Goal: Task Accomplishment & Management: Manage account settings

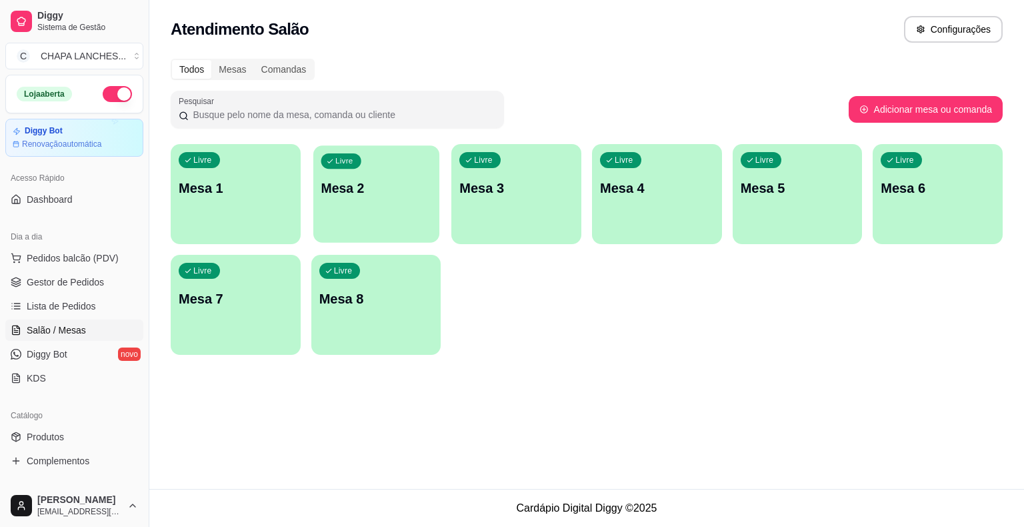
click at [365, 191] on p "Mesa 2" at bounding box center [376, 188] width 111 height 18
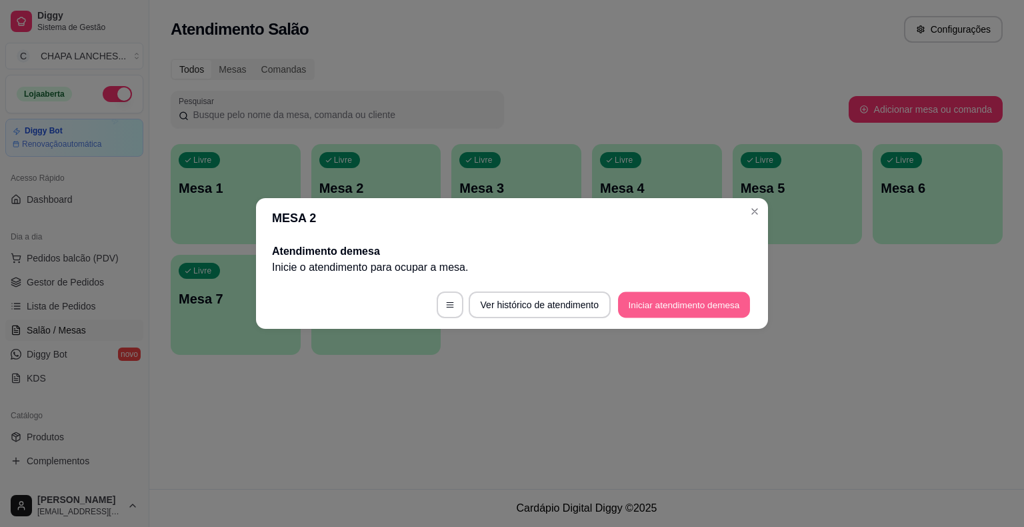
click at [672, 300] on button "Iniciar atendimento de mesa" at bounding box center [684, 305] width 132 height 26
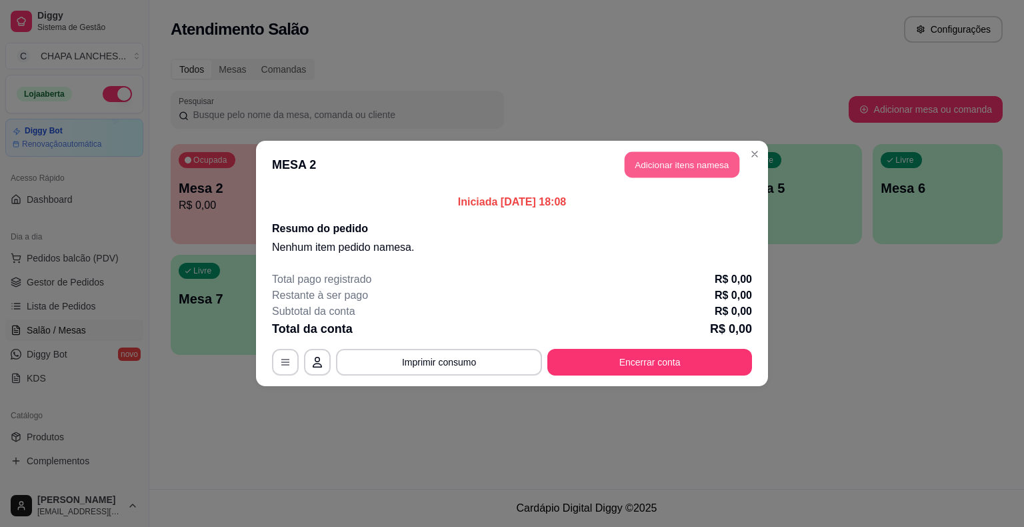
click at [678, 171] on button "Adicionar itens na mesa" at bounding box center [682, 165] width 115 height 26
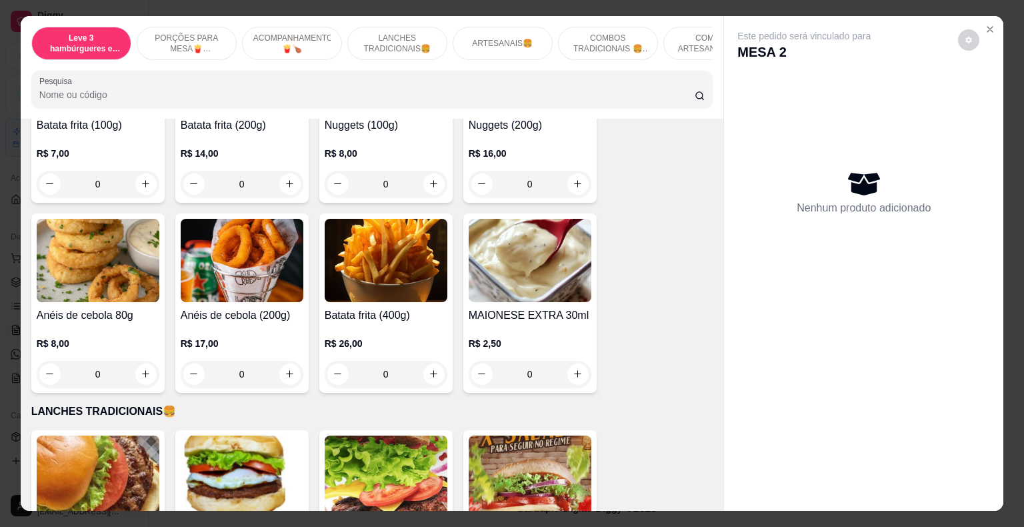
scroll to position [667, 0]
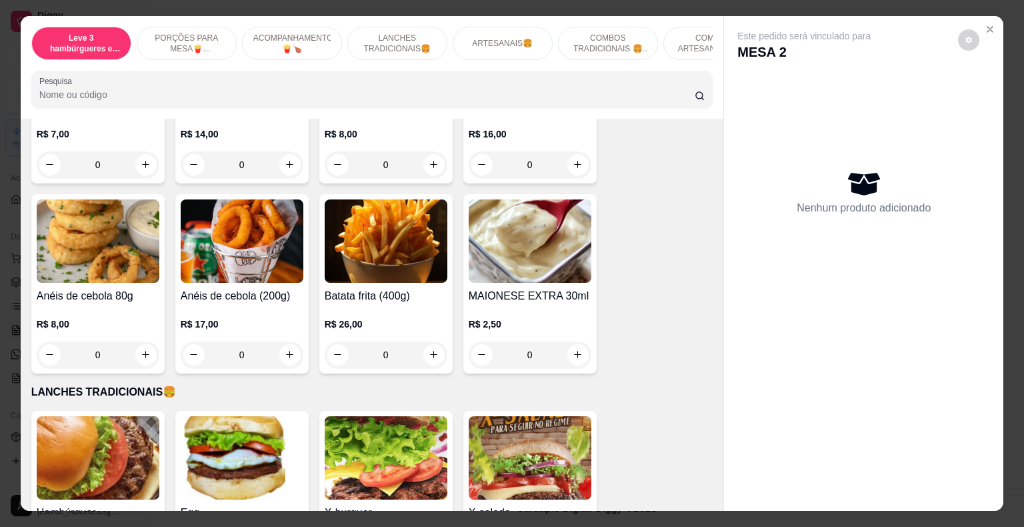
click at [427, 341] on div "0" at bounding box center [386, 354] width 123 height 27
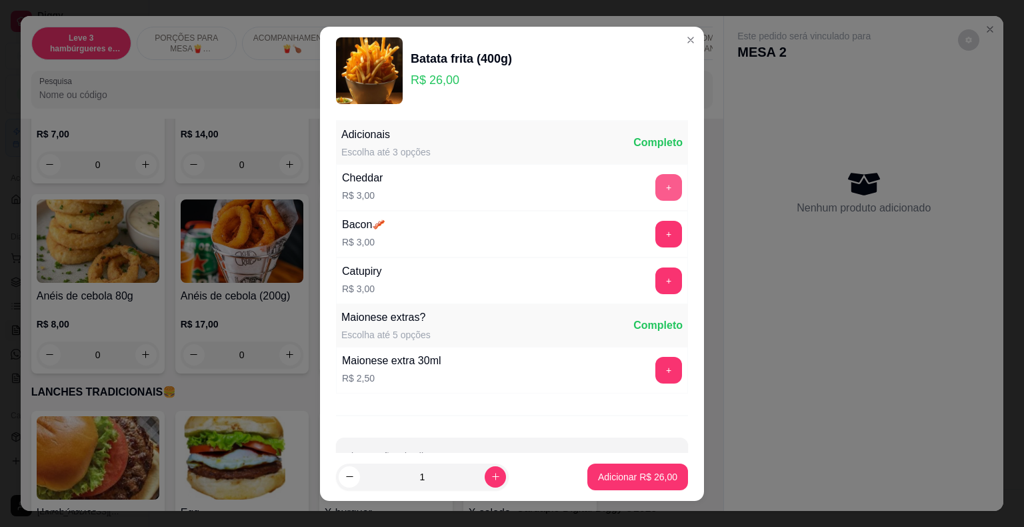
click at [656, 183] on button "+" at bounding box center [669, 187] width 27 height 27
click at [648, 474] on p "Adicionar R$ 29,00" at bounding box center [638, 476] width 77 height 13
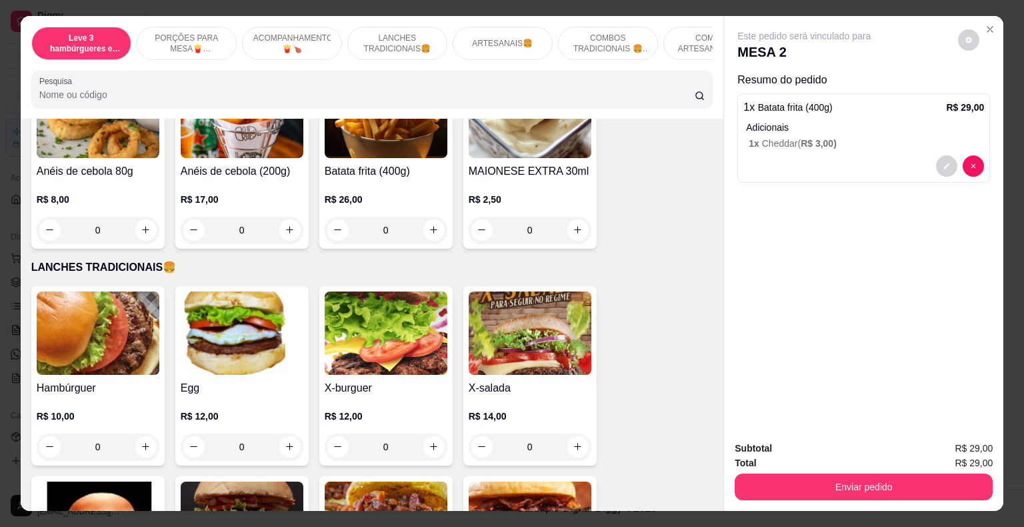
scroll to position [800, 0]
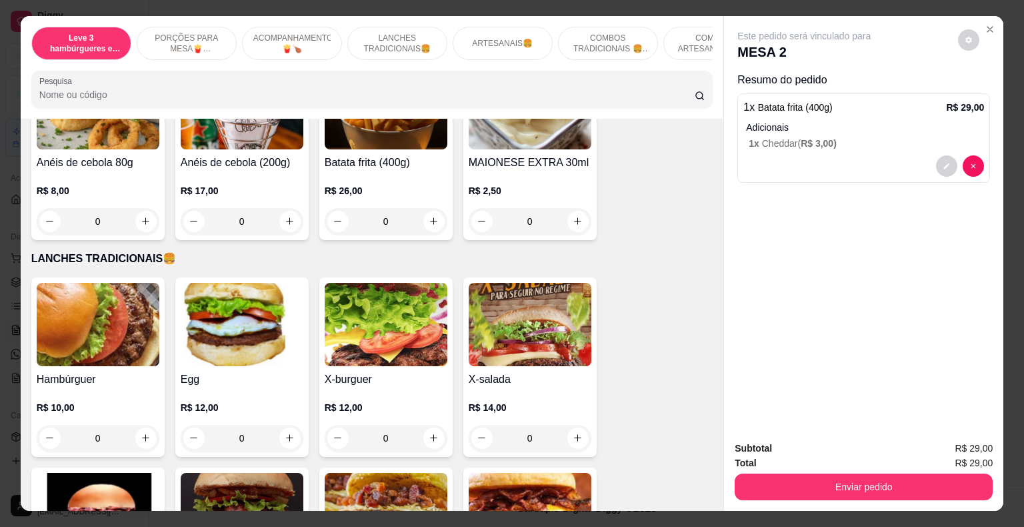
click at [139, 426] on div "0" at bounding box center [98, 438] width 123 height 27
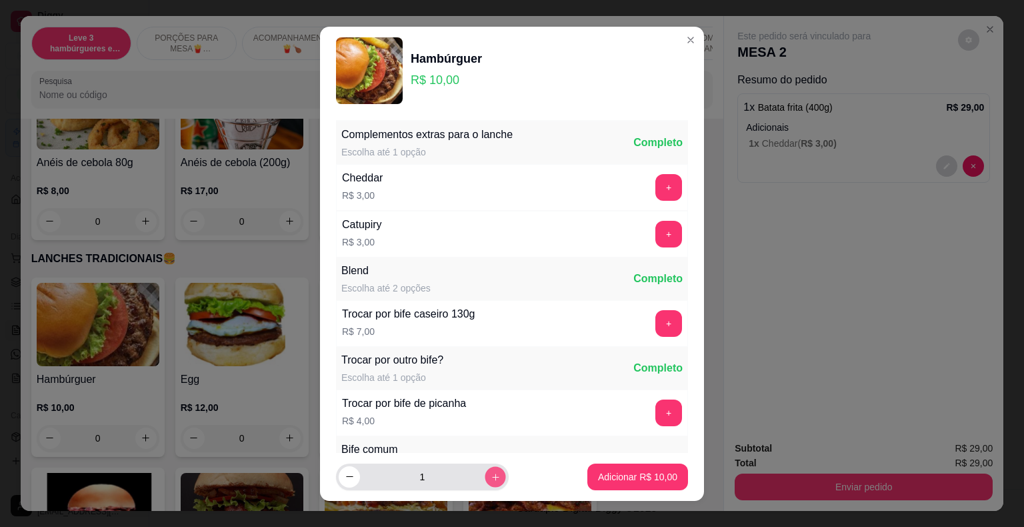
click at [485, 480] on button "increase-product-quantity" at bounding box center [495, 476] width 21 height 21
type input "2"
click at [600, 470] on p "Adicionar R$ 20,00" at bounding box center [638, 476] width 77 height 13
type input "2"
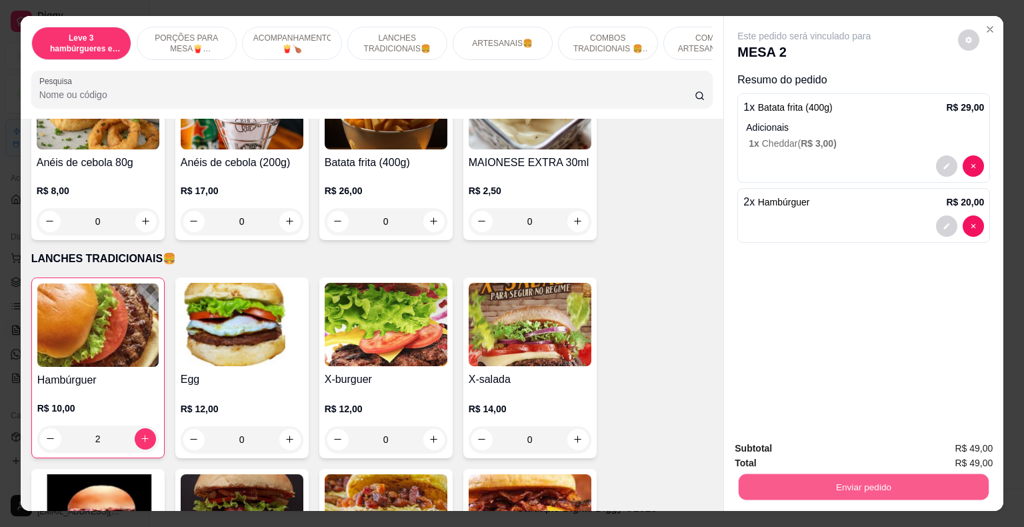
click at [880, 484] on button "Enviar pedido" at bounding box center [864, 487] width 250 height 26
click at [768, 447] on button "Não registrar e enviar pedido" at bounding box center [819, 449] width 139 height 25
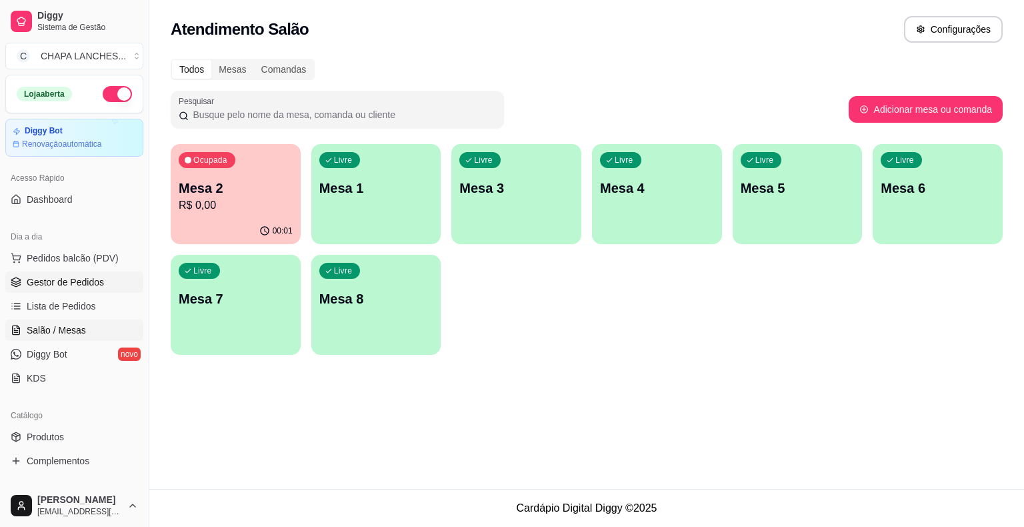
click at [85, 284] on span "Gestor de Pedidos" at bounding box center [65, 281] width 77 height 13
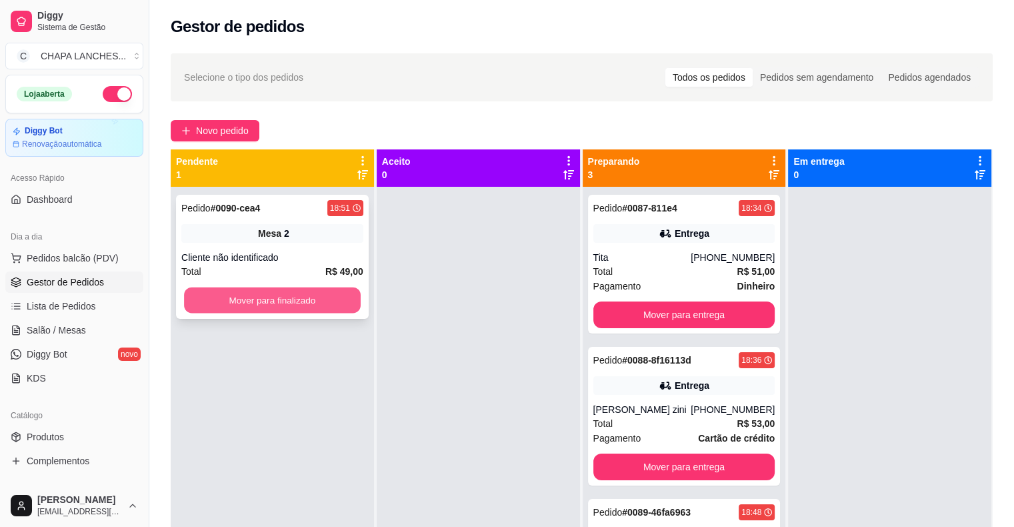
click at [259, 305] on button "Mover para finalizado" at bounding box center [272, 300] width 177 height 26
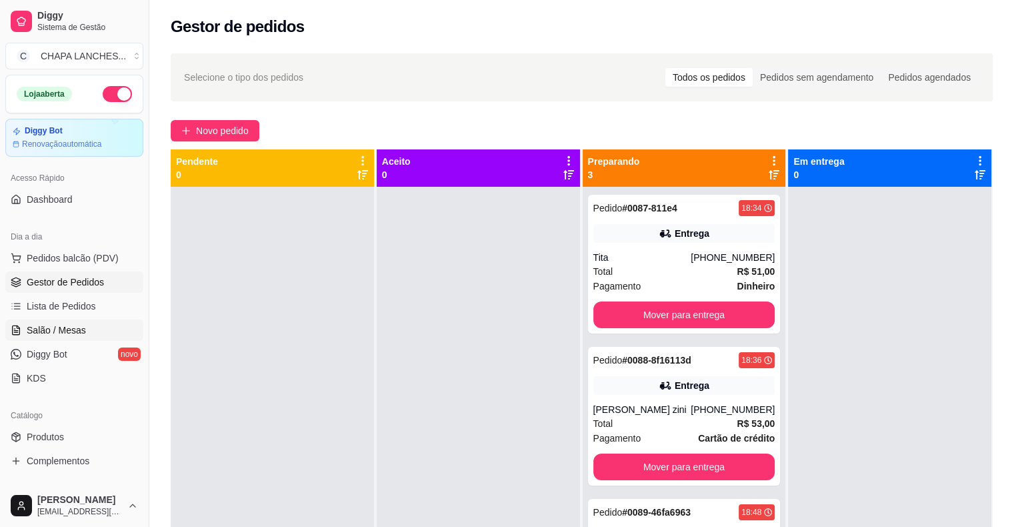
click at [71, 327] on span "Salão / Mesas" at bounding box center [56, 329] width 59 height 13
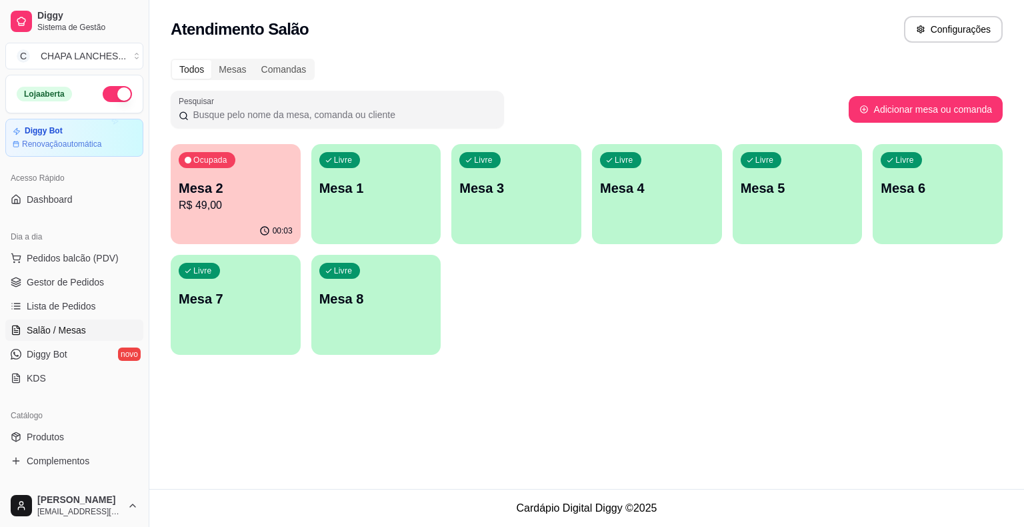
click at [349, 195] on p "Mesa 1" at bounding box center [376, 188] width 114 height 19
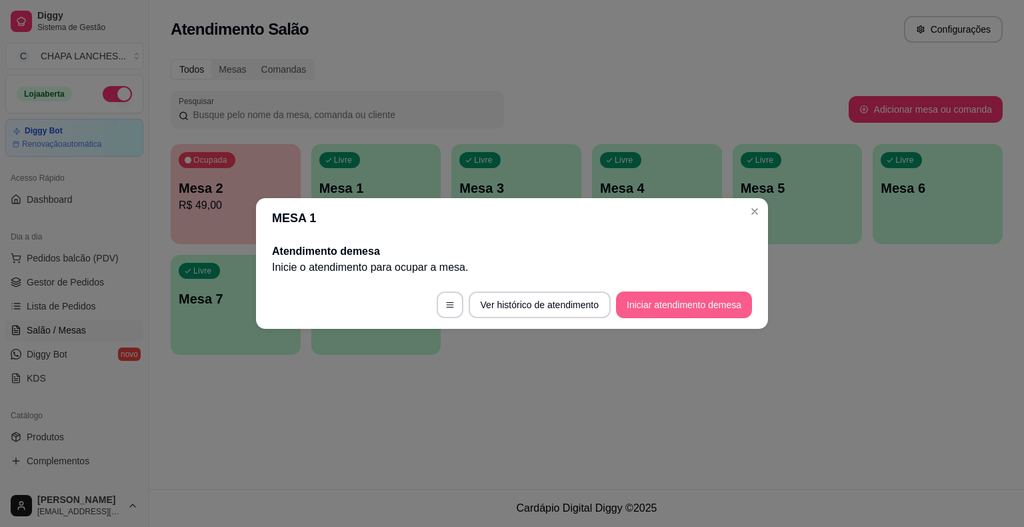
click at [649, 307] on button "Iniciar atendimento de mesa" at bounding box center [684, 304] width 136 height 27
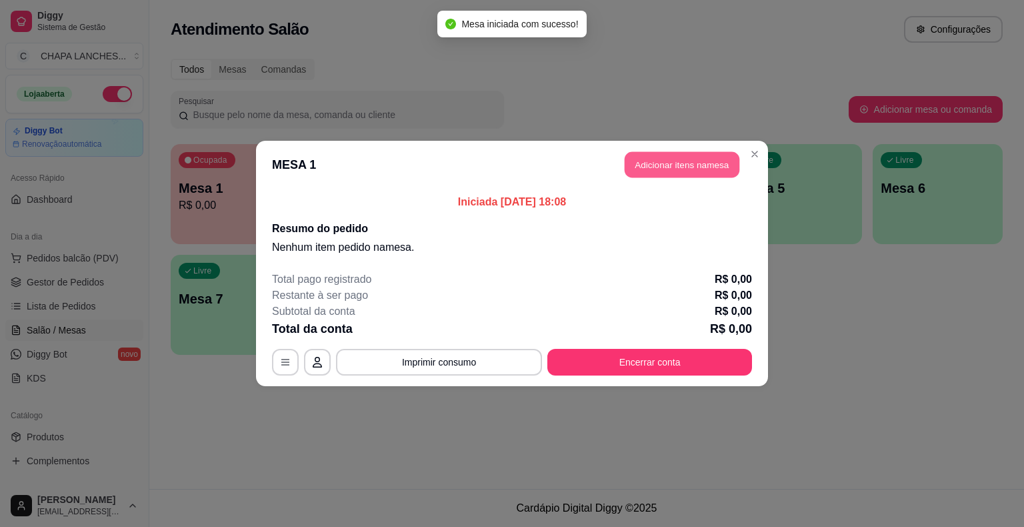
click at [672, 164] on button "Adicionar itens na mesa" at bounding box center [682, 165] width 115 height 26
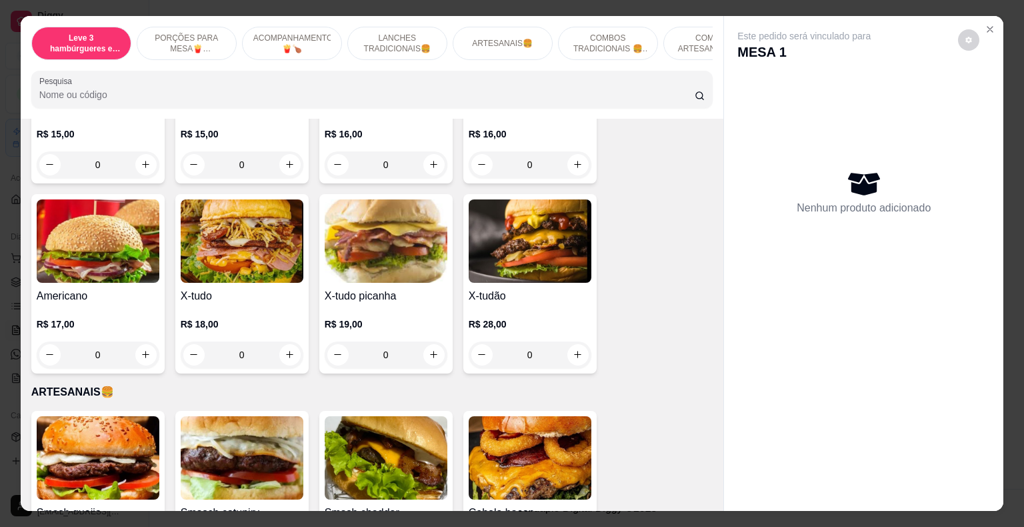
scroll to position [1267, 0]
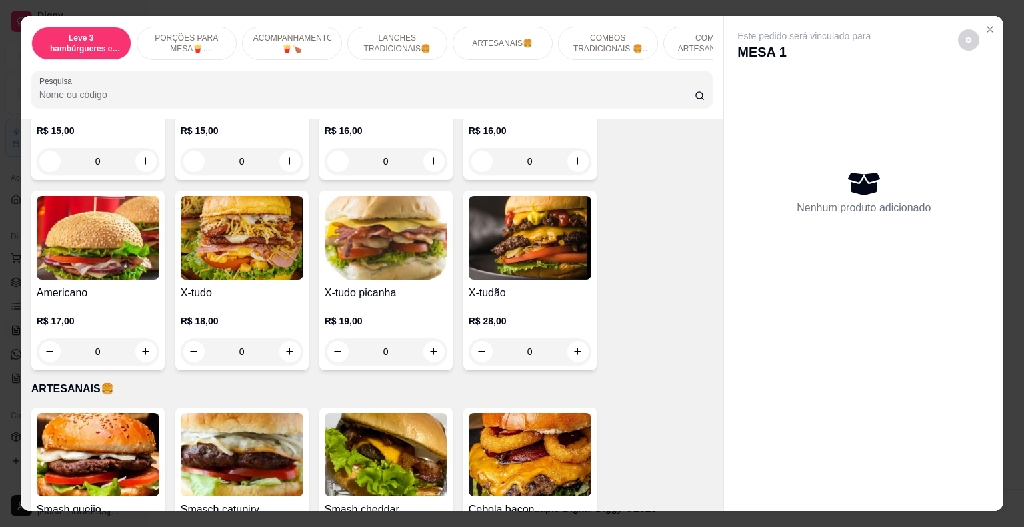
click at [576, 341] on div "0" at bounding box center [530, 351] width 123 height 27
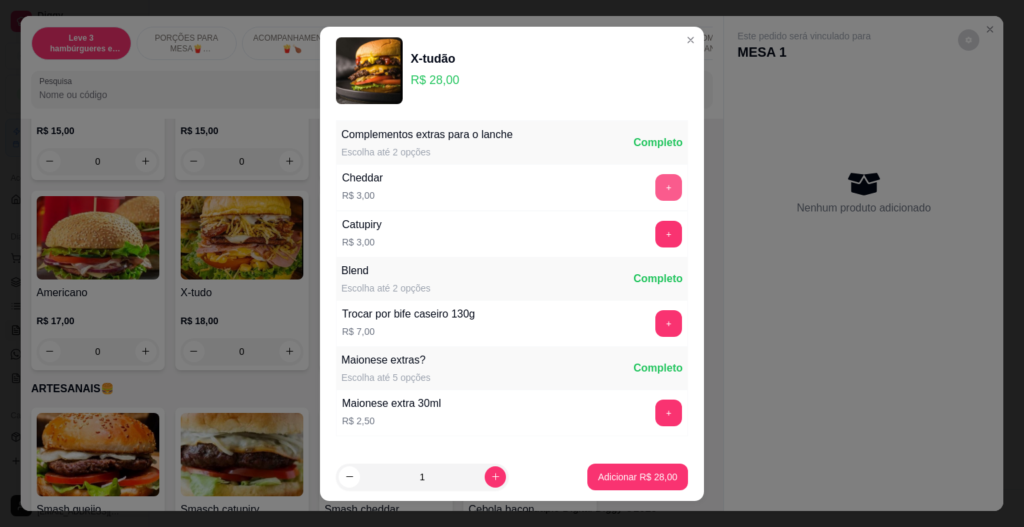
click at [656, 188] on button "+" at bounding box center [669, 187] width 27 height 27
click at [648, 482] on p "Adicionar R$ 31,00" at bounding box center [637, 476] width 79 height 13
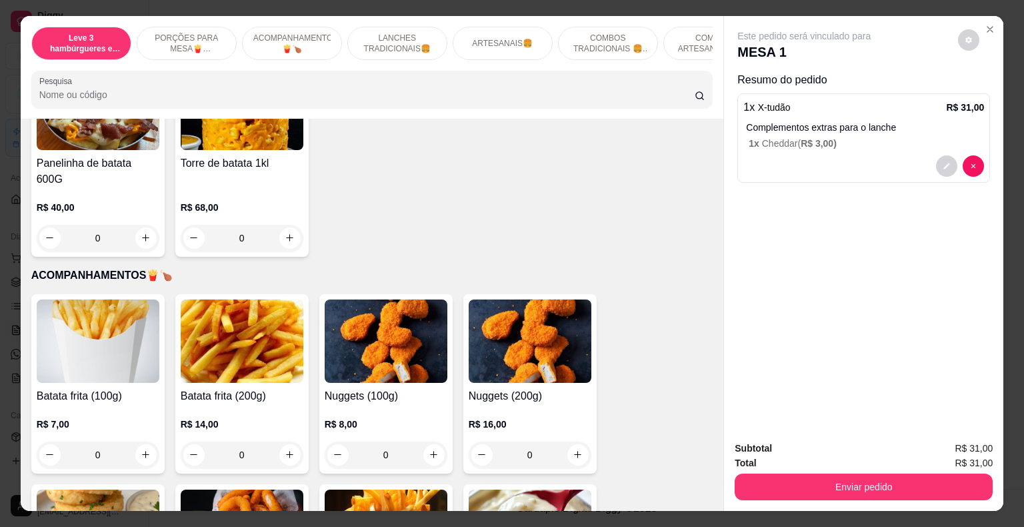
scroll to position [400, 0]
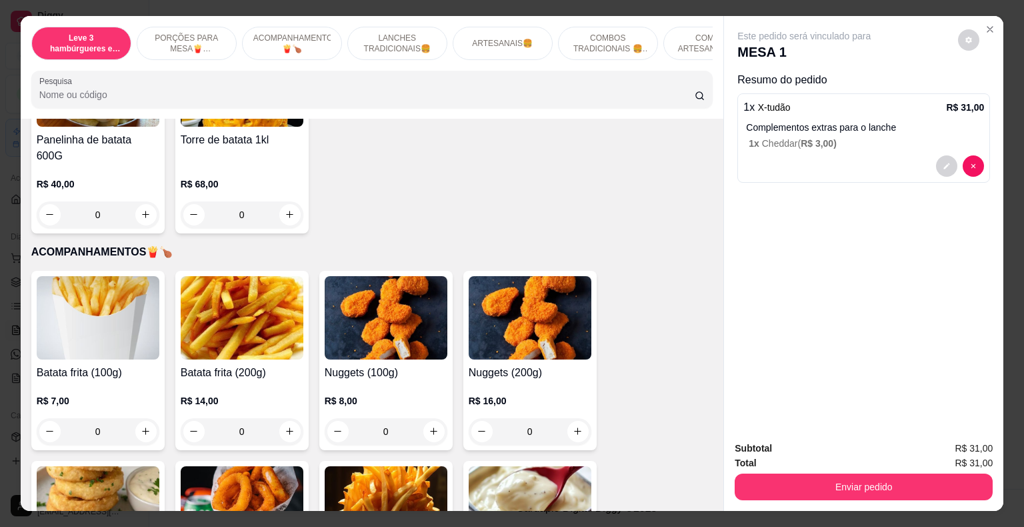
click at [286, 419] on div "0" at bounding box center [242, 431] width 123 height 27
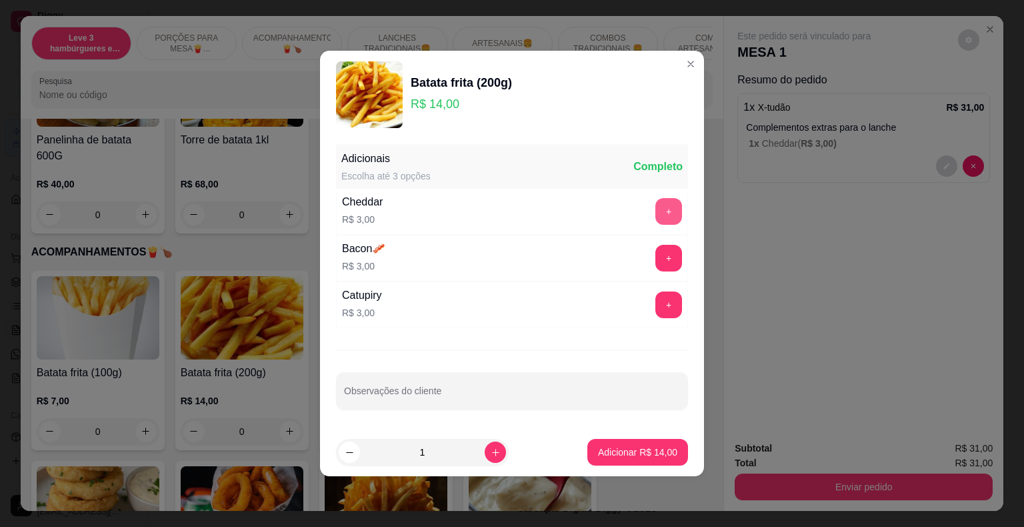
click at [662, 207] on button "+" at bounding box center [669, 211] width 27 height 27
click at [658, 259] on button "+" at bounding box center [669, 258] width 27 height 27
click at [635, 450] on p "Adicionar R$ 20,00" at bounding box center [637, 452] width 79 height 13
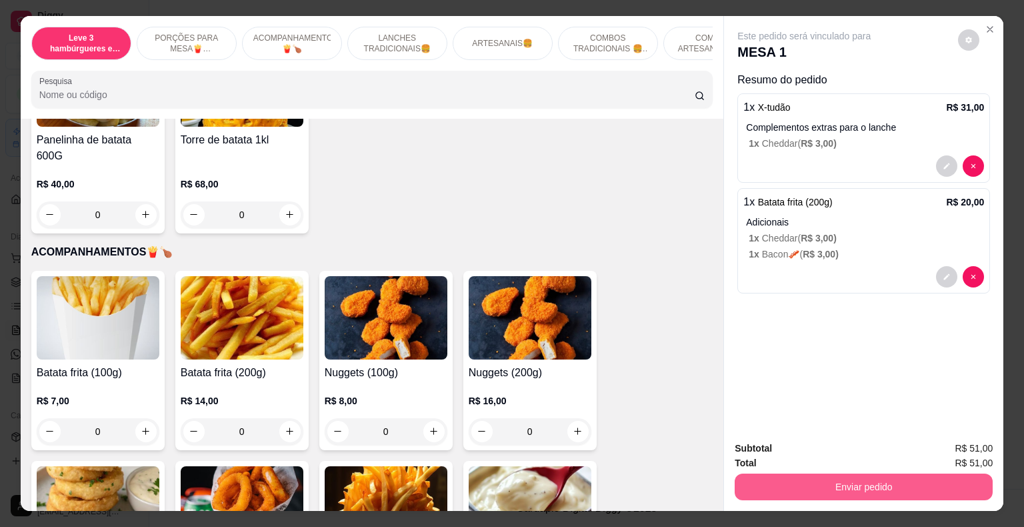
click at [812, 481] on button "Enviar pedido" at bounding box center [864, 487] width 258 height 27
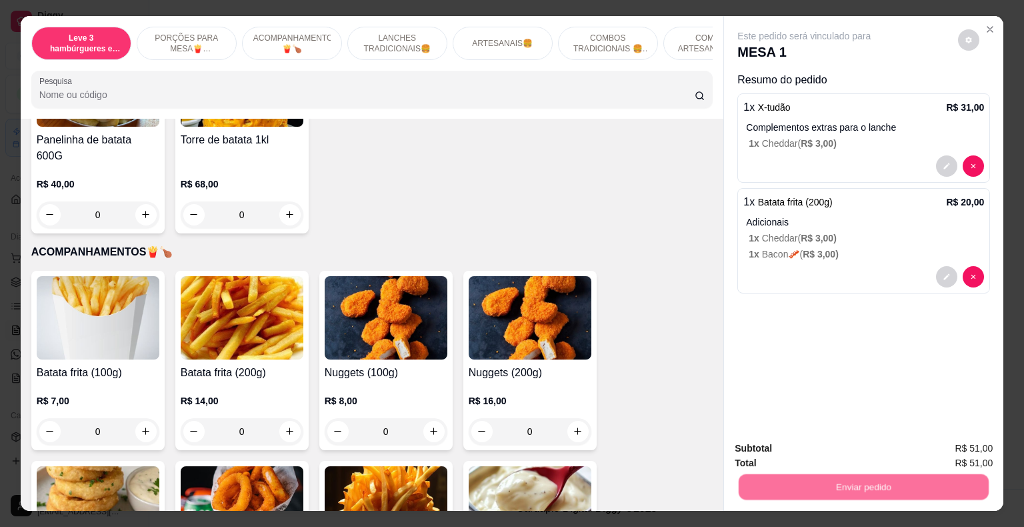
click at [808, 458] on button "Não registrar e enviar pedido" at bounding box center [819, 449] width 139 height 25
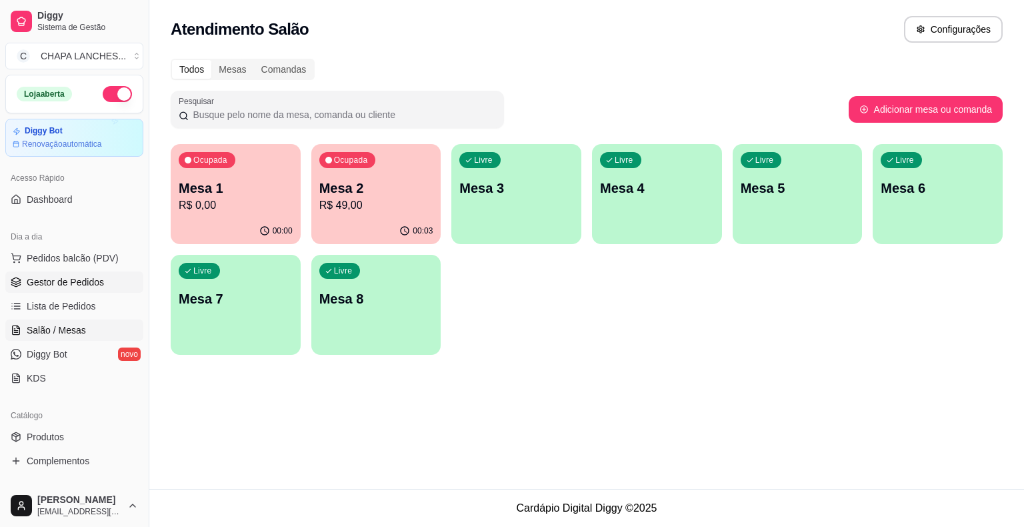
click at [69, 285] on span "Gestor de Pedidos" at bounding box center [65, 281] width 77 height 13
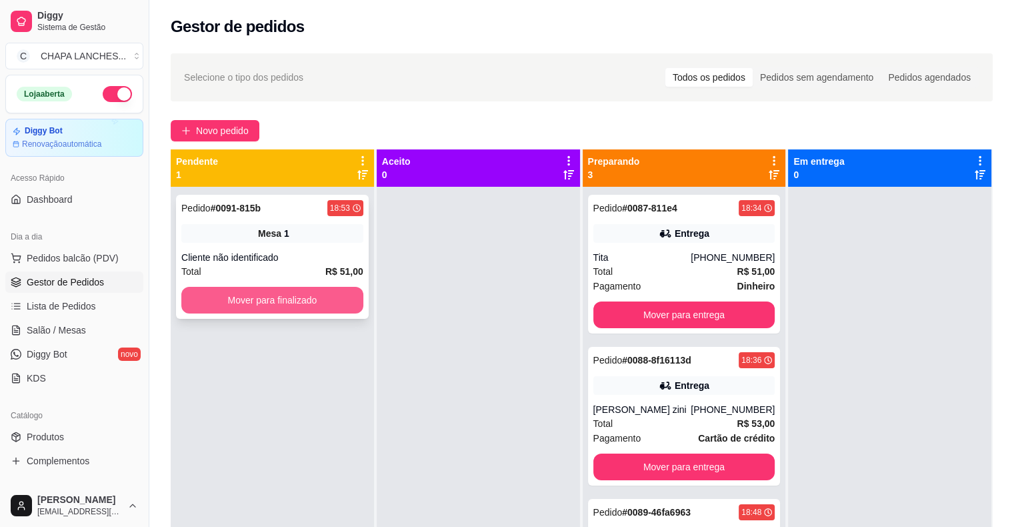
click at [243, 298] on button "Mover para finalizado" at bounding box center [272, 300] width 182 height 27
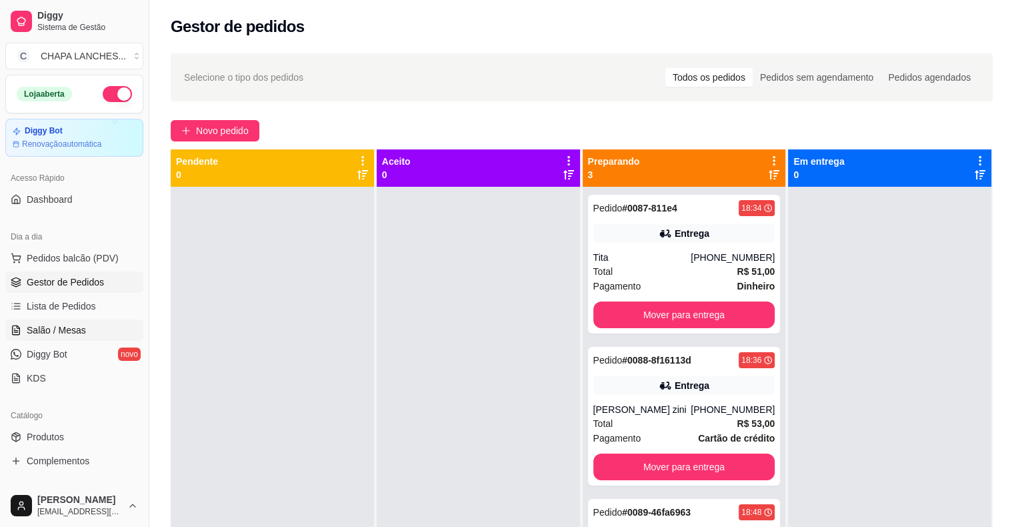
click at [89, 332] on link "Salão / Mesas" at bounding box center [74, 329] width 138 height 21
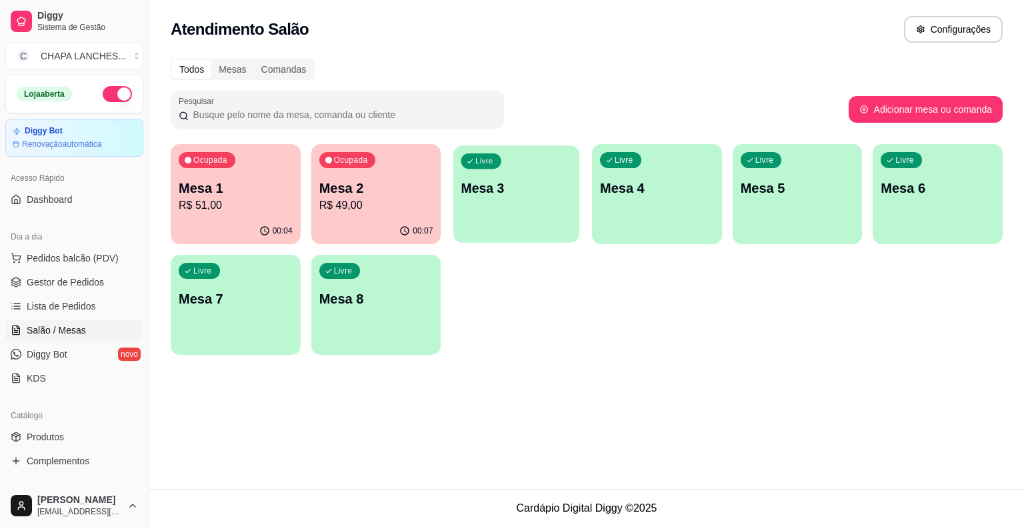
click at [534, 221] on div "Livre Mesa 3" at bounding box center [517, 185] width 126 height 81
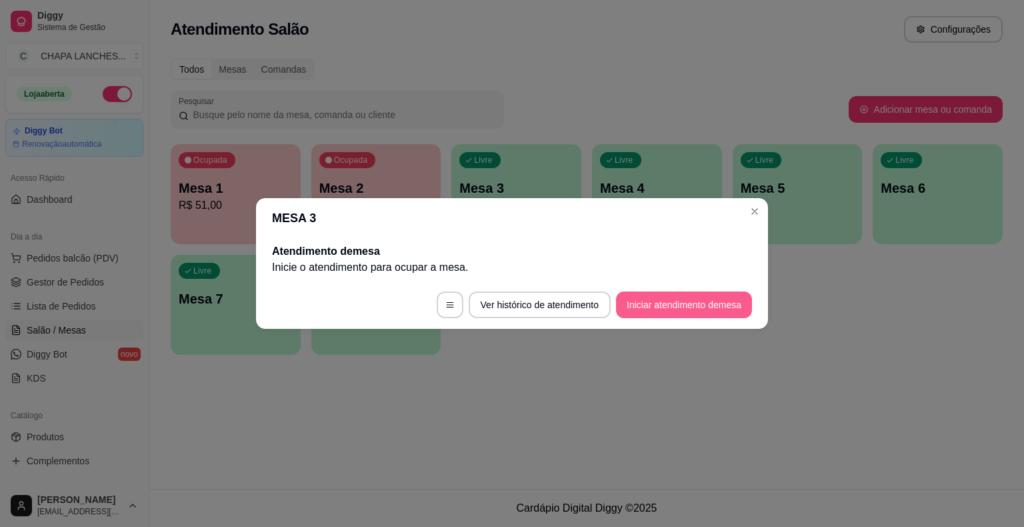
click at [728, 306] on button "Iniciar atendimento de mesa" at bounding box center [684, 304] width 136 height 27
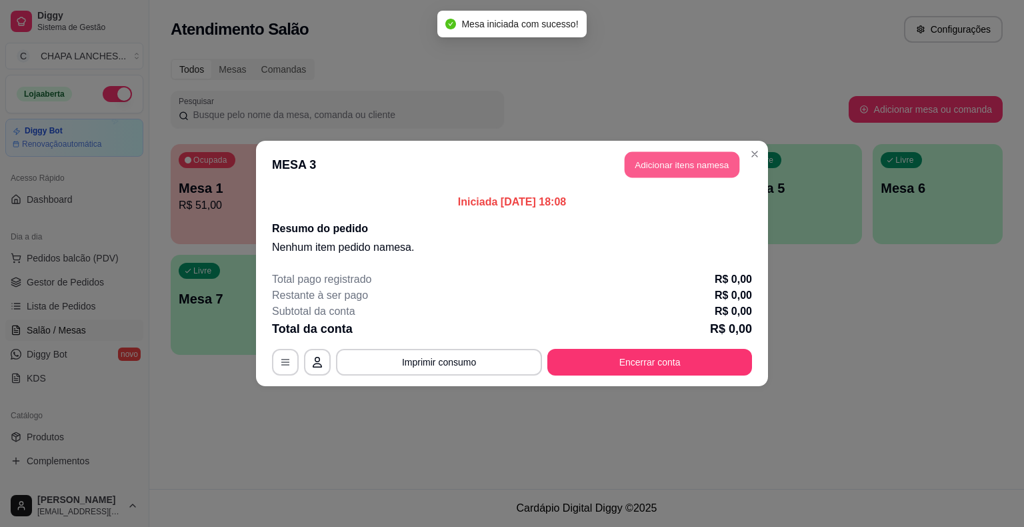
click at [699, 160] on button "Adicionar itens na mesa" at bounding box center [682, 165] width 115 height 26
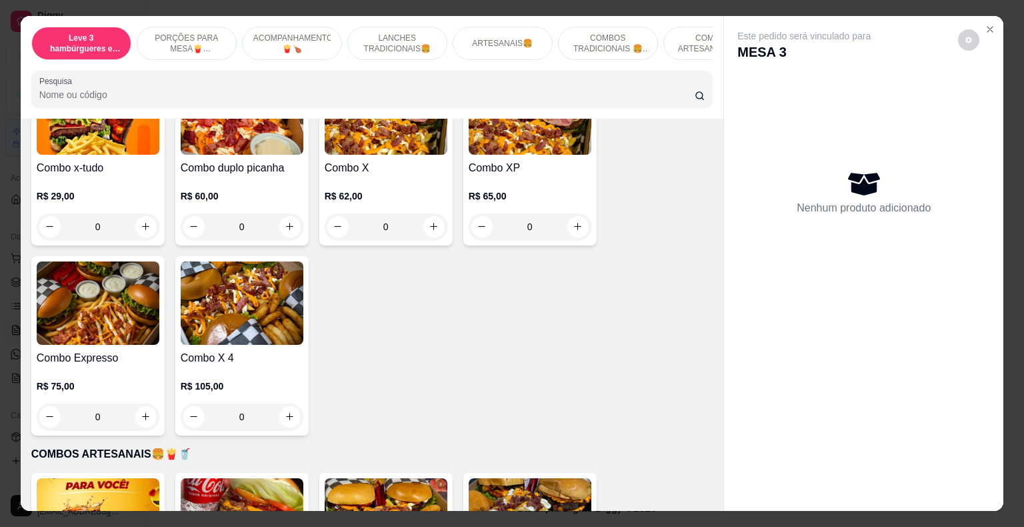
scroll to position [2001, 0]
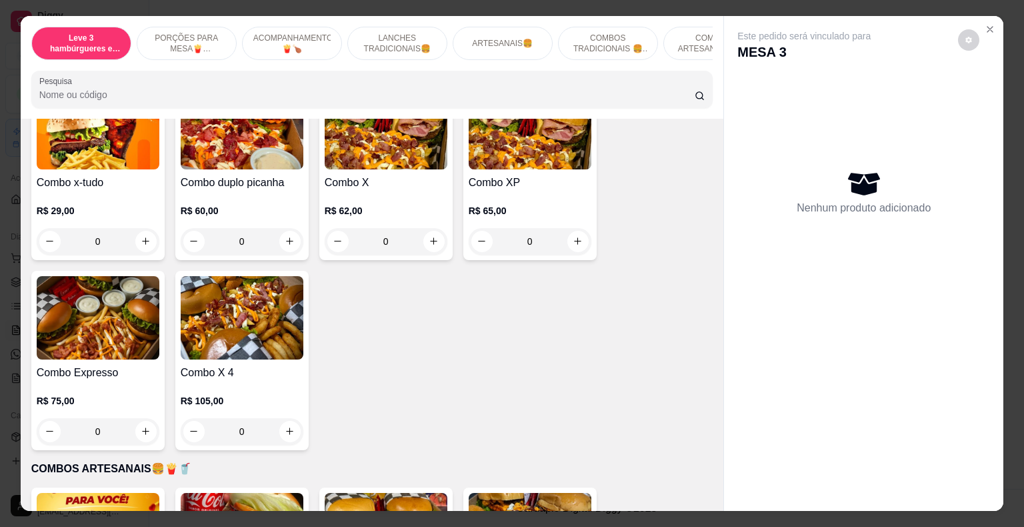
click at [140, 418] on div "0" at bounding box center [98, 431] width 123 height 27
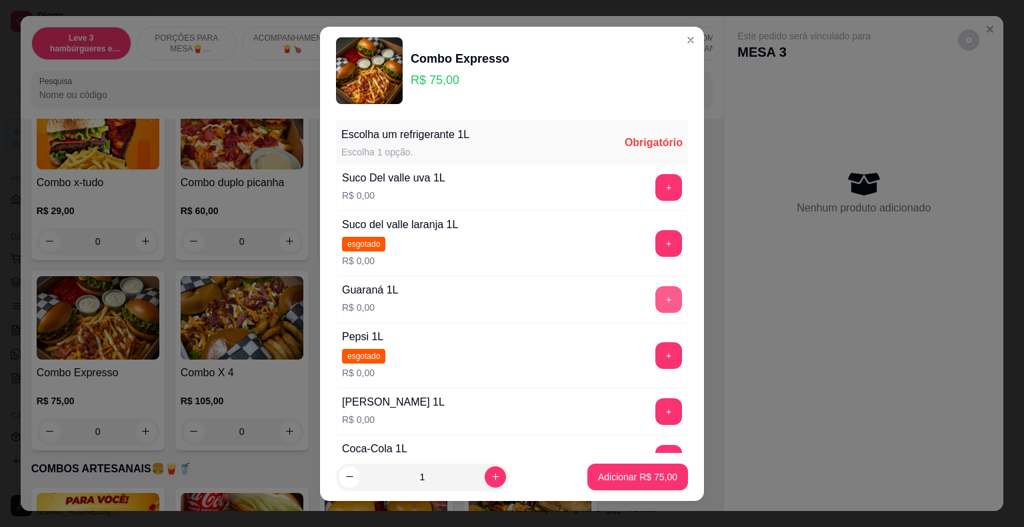
click at [656, 299] on button "+" at bounding box center [669, 299] width 27 height 27
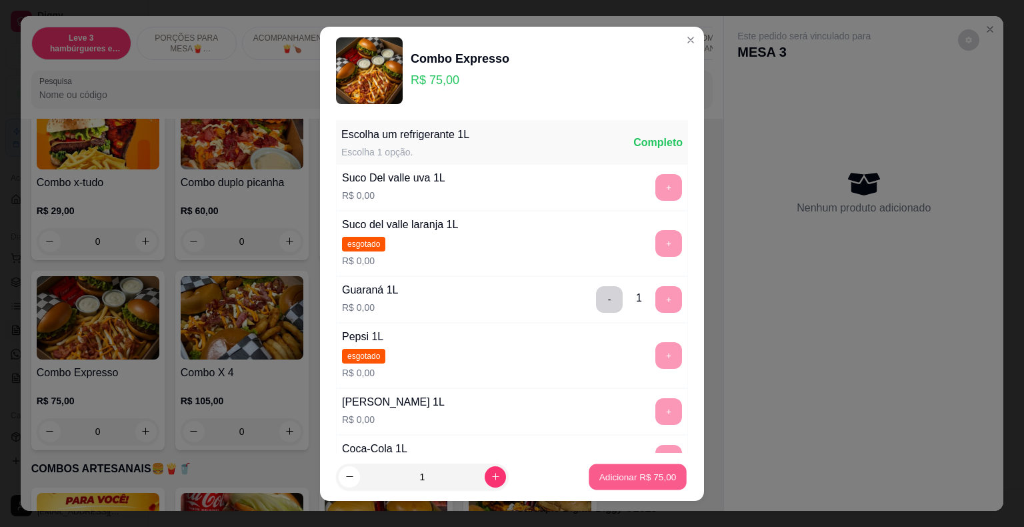
click at [652, 471] on p "Adicionar R$ 75,00" at bounding box center [638, 476] width 77 height 13
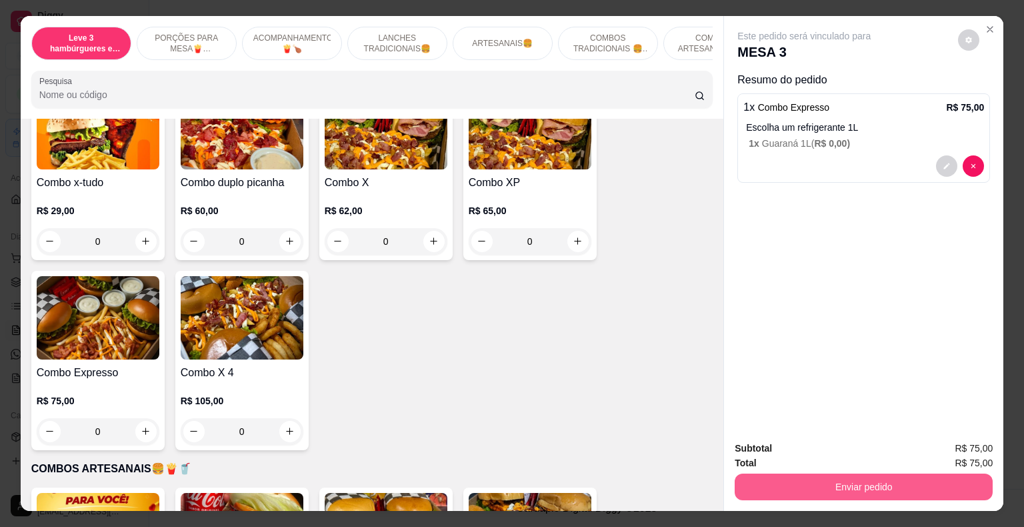
click at [760, 484] on button "Enviar pedido" at bounding box center [864, 487] width 258 height 27
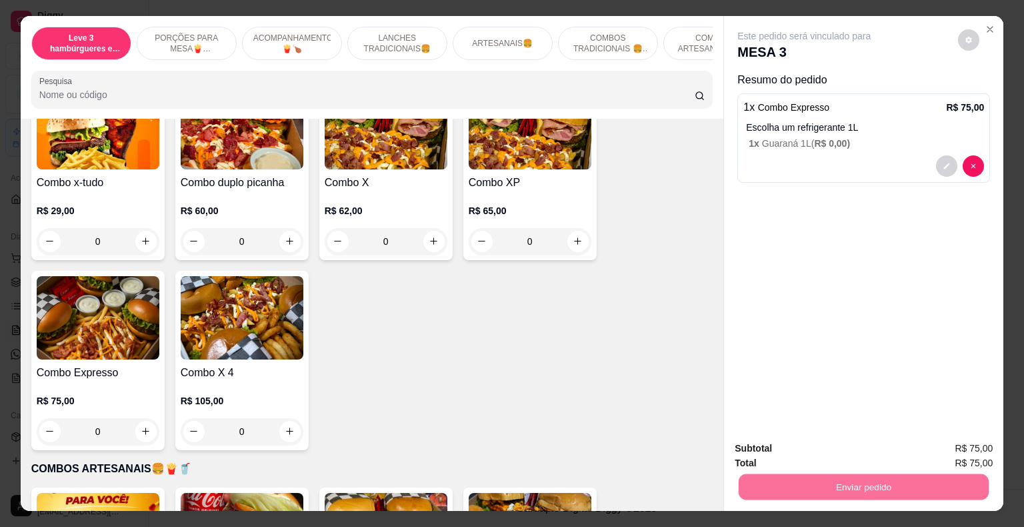
click at [779, 446] on button "Não registrar e enviar pedido" at bounding box center [819, 449] width 135 height 25
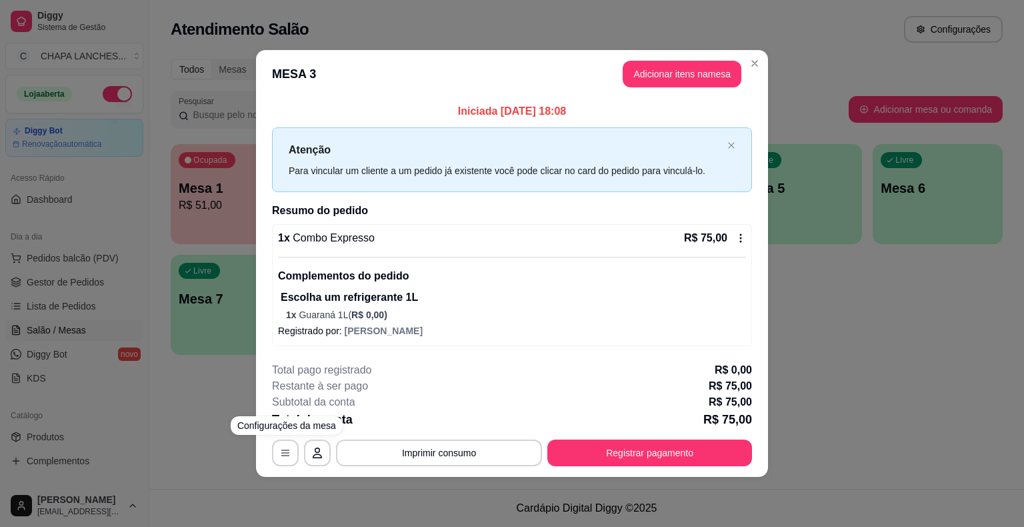
drag, startPoint x: 141, startPoint y: 404, endPoint x: 127, endPoint y: 325, distance: 79.4
click at [141, 403] on div "**********" at bounding box center [512, 263] width 1024 height 527
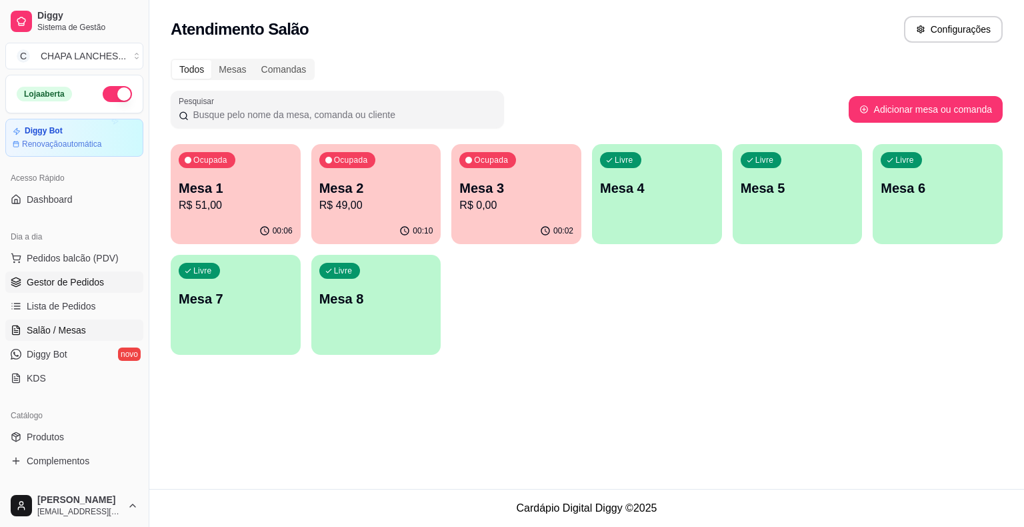
click at [78, 284] on span "Gestor de Pedidos" at bounding box center [65, 281] width 77 height 13
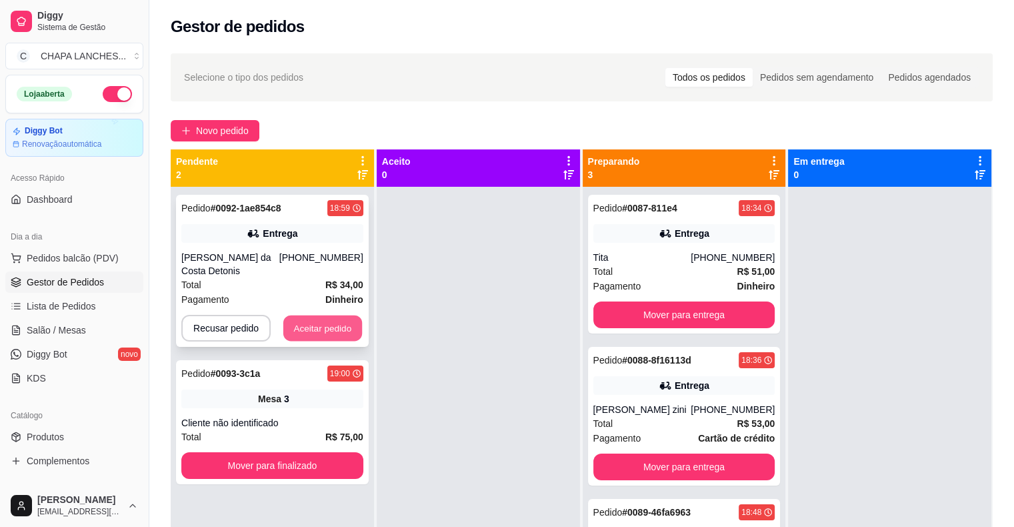
click at [343, 325] on button "Aceitar pedido" at bounding box center [322, 328] width 79 height 26
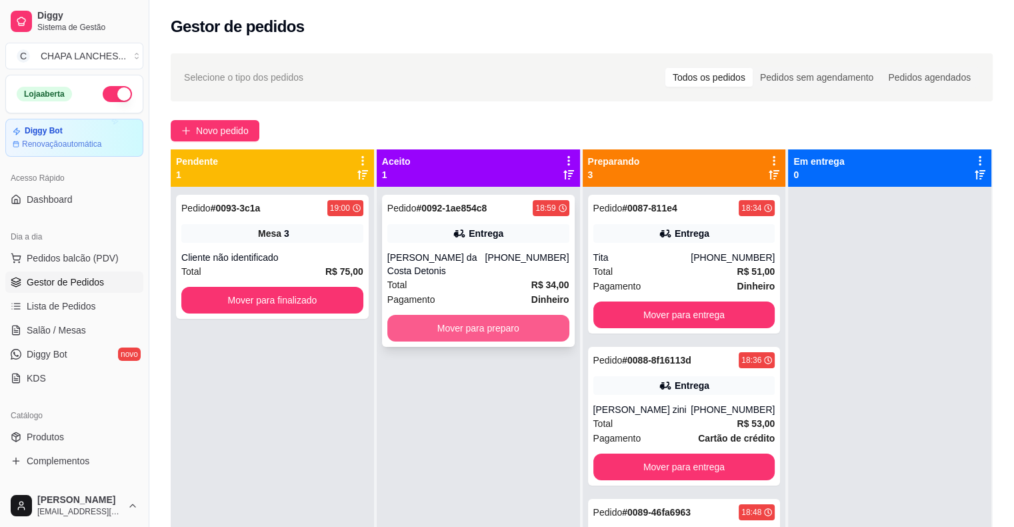
click at [450, 331] on button "Mover para preparo" at bounding box center [479, 328] width 182 height 27
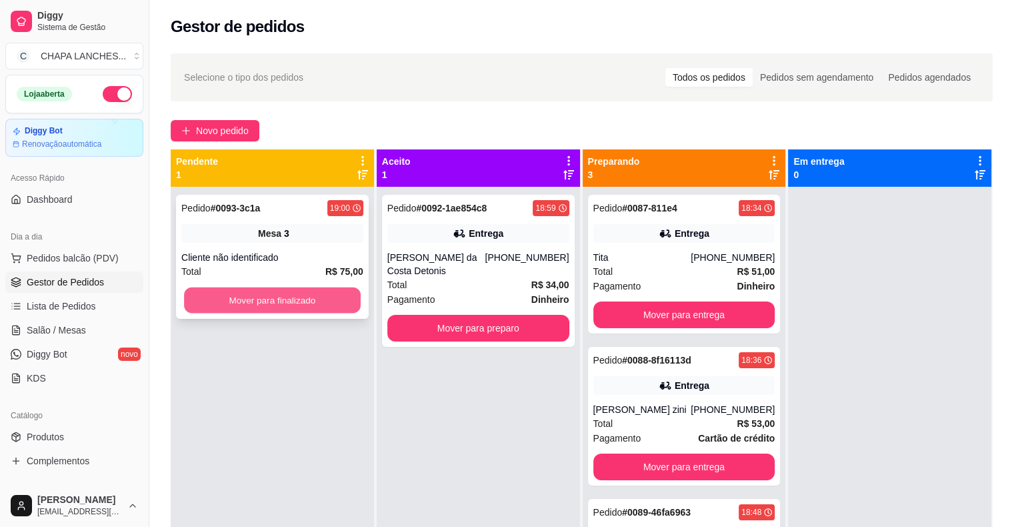
click at [303, 298] on button "Mover para finalizado" at bounding box center [272, 300] width 177 height 26
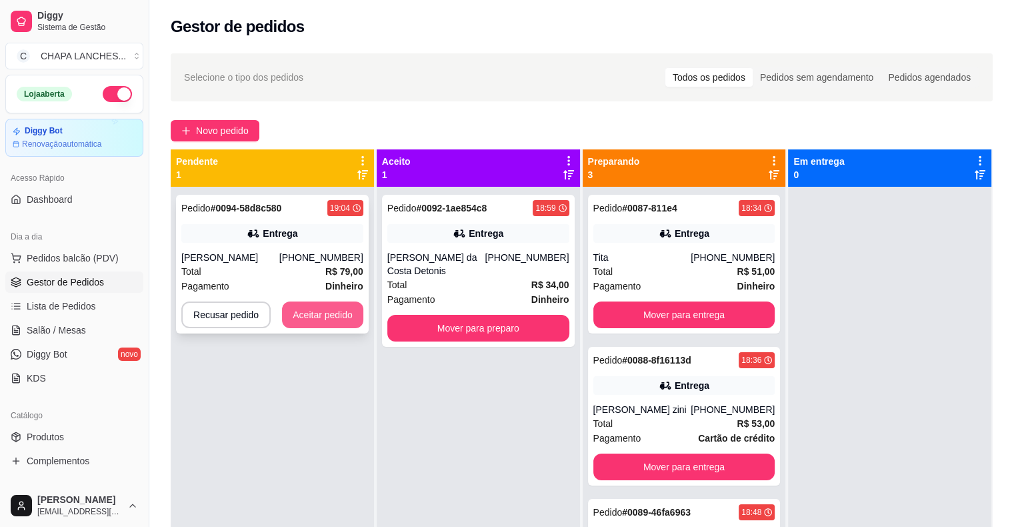
click at [318, 319] on button "Aceitar pedido" at bounding box center [322, 314] width 81 height 27
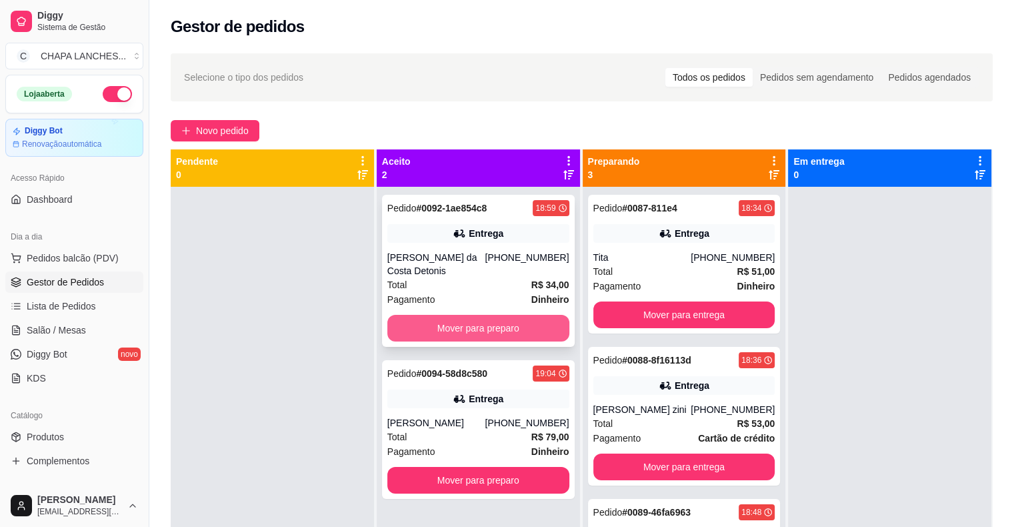
click at [471, 331] on button "Mover para preparo" at bounding box center [479, 328] width 182 height 27
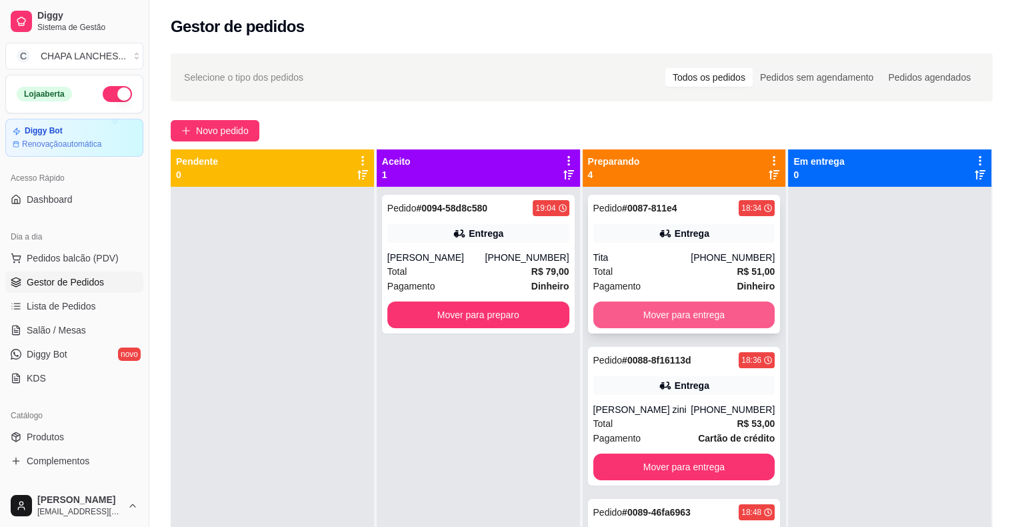
click at [635, 321] on button "Mover para entrega" at bounding box center [685, 314] width 182 height 27
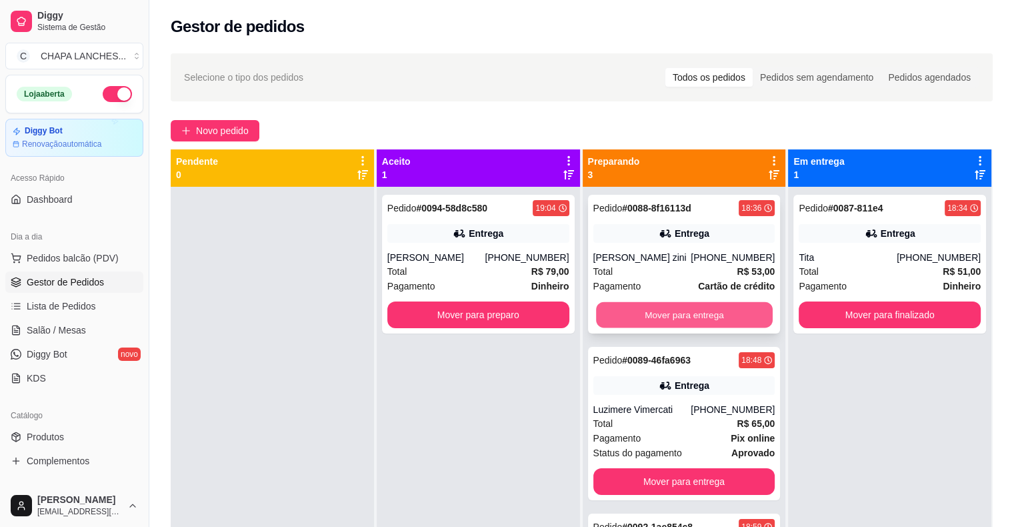
click at [628, 317] on button "Mover para entrega" at bounding box center [684, 315] width 177 height 26
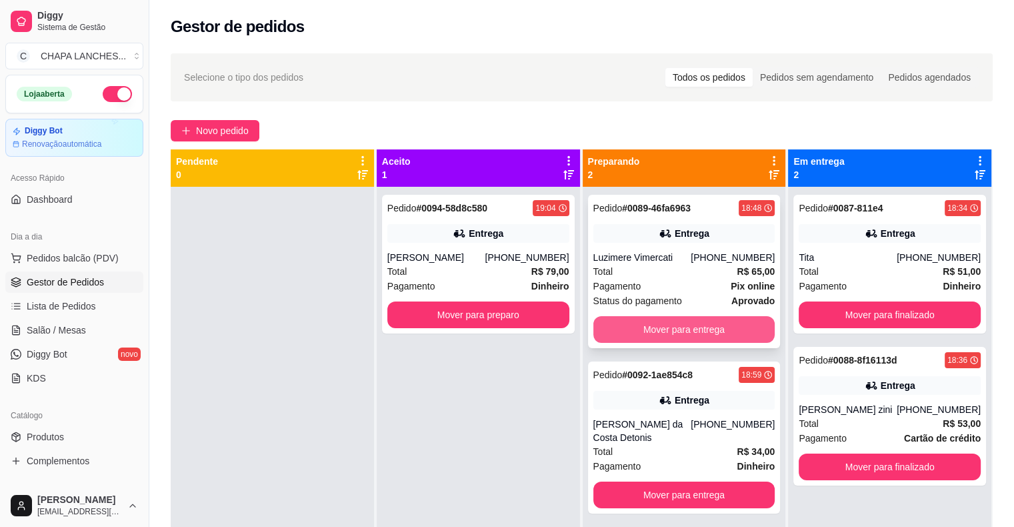
click at [637, 333] on button "Mover para entrega" at bounding box center [685, 329] width 182 height 27
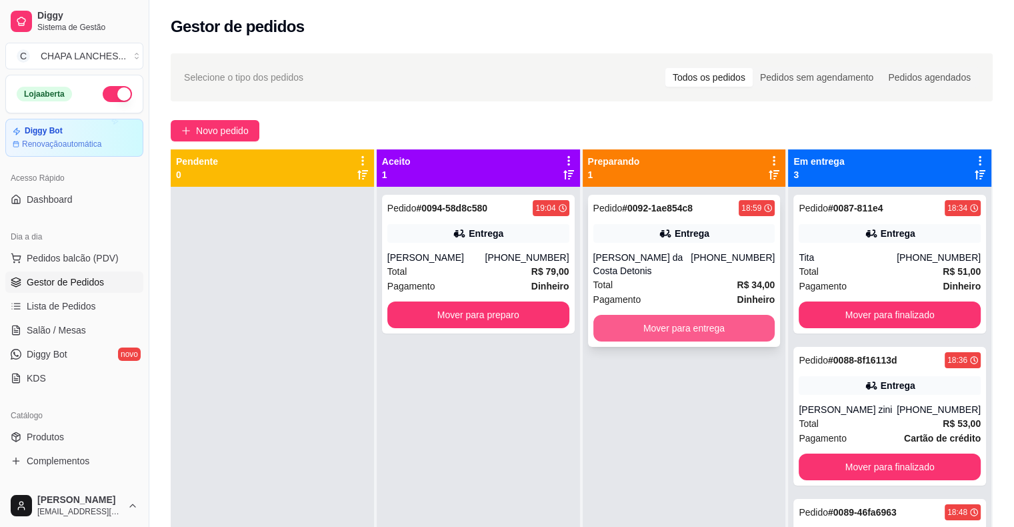
click at [638, 335] on button "Mover para entrega" at bounding box center [685, 328] width 182 height 27
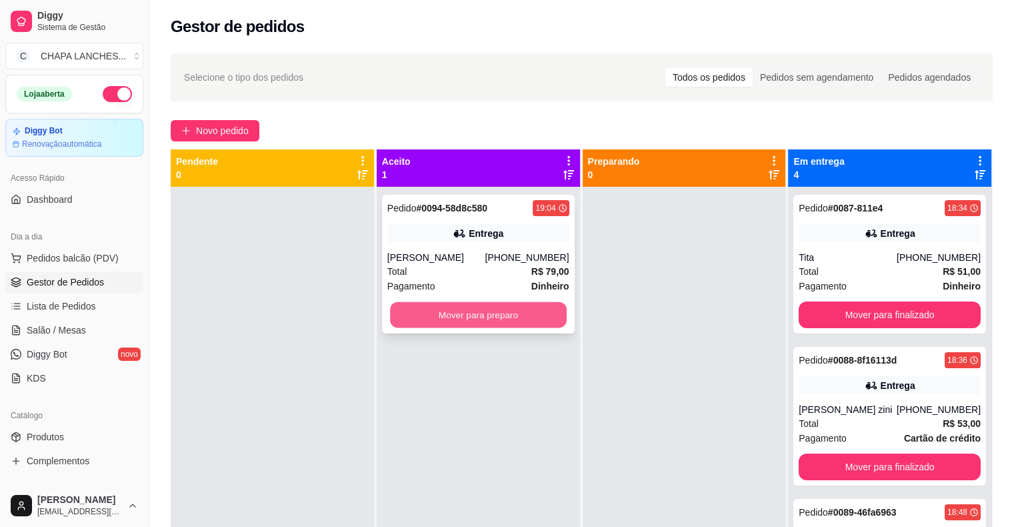
click at [539, 314] on button "Mover para preparo" at bounding box center [478, 315] width 177 height 26
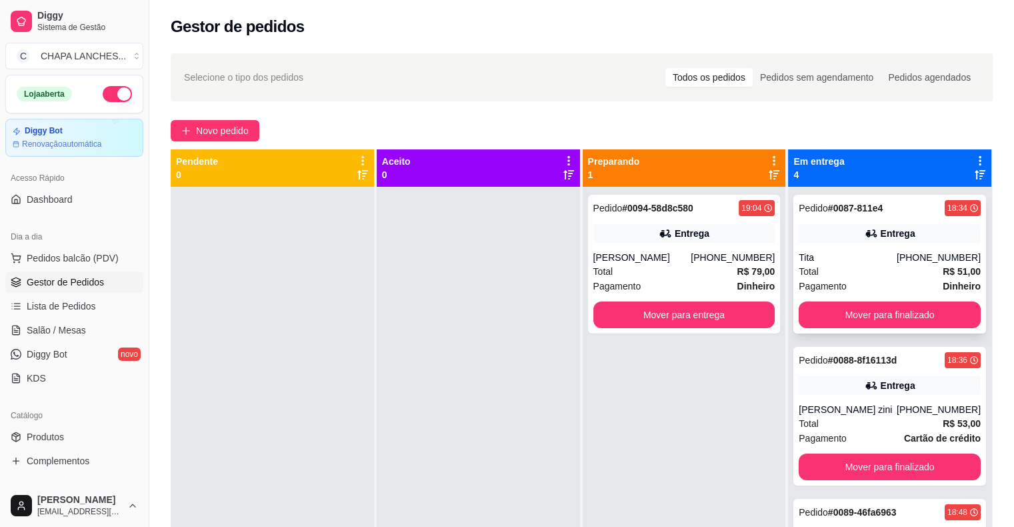
click at [820, 259] on div "Tita" at bounding box center [848, 257] width 98 height 13
click at [720, 281] on div "Pagamento Dinheiro" at bounding box center [685, 286] width 182 height 15
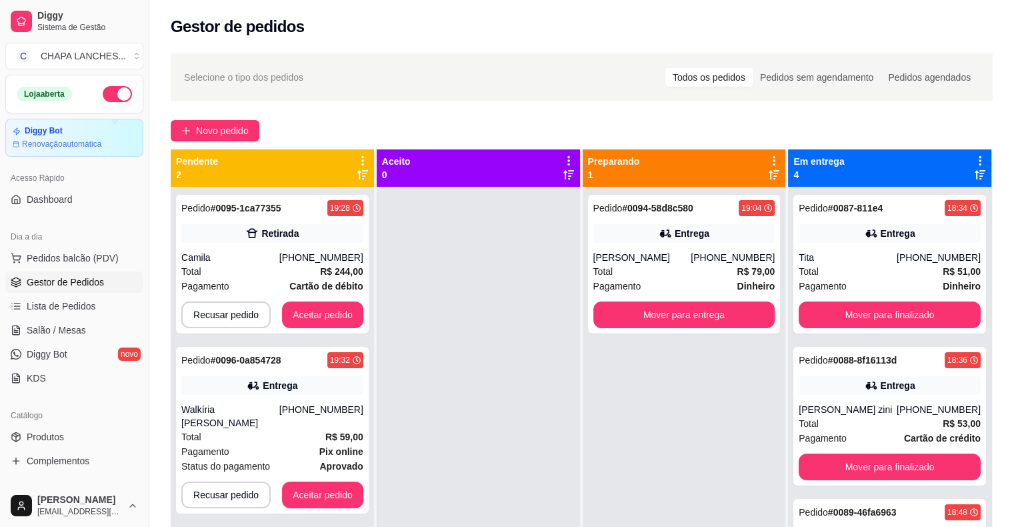
click at [257, 353] on div "Pedido # 0096-0a854728" at bounding box center [231, 360] width 100 height 16
click at [315, 484] on button "Aceitar pedido" at bounding box center [322, 495] width 81 height 27
click at [324, 446] on strong "Pix online" at bounding box center [341, 451] width 44 height 11
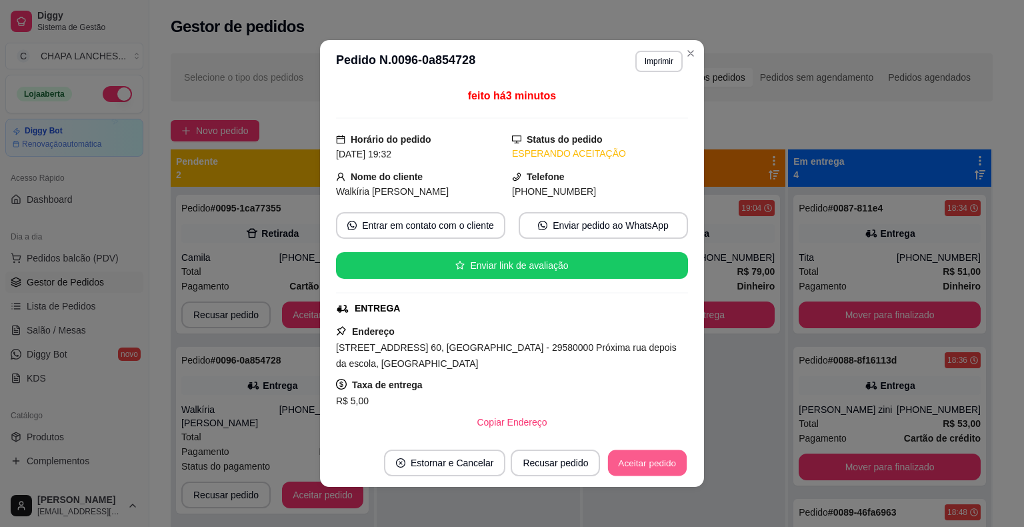
click at [648, 468] on button "Aceitar pedido" at bounding box center [647, 463] width 79 height 26
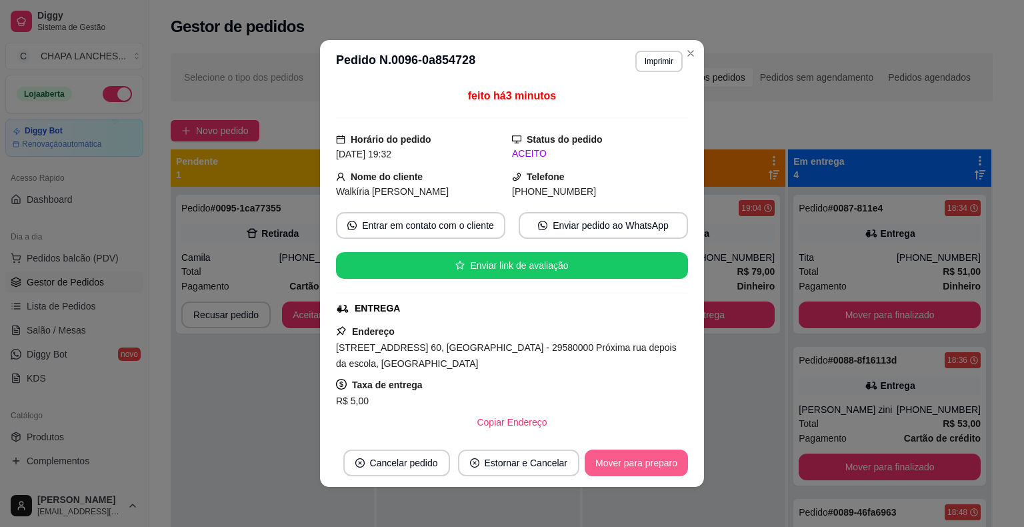
click at [650, 466] on button "Mover para preparo" at bounding box center [636, 463] width 103 height 27
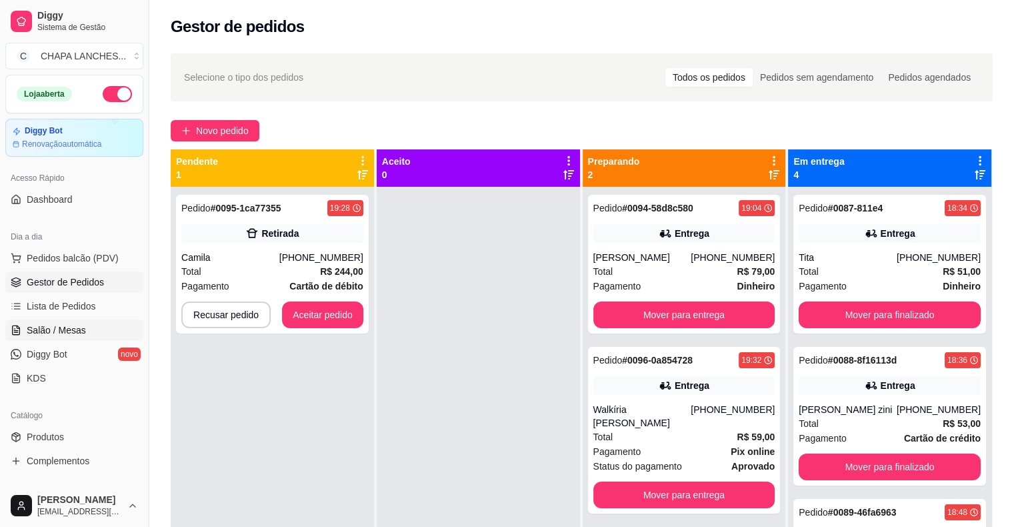
click at [91, 332] on link "Salão / Mesas" at bounding box center [74, 329] width 138 height 21
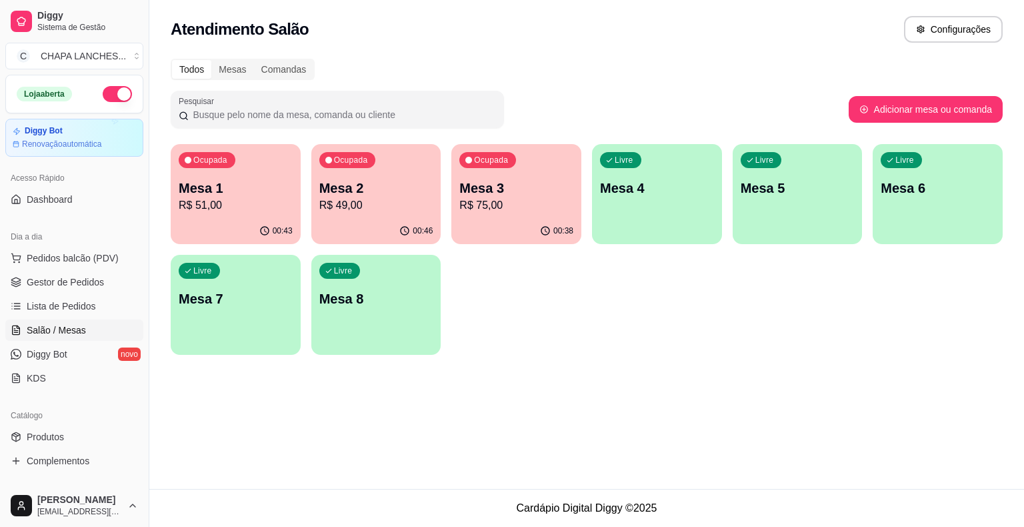
click at [384, 205] on p "R$ 49,00" at bounding box center [376, 205] width 114 height 16
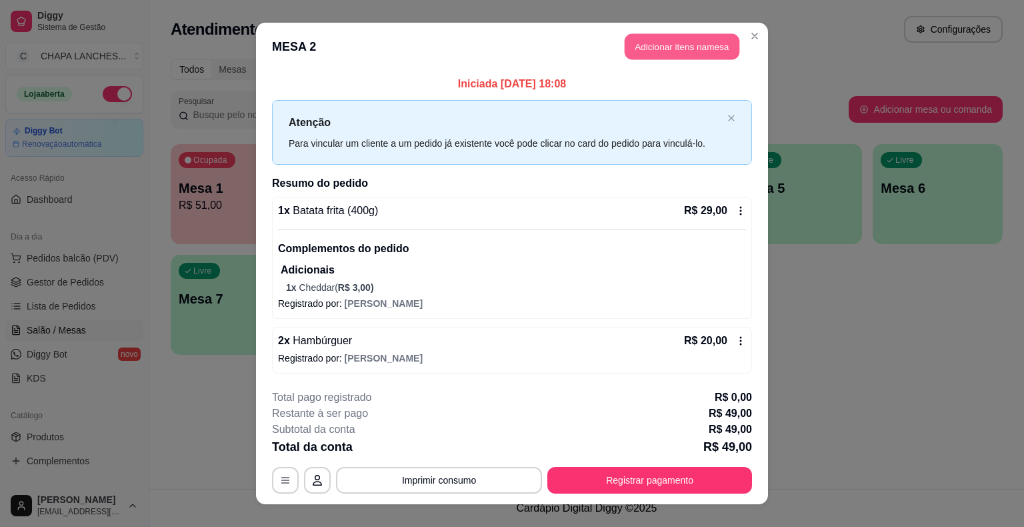
click at [654, 43] on button "Adicionar itens na mesa" at bounding box center [682, 47] width 115 height 26
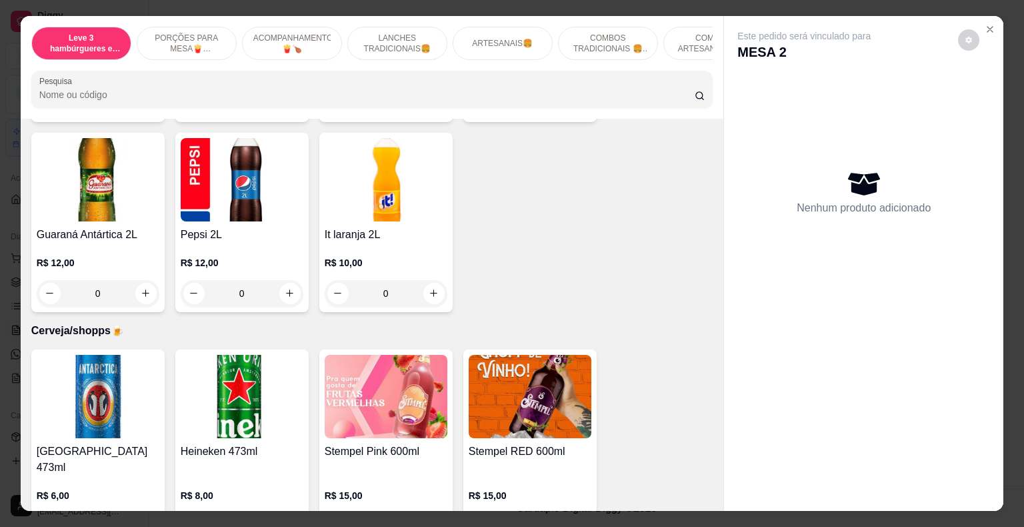
scroll to position [3777, 0]
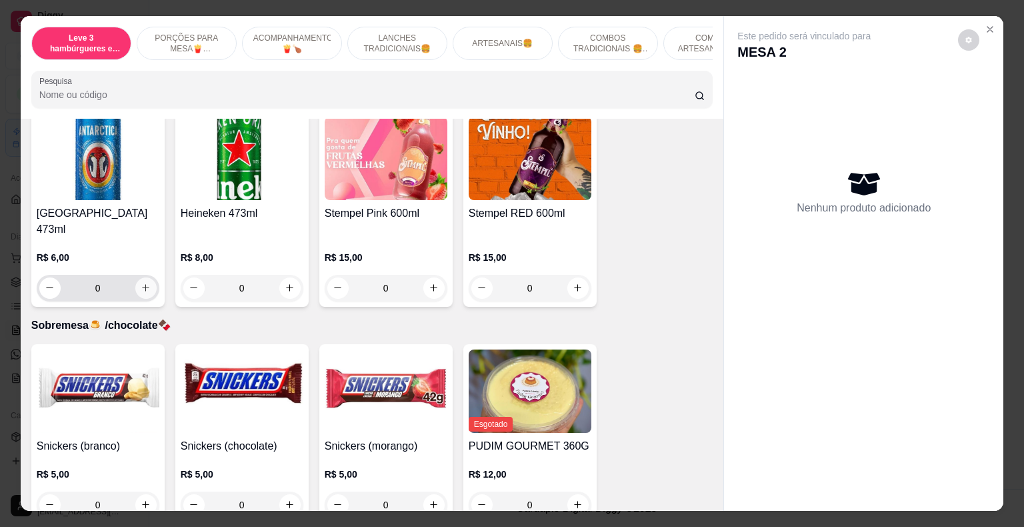
click at [142, 284] on icon "increase-product-quantity" at bounding box center [145, 287] width 7 height 7
type input "1"
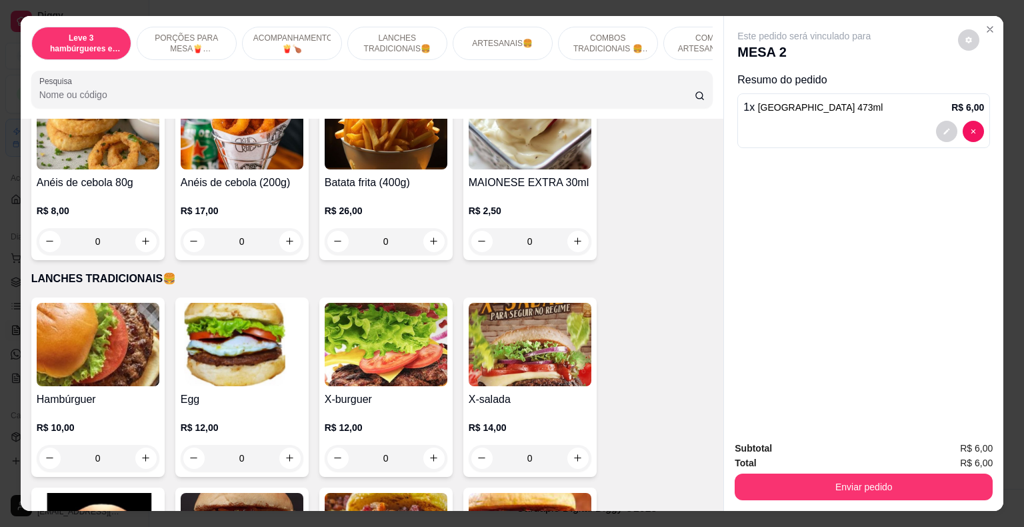
scroll to position [843, 0]
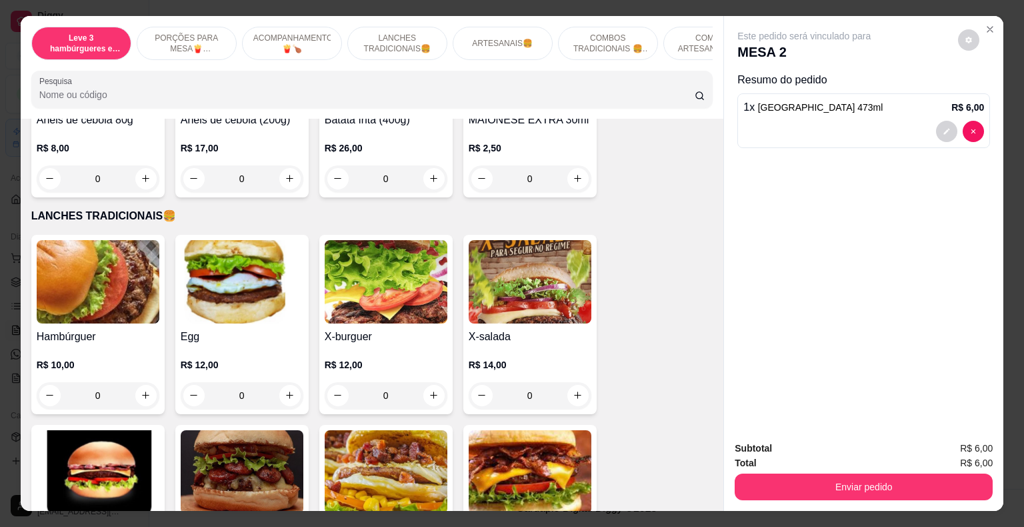
click at [141, 384] on div "0" at bounding box center [98, 395] width 123 height 27
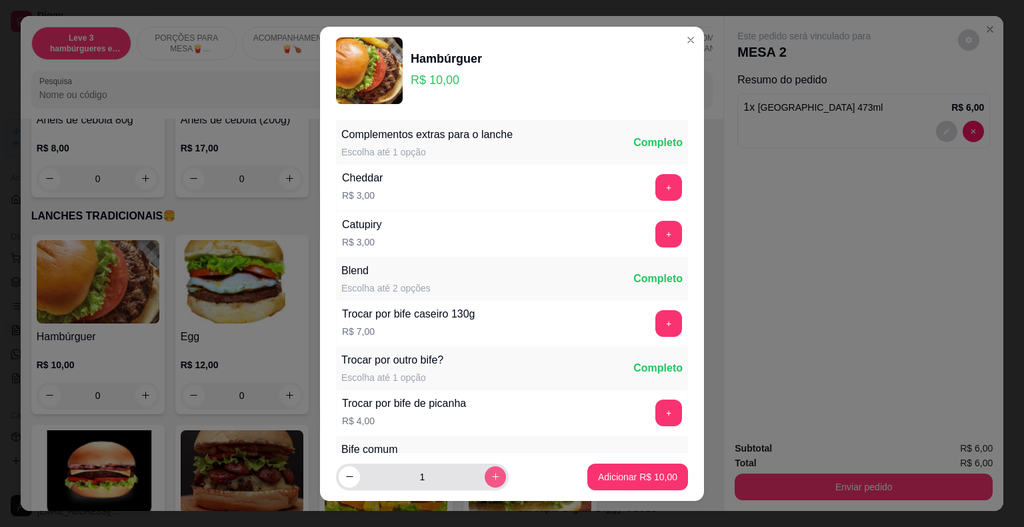
click at [488, 478] on button "increase-product-quantity" at bounding box center [495, 476] width 21 height 21
type input "2"
click at [608, 472] on p "Adicionar R$ 20,00" at bounding box center [637, 476] width 79 height 13
type input "2"
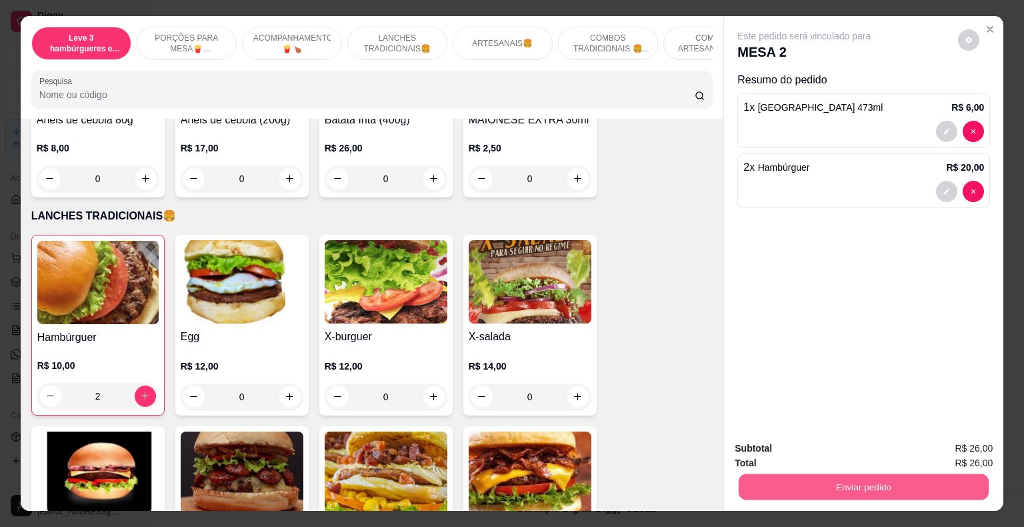
click at [775, 485] on button "Enviar pedido" at bounding box center [864, 487] width 250 height 26
click at [778, 447] on button "Não registrar e enviar pedido" at bounding box center [819, 449] width 135 height 25
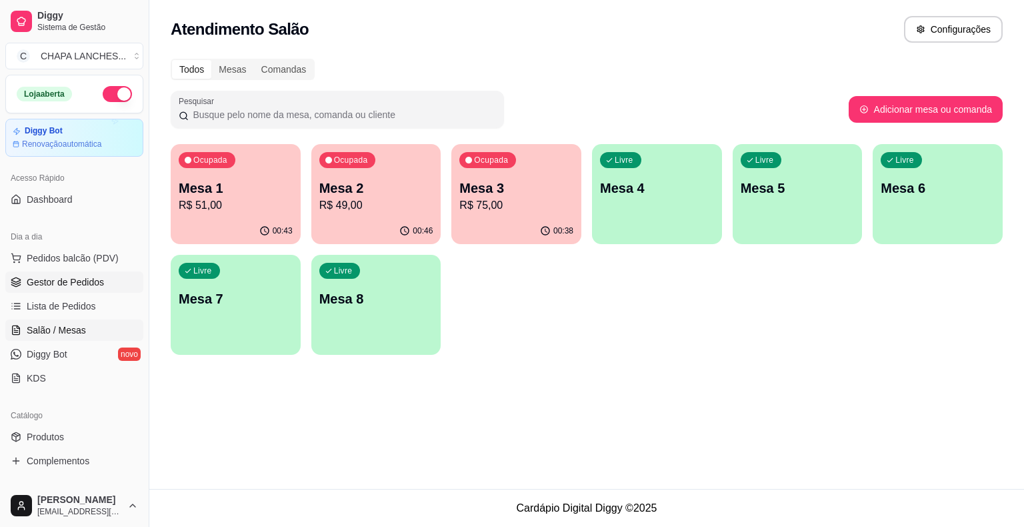
click at [107, 273] on link "Gestor de Pedidos" at bounding box center [74, 281] width 138 height 21
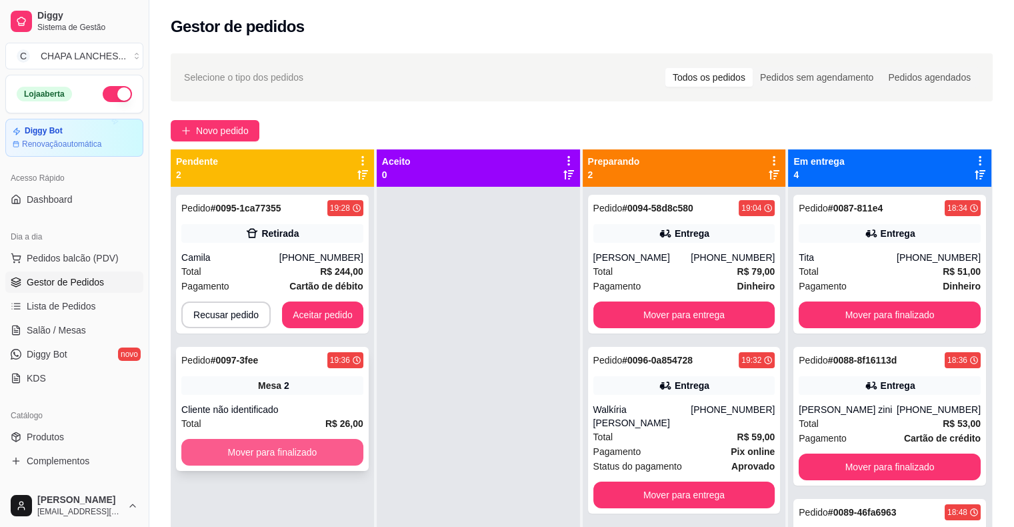
click at [320, 448] on button "Mover para finalizado" at bounding box center [272, 452] width 182 height 27
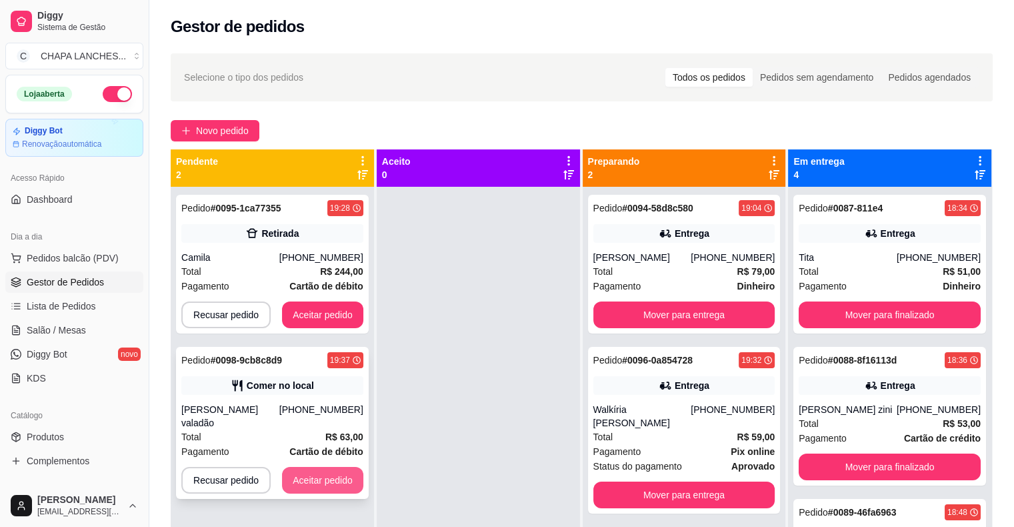
click at [315, 467] on button "Aceitar pedido" at bounding box center [322, 480] width 81 height 27
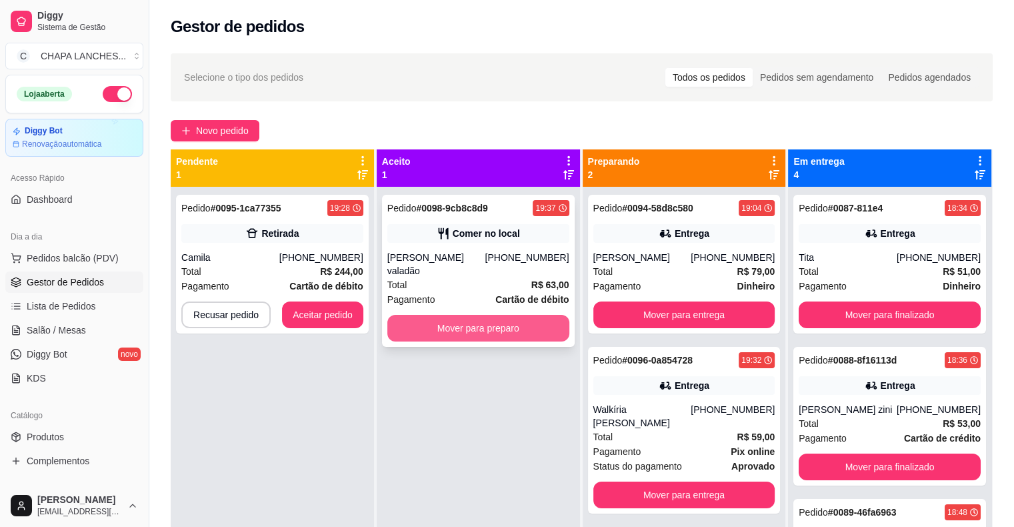
click at [445, 319] on button "Mover para preparo" at bounding box center [479, 328] width 182 height 27
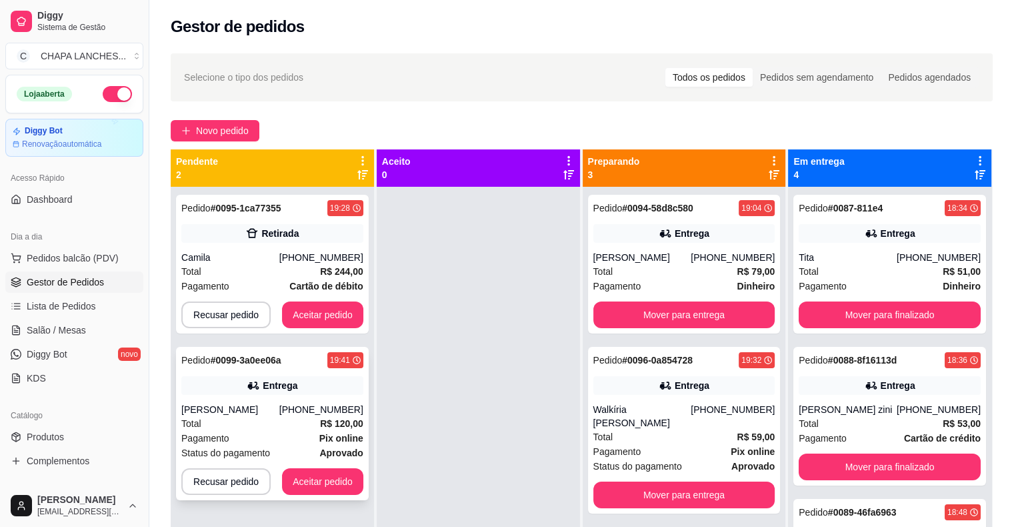
click at [300, 426] on div "Total R$ 120,00" at bounding box center [272, 423] width 182 height 15
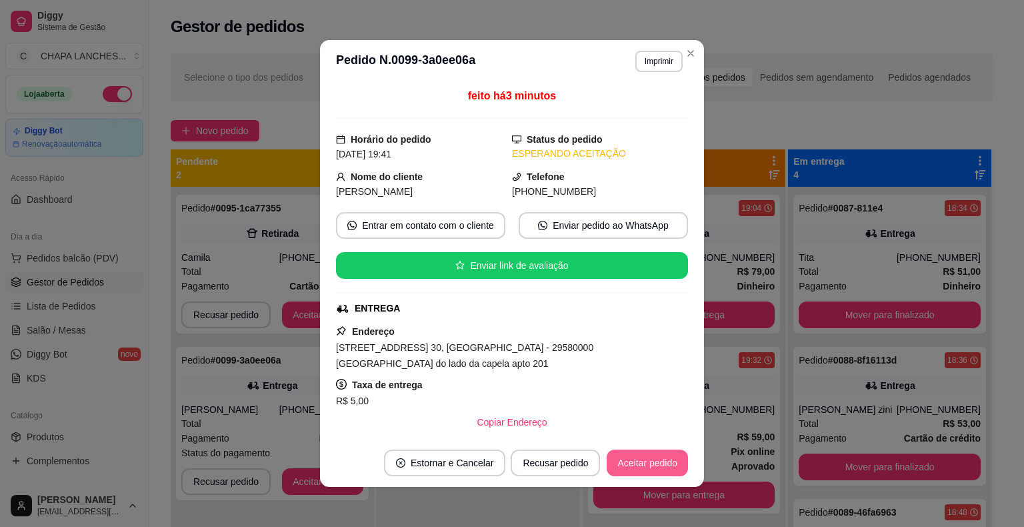
click at [648, 466] on button "Aceitar pedido" at bounding box center [647, 463] width 81 height 27
click at [651, 466] on button "Aceitar pedido" at bounding box center [647, 463] width 81 height 27
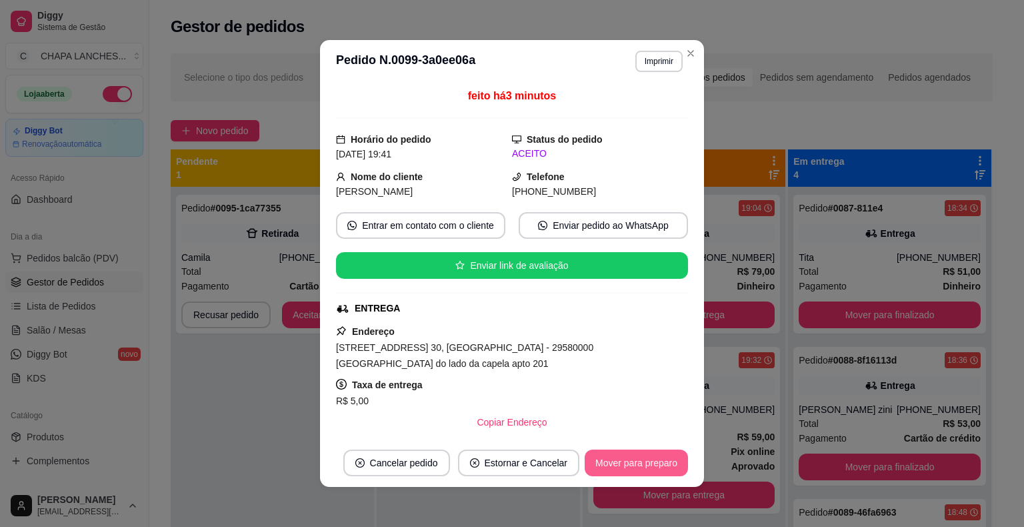
click at [637, 464] on button "Mover para preparo" at bounding box center [636, 463] width 103 height 27
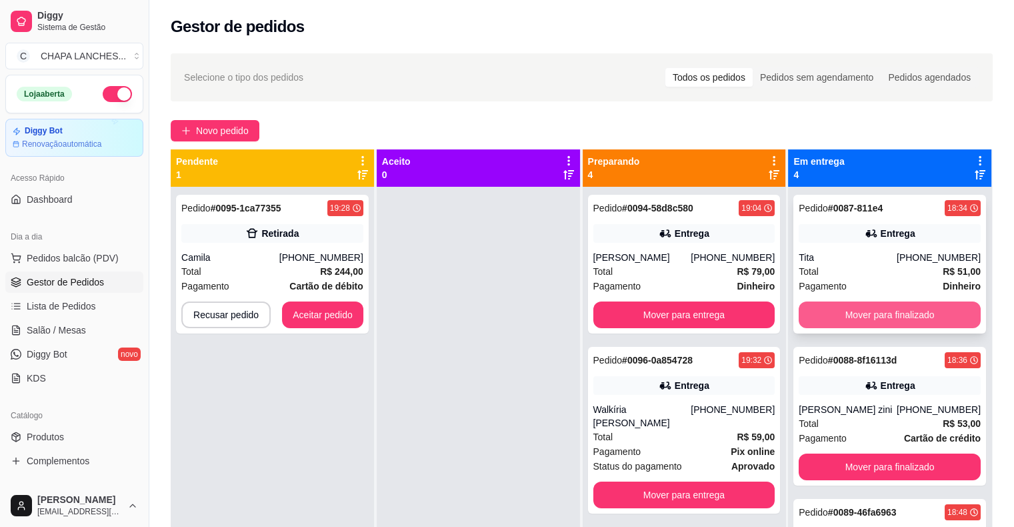
click at [864, 313] on button "Mover para finalizado" at bounding box center [890, 314] width 182 height 27
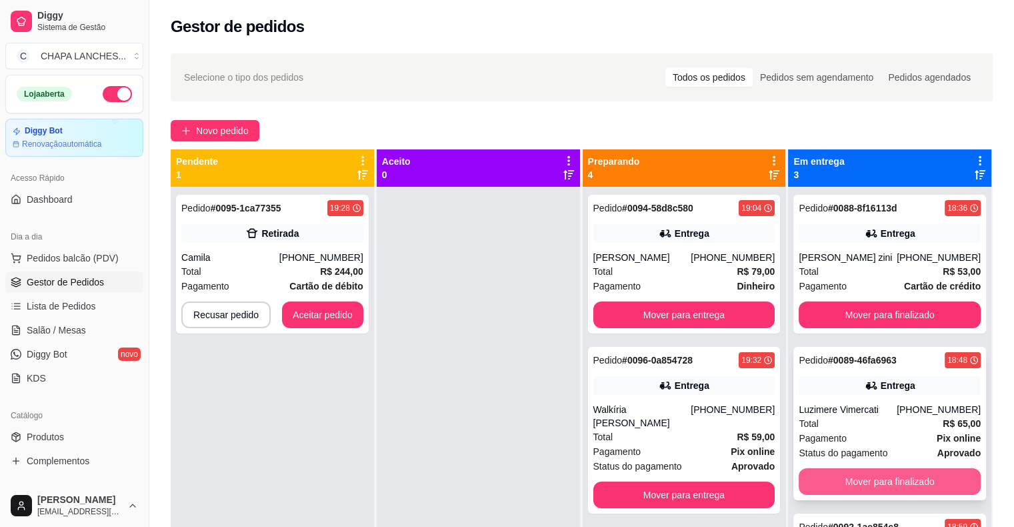
click at [869, 476] on button "Mover para finalizado" at bounding box center [890, 481] width 182 height 27
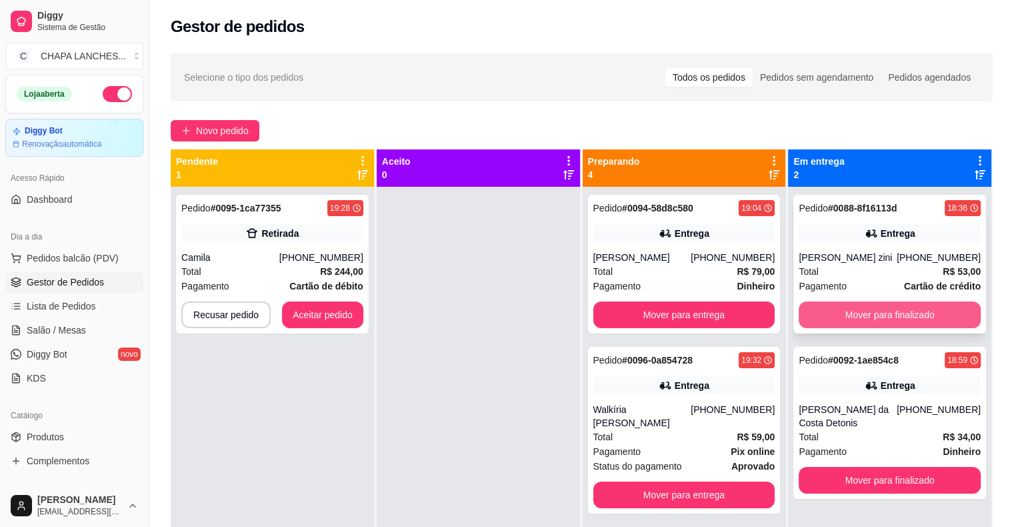
click at [848, 311] on button "Mover para finalizado" at bounding box center [890, 314] width 182 height 27
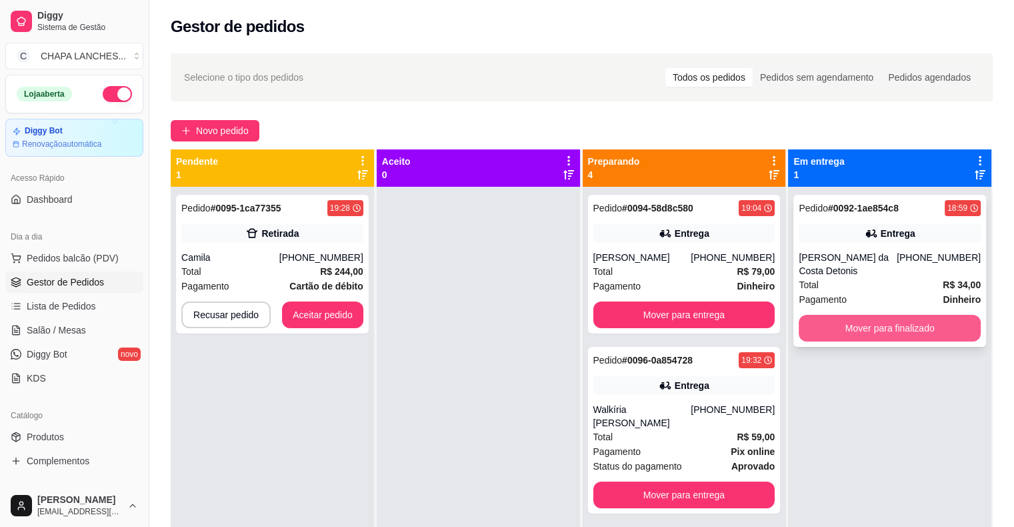
click at [860, 323] on button "Mover para finalizado" at bounding box center [890, 328] width 182 height 27
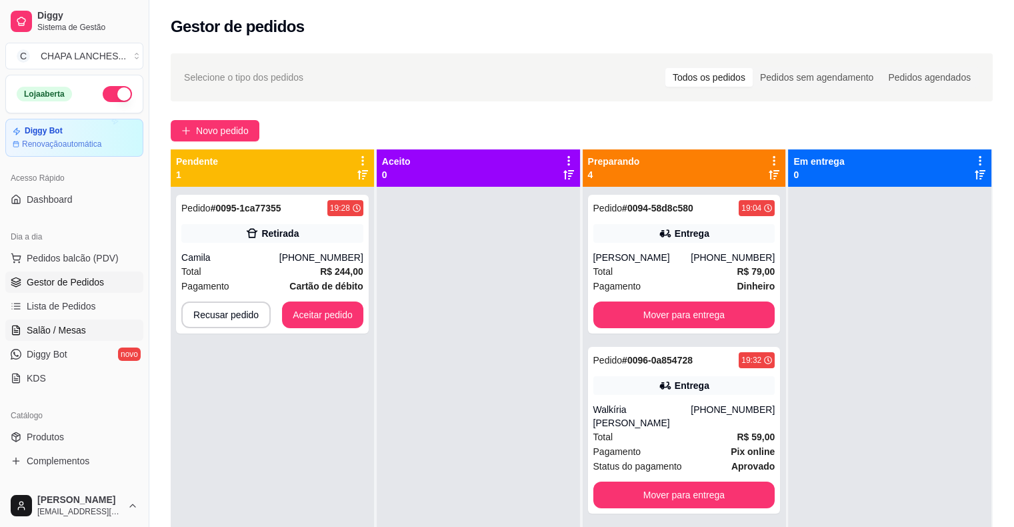
click at [73, 333] on span "Salão / Mesas" at bounding box center [56, 329] width 59 height 13
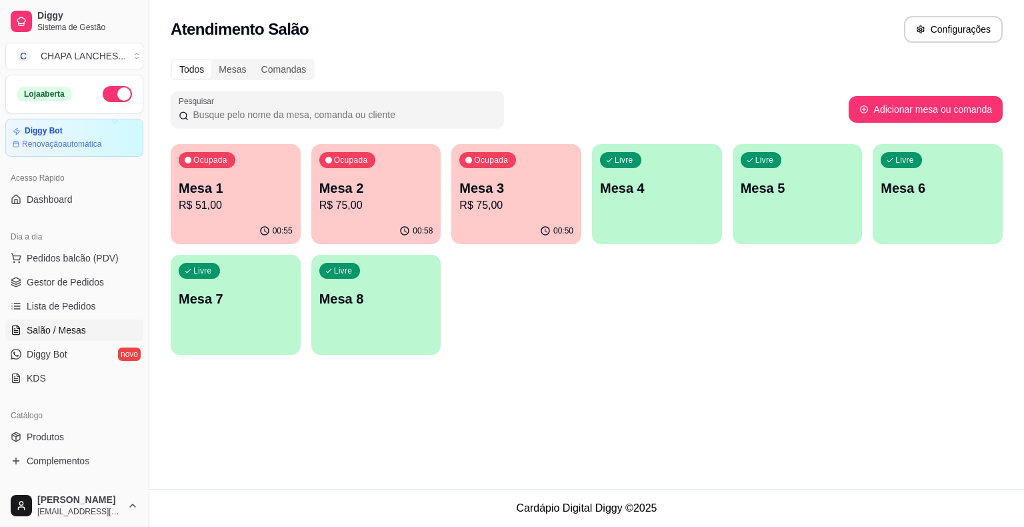
click at [387, 206] on p "R$ 75,00" at bounding box center [376, 205] width 114 height 16
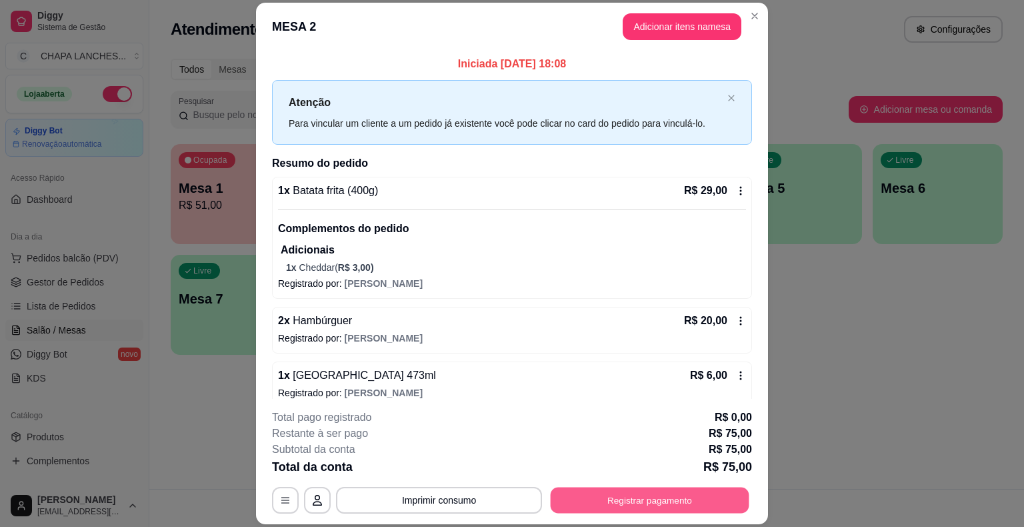
click at [594, 500] on button "Registrar pagamento" at bounding box center [650, 501] width 199 height 26
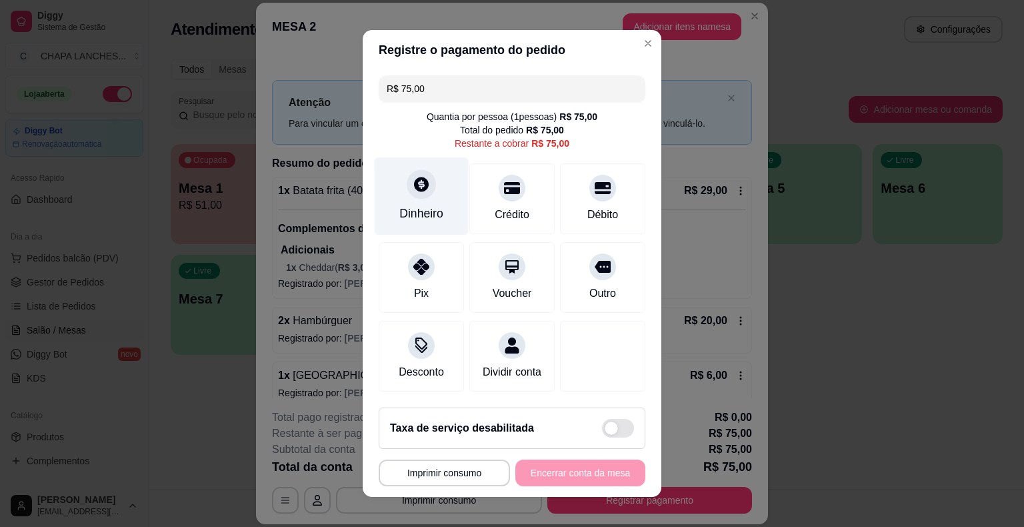
click at [413, 199] on div at bounding box center [421, 183] width 29 height 29
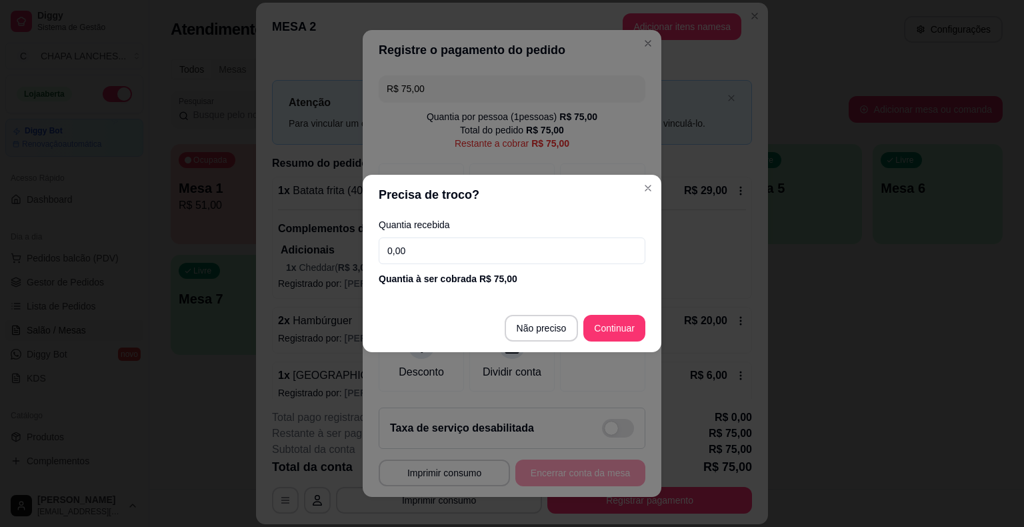
click at [442, 245] on input "0,00" at bounding box center [512, 250] width 267 height 27
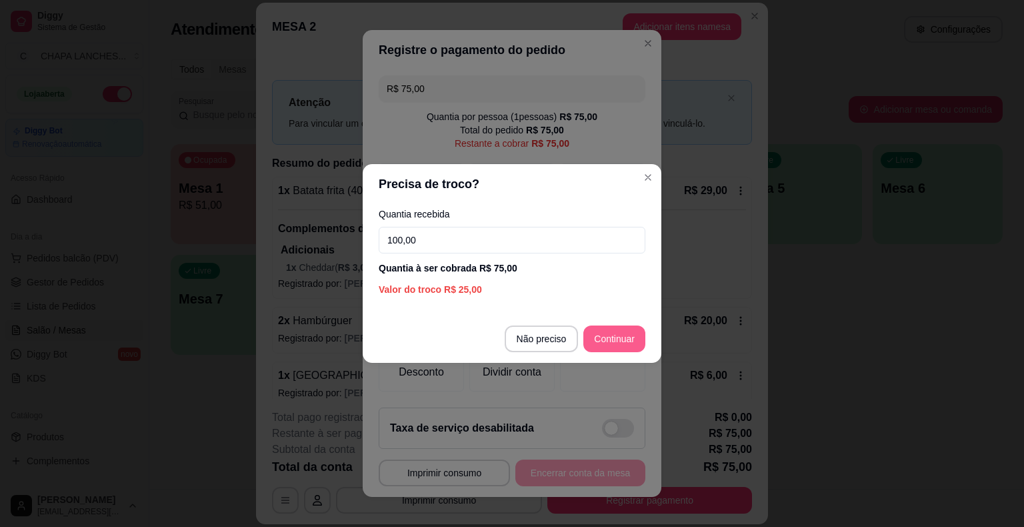
type input "100,00"
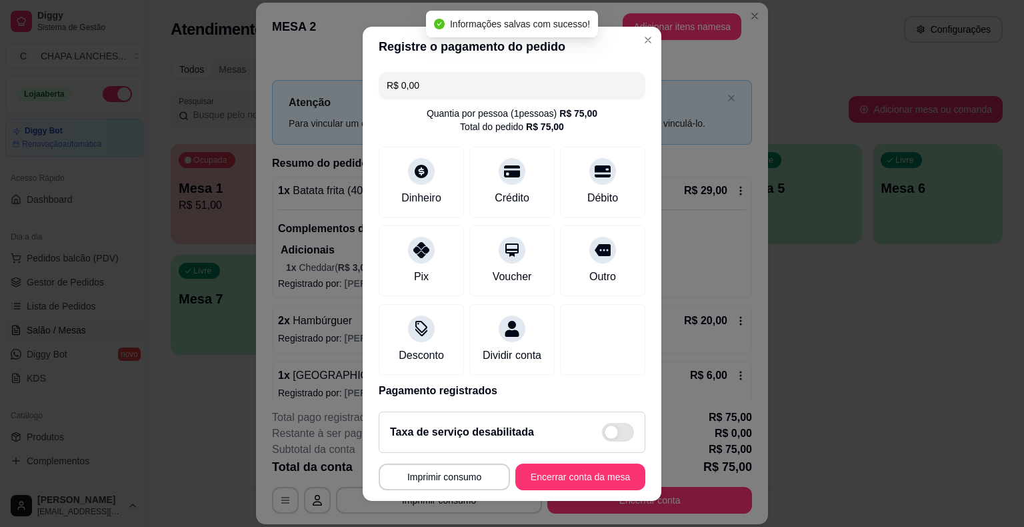
type input "R$ 0,00"
click at [578, 477] on button "Encerrar conta da mesa" at bounding box center [581, 477] width 126 height 26
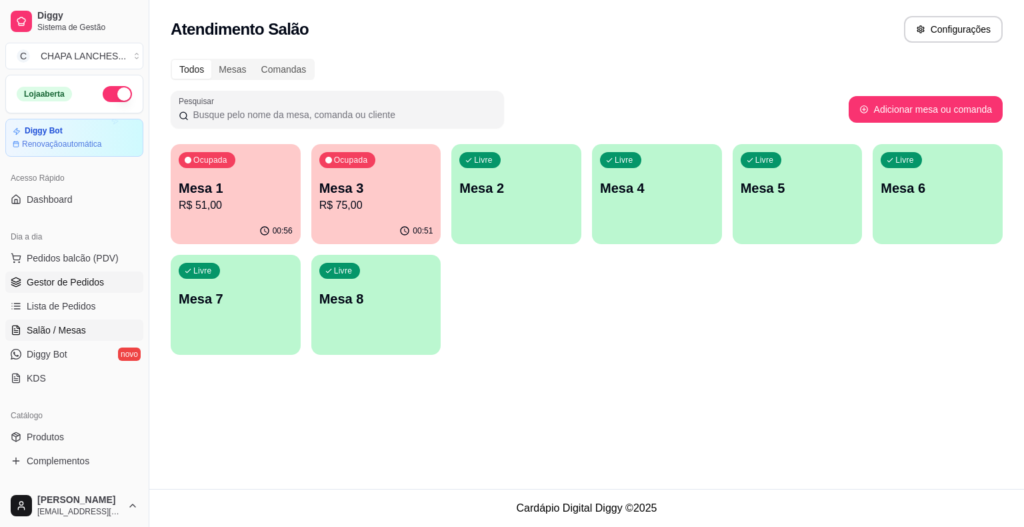
click at [70, 279] on span "Gestor de Pedidos" at bounding box center [65, 281] width 77 height 13
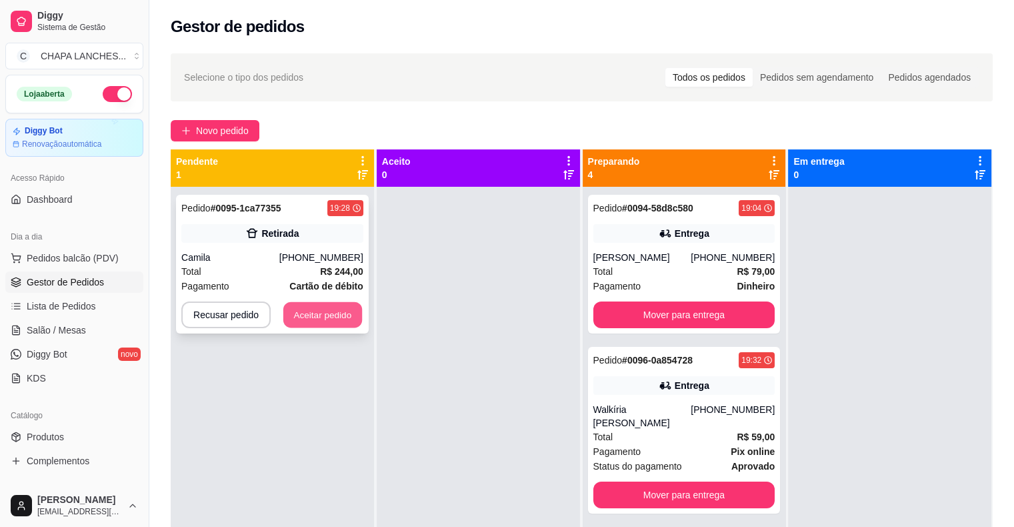
click at [334, 308] on button "Aceitar pedido" at bounding box center [322, 315] width 79 height 26
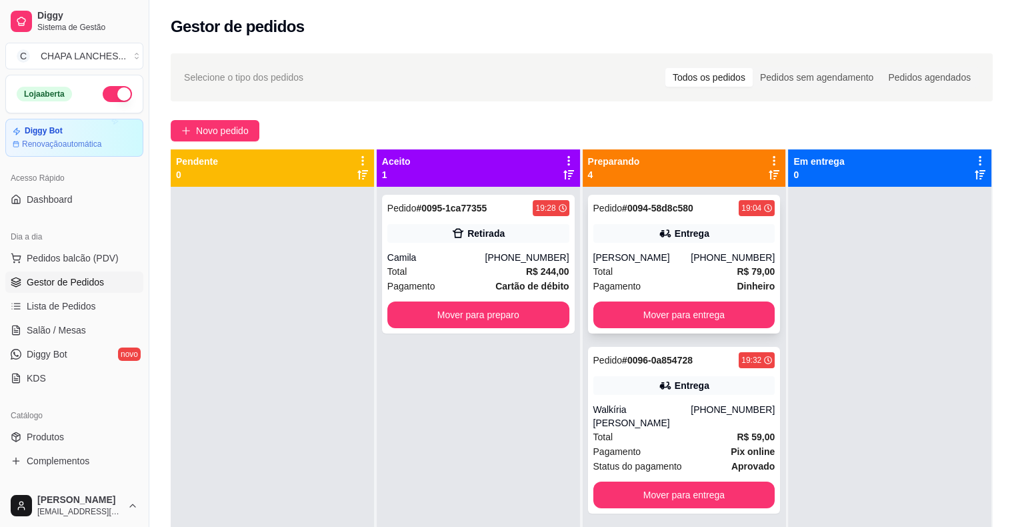
click at [632, 274] on div "Total R$ 79,00" at bounding box center [685, 271] width 182 height 15
click at [699, 318] on button "Mover para entrega" at bounding box center [685, 314] width 182 height 27
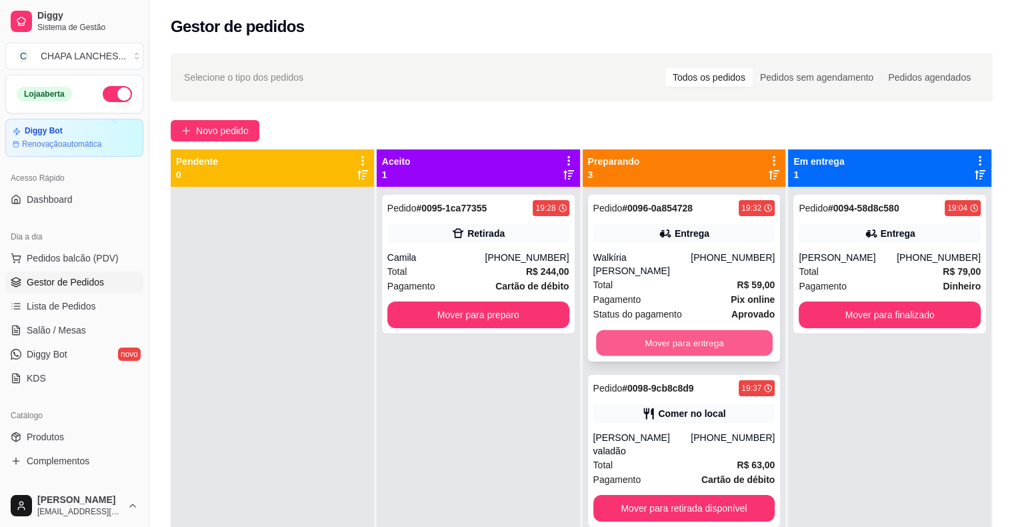
click at [646, 330] on button "Mover para entrega" at bounding box center [684, 343] width 177 height 26
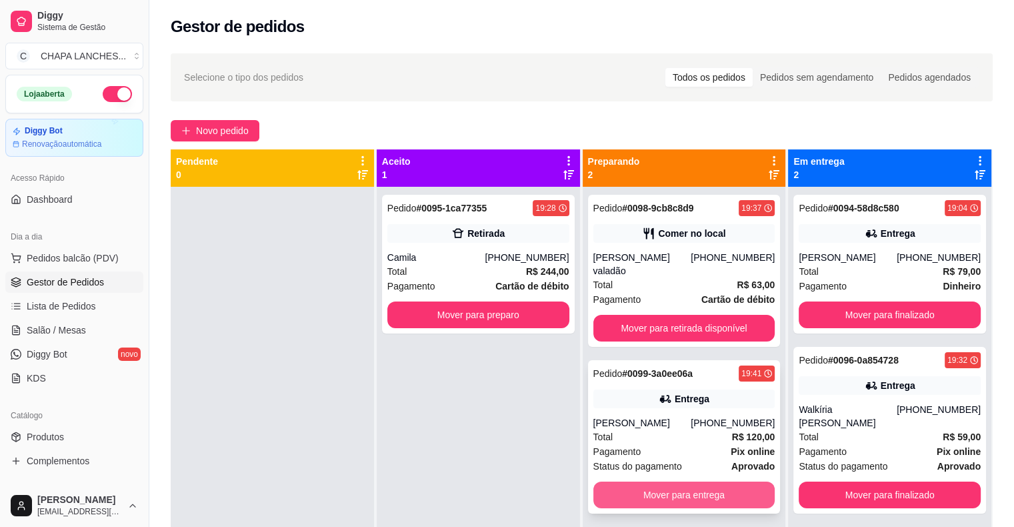
click at [670, 482] on button "Mover para entrega" at bounding box center [685, 495] width 182 height 27
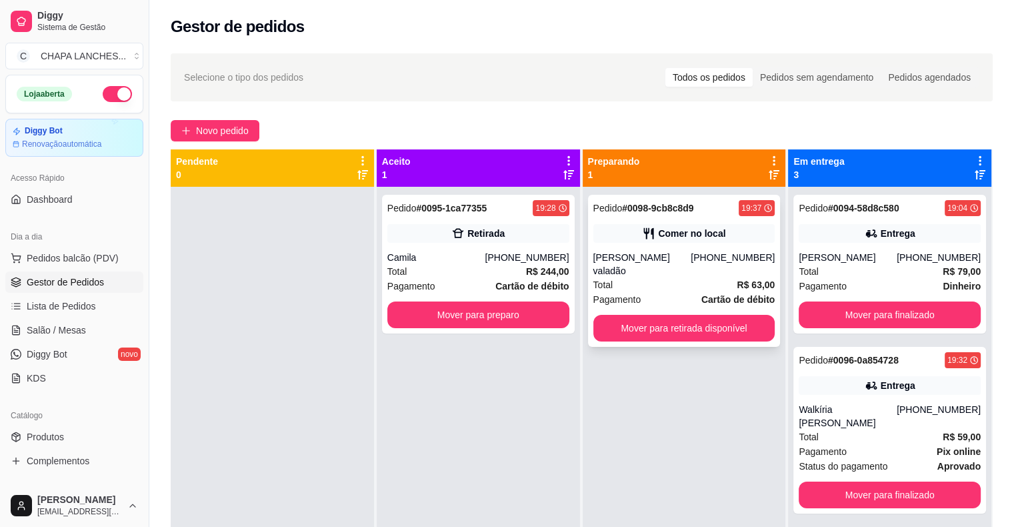
click at [654, 277] on div "Total R$ 63,00" at bounding box center [685, 284] width 182 height 15
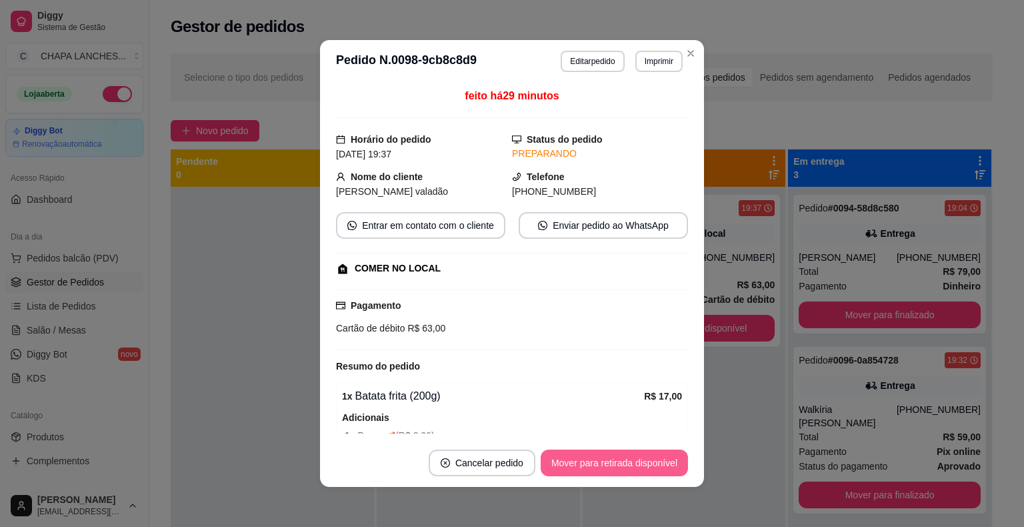
click at [658, 461] on button "Mover para retirada disponível" at bounding box center [614, 463] width 147 height 27
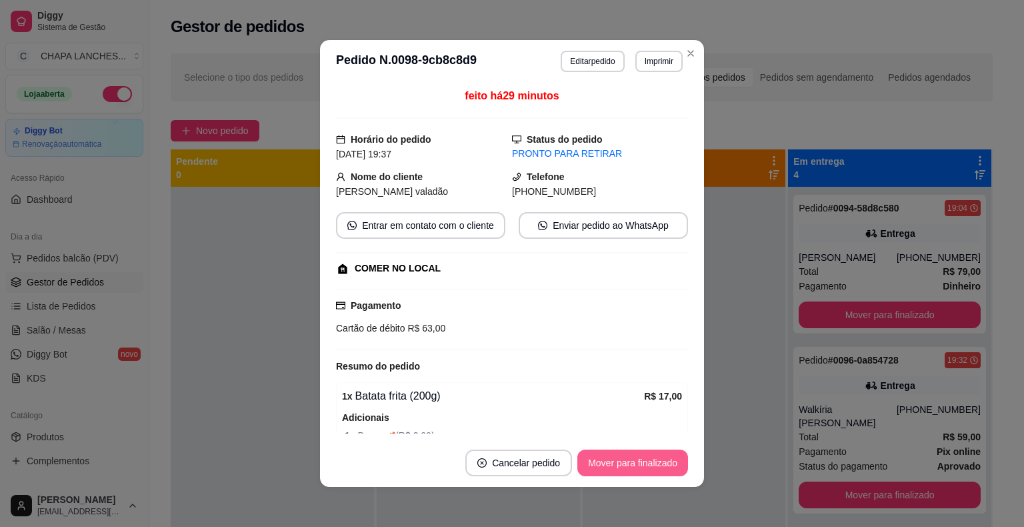
click at [646, 464] on button "Mover para finalizado" at bounding box center [633, 463] width 111 height 27
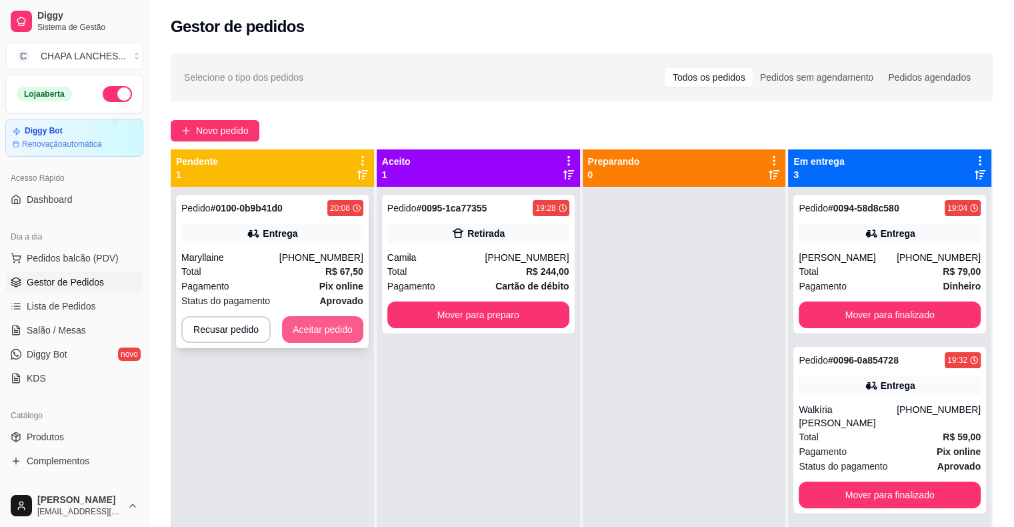
click at [324, 325] on button "Aceitar pedido" at bounding box center [322, 329] width 81 height 27
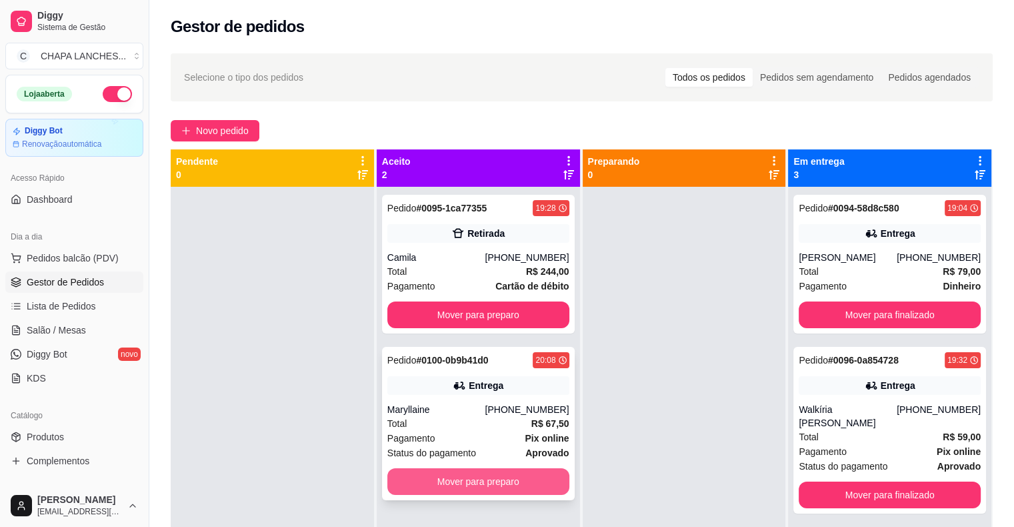
click at [432, 482] on button "Mover para preparo" at bounding box center [479, 481] width 182 height 27
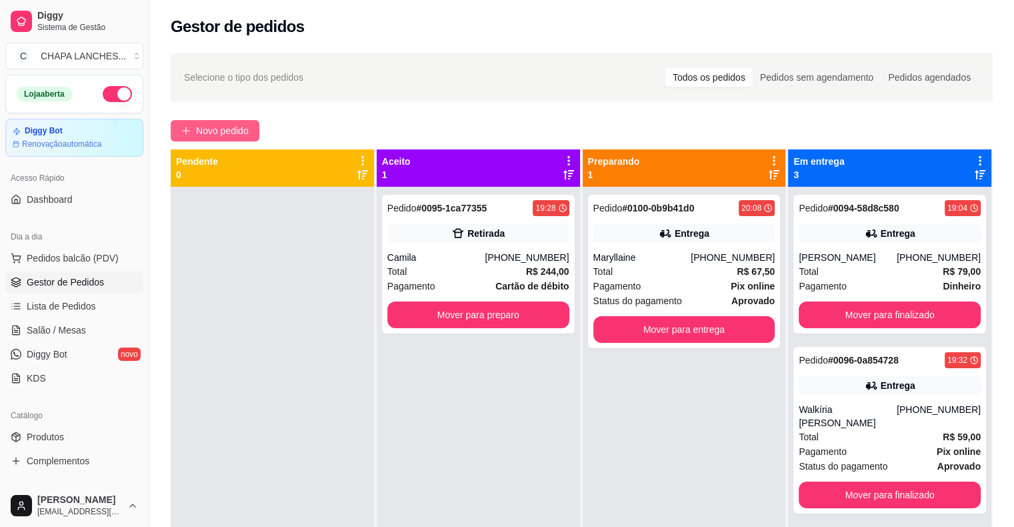
click at [199, 127] on span "Novo pedido" at bounding box center [222, 130] width 53 height 15
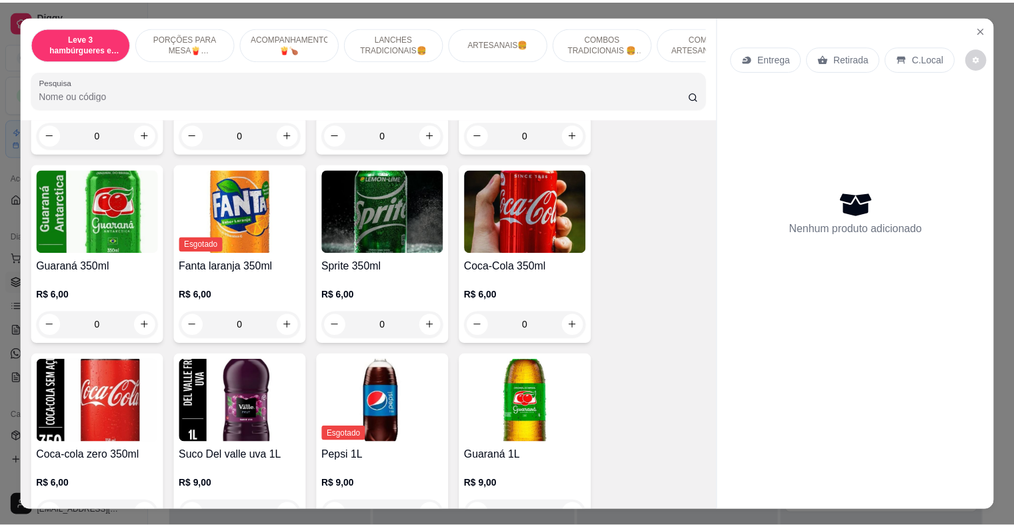
scroll to position [3068, 0]
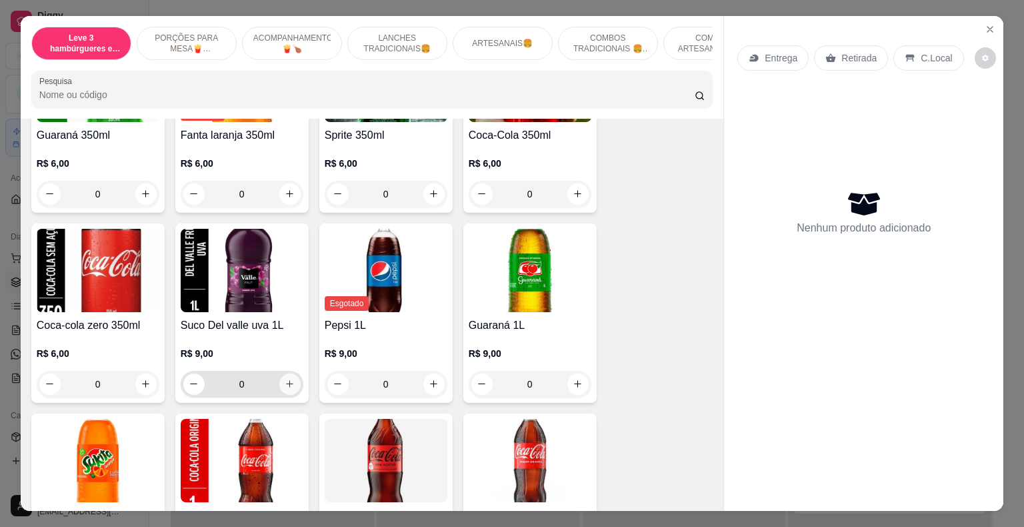
click at [285, 379] on icon "increase-product-quantity" at bounding box center [290, 384] width 10 height 10
type input "1"
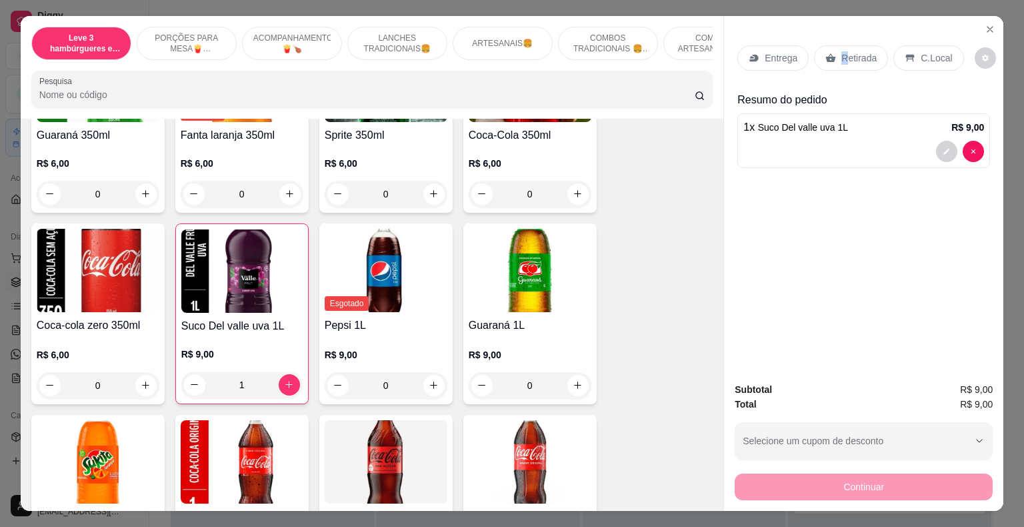
click at [842, 54] on p "Retirada" at bounding box center [859, 57] width 35 height 13
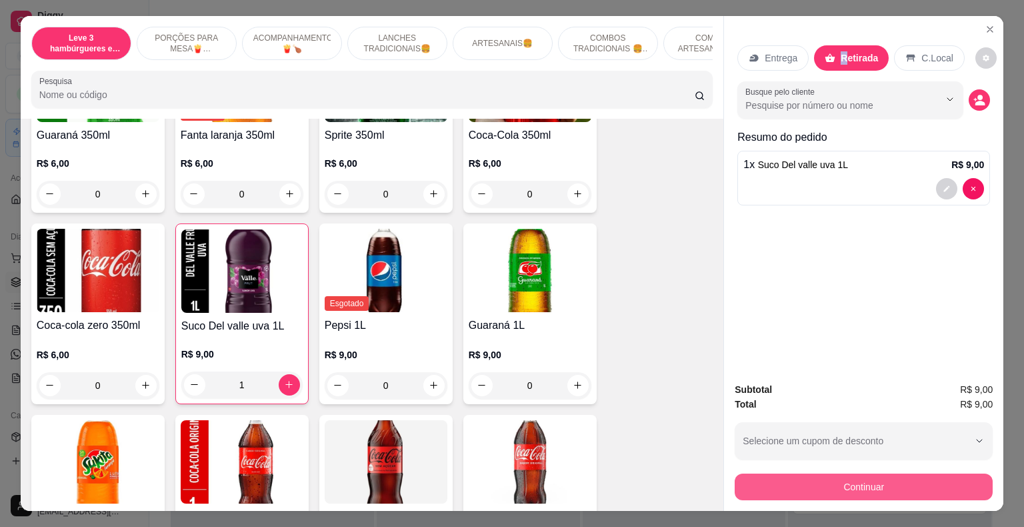
click at [886, 482] on button "Continuar" at bounding box center [864, 487] width 258 height 27
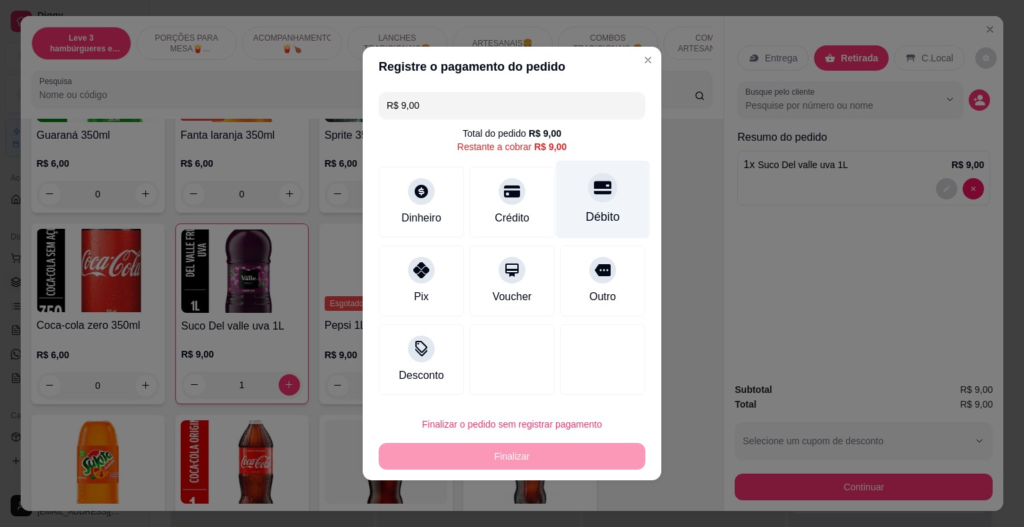
click at [596, 205] on div "Débito" at bounding box center [603, 200] width 94 height 78
type input "R$ 0,00"
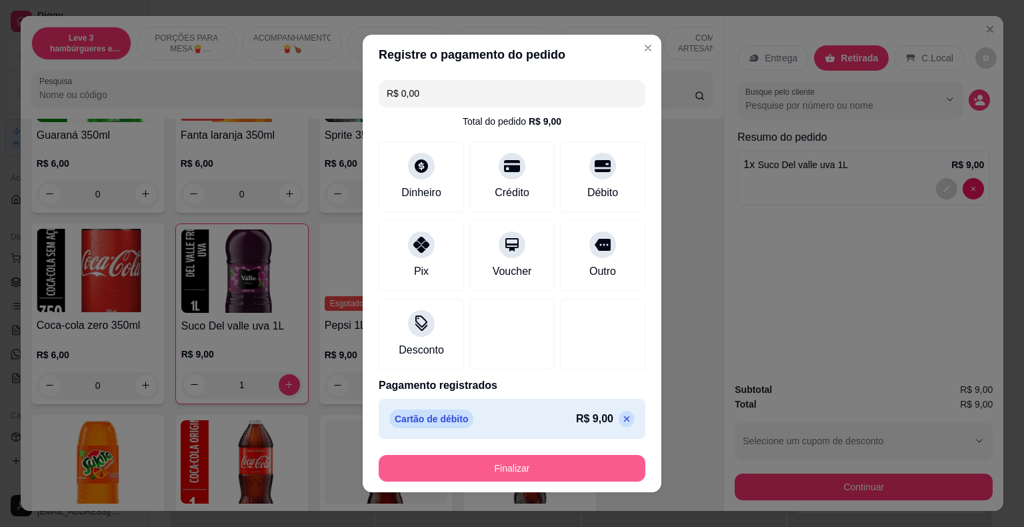
click at [551, 471] on button "Finalizar" at bounding box center [512, 468] width 267 height 27
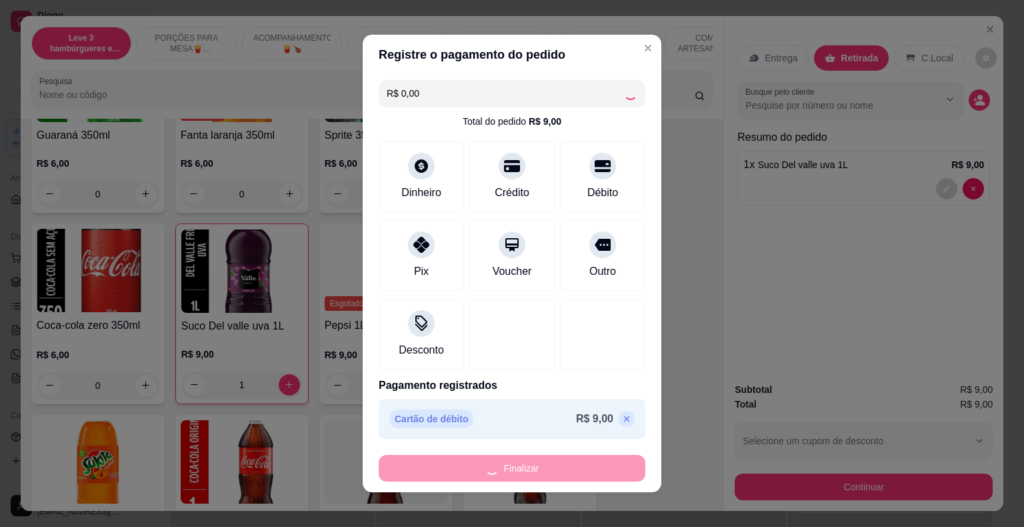
type input "0"
type input "-R$ 9,00"
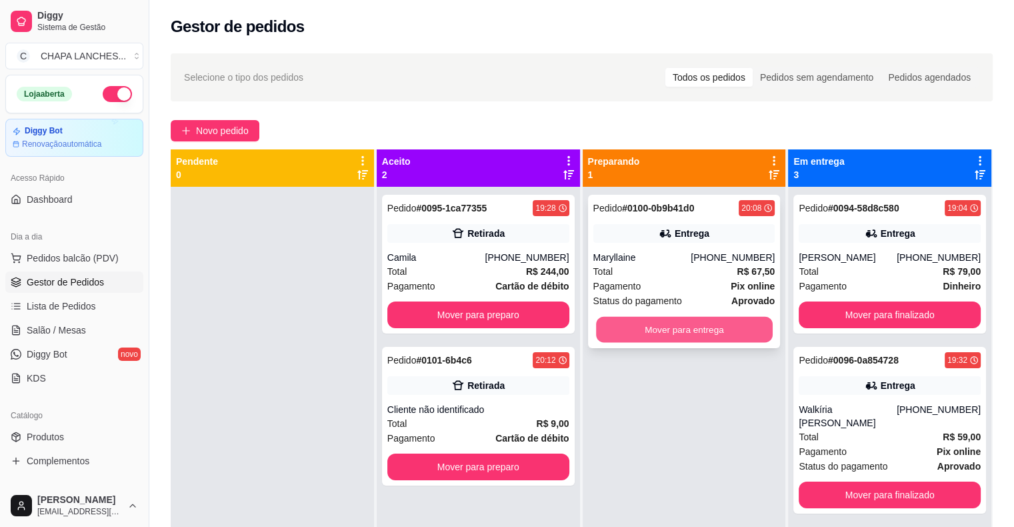
click at [696, 332] on button "Mover para entrega" at bounding box center [684, 330] width 177 height 26
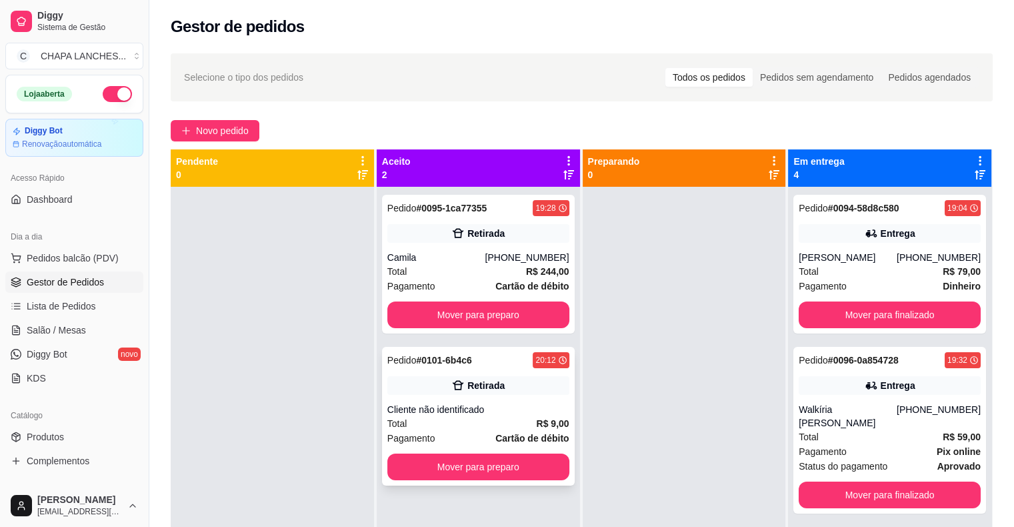
click at [485, 422] on div "Total R$ 9,00" at bounding box center [479, 423] width 182 height 15
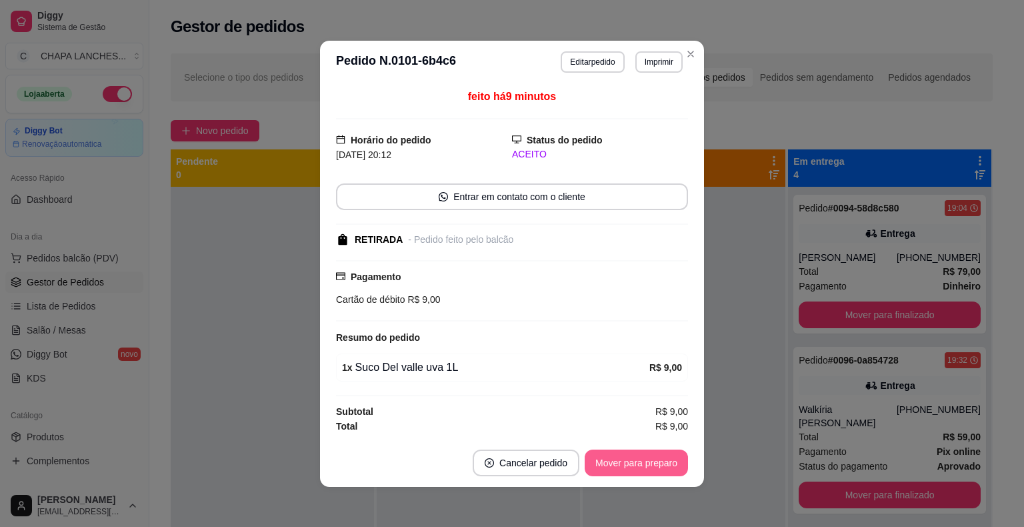
click at [614, 461] on button "Mover para preparo" at bounding box center [636, 463] width 103 height 27
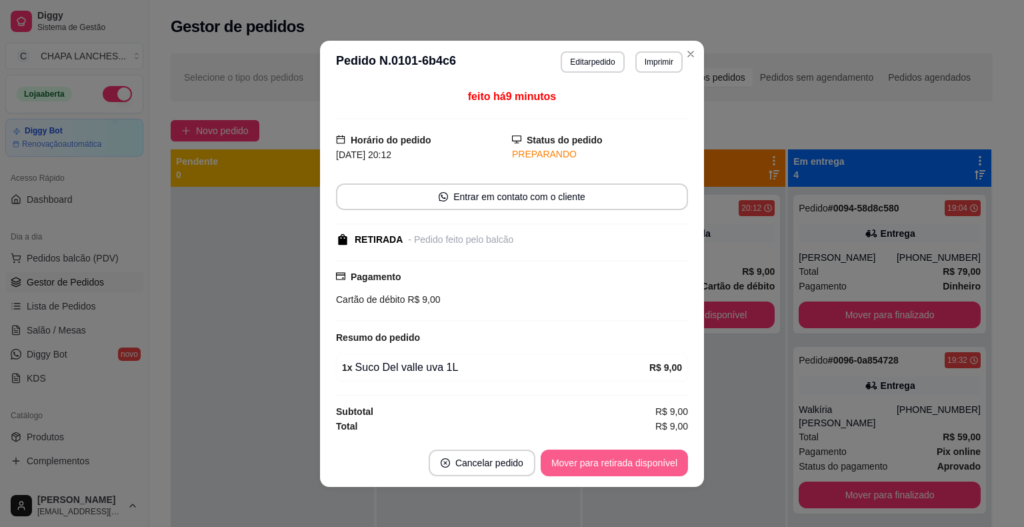
click at [664, 458] on button "Mover para retirada disponível" at bounding box center [614, 463] width 147 height 27
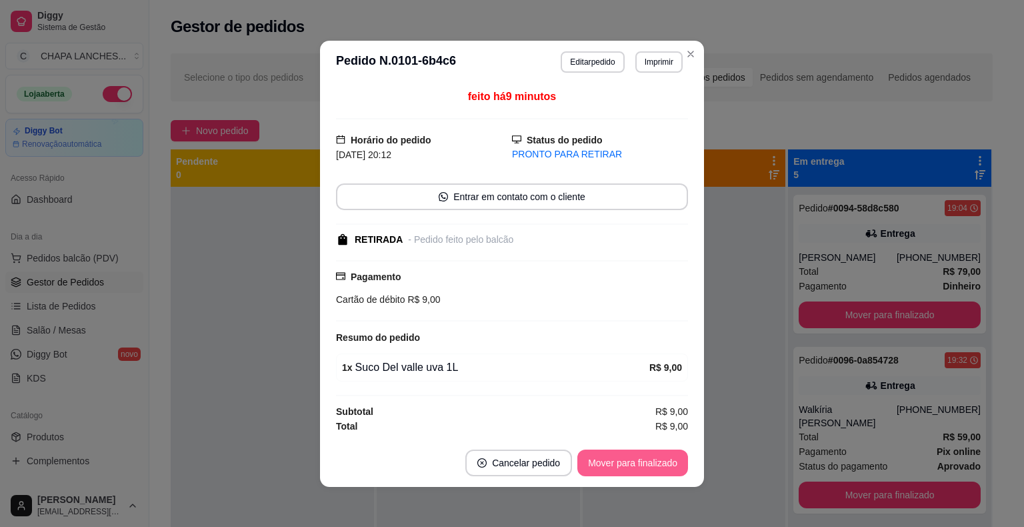
click at [654, 463] on button "Mover para finalizado" at bounding box center [633, 463] width 111 height 27
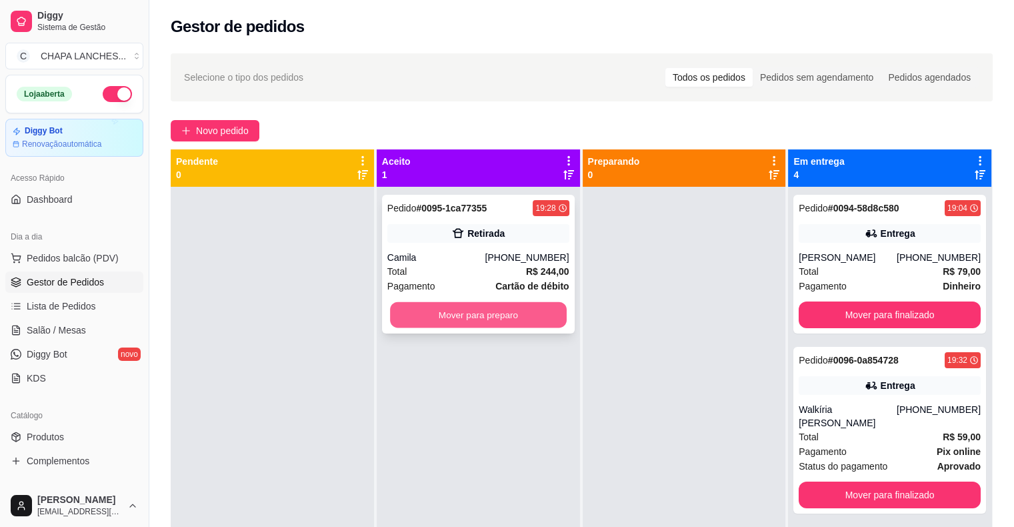
click at [507, 321] on button "Mover para preparo" at bounding box center [478, 315] width 177 height 26
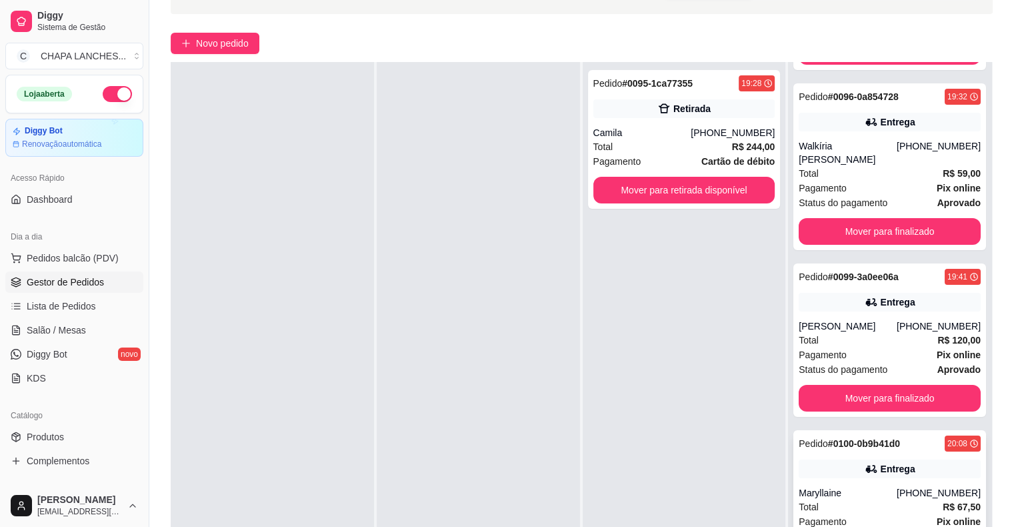
scroll to position [203, 0]
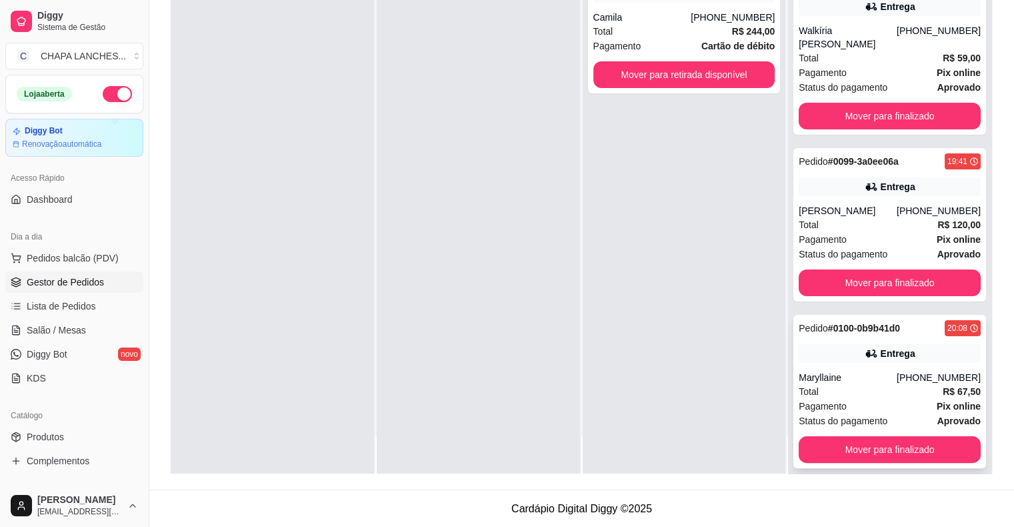
click at [840, 384] on div "Total R$ 67,50" at bounding box center [890, 391] width 182 height 15
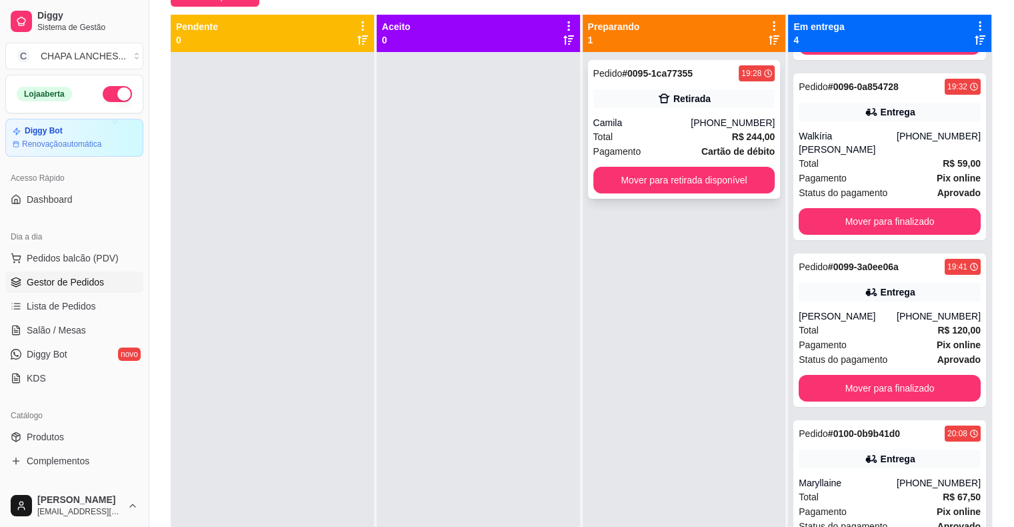
scroll to position [3, 0]
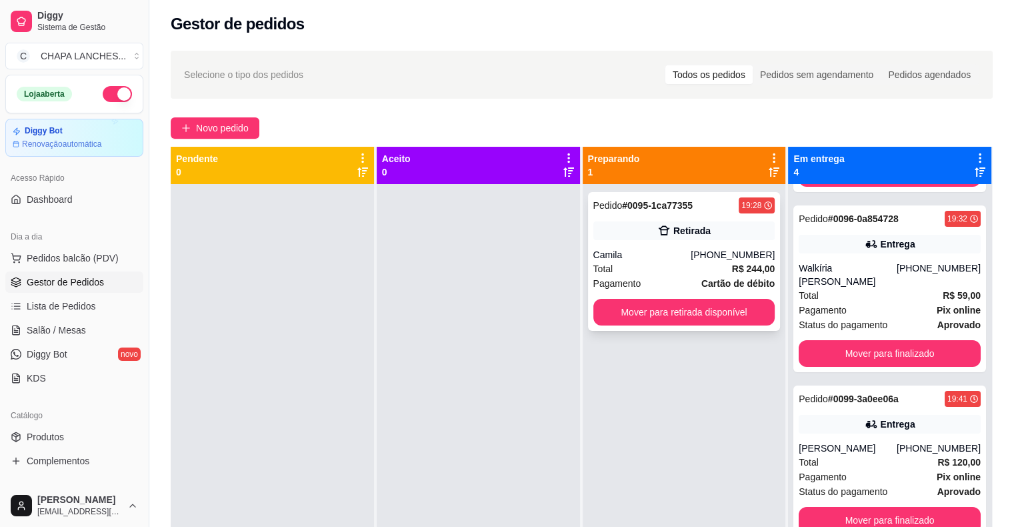
click at [632, 267] on div "Total R$ 244,00" at bounding box center [685, 268] width 182 height 15
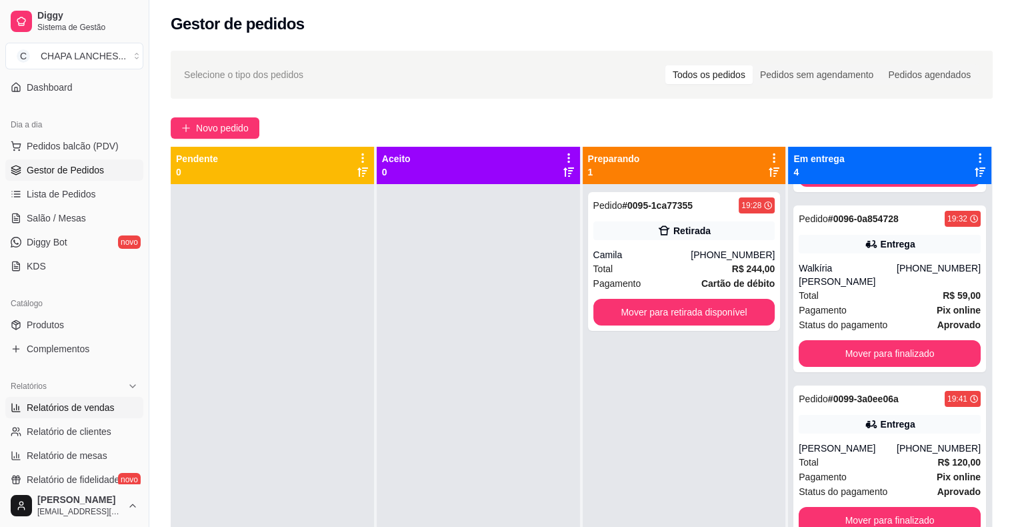
scroll to position [133, 0]
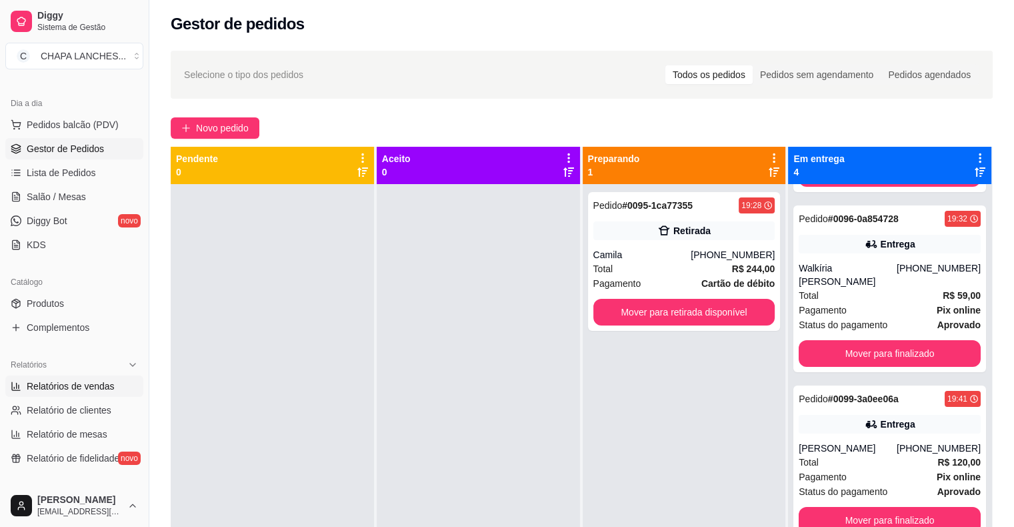
click at [72, 388] on span "Relatórios de vendas" at bounding box center [71, 386] width 88 height 13
select select "ALL"
select select "0"
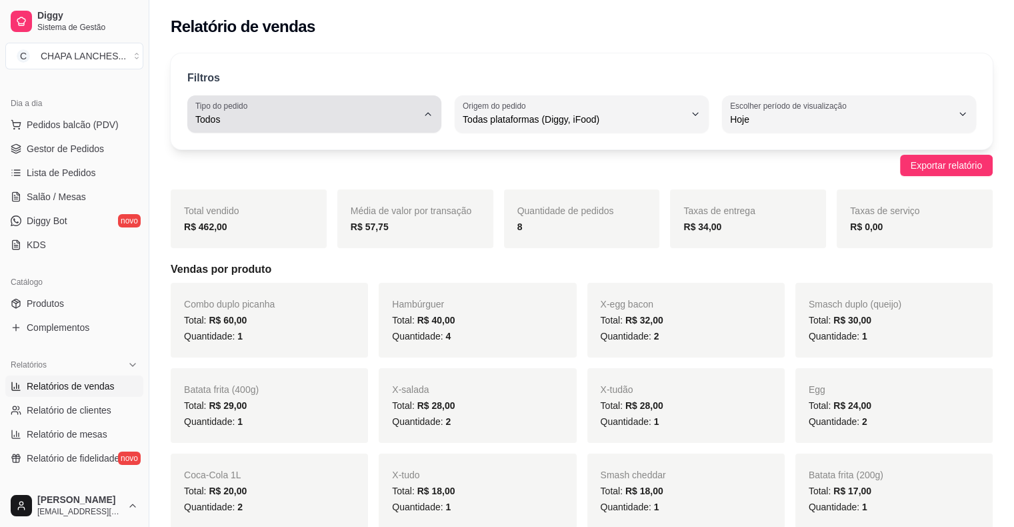
click at [330, 119] on span "Todos" at bounding box center [306, 119] width 222 height 13
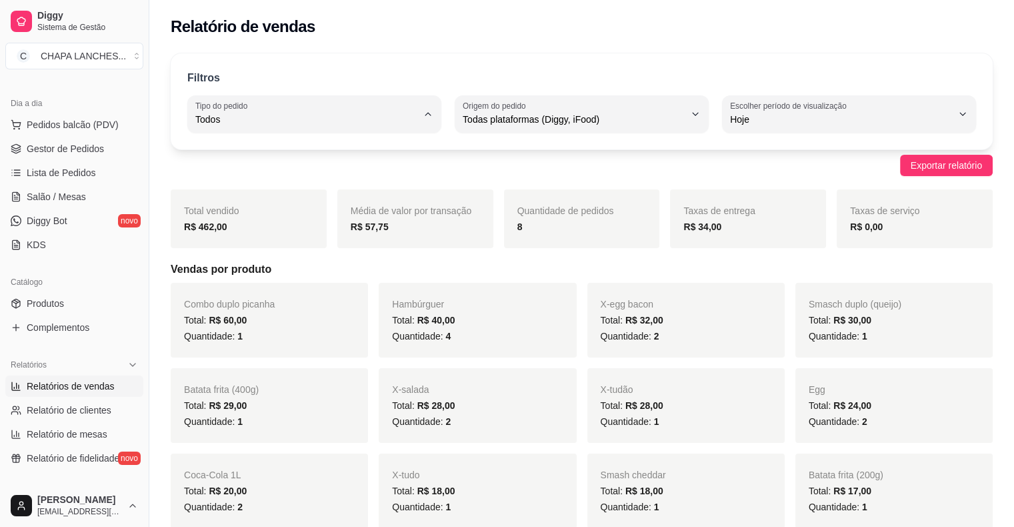
click at [277, 177] on span "Entrega" at bounding box center [308, 172] width 211 height 13
type input "DELIVERY"
select select "DELIVERY"
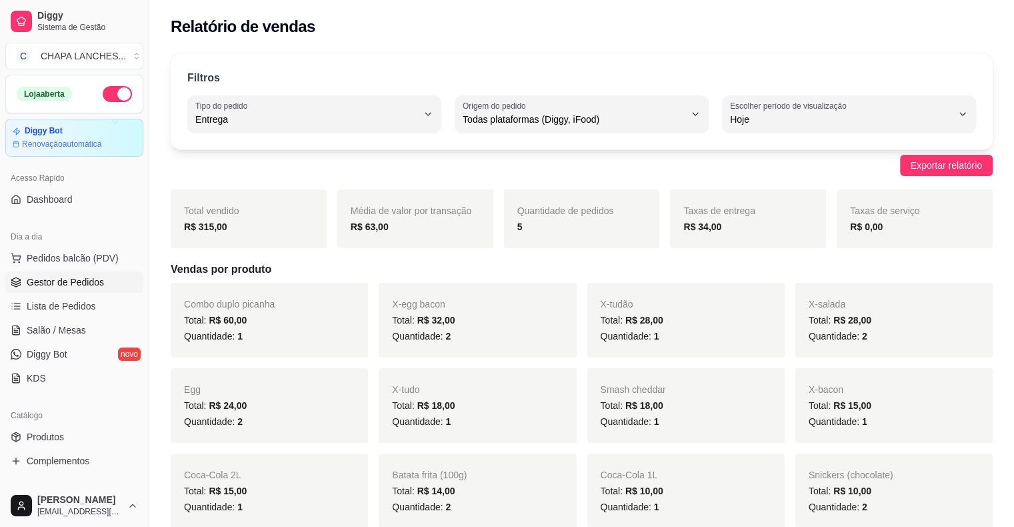
click at [72, 279] on span "Gestor de Pedidos" at bounding box center [65, 281] width 77 height 13
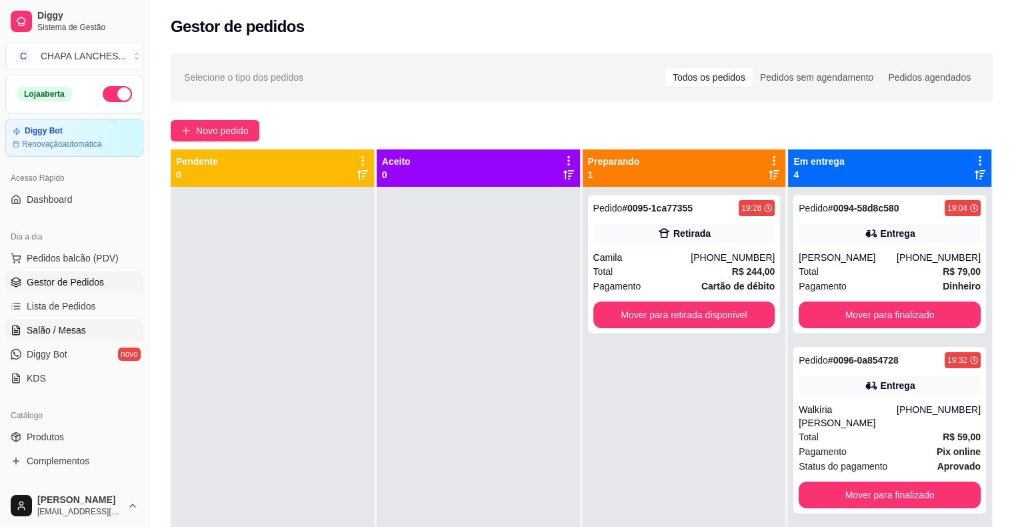
click at [69, 333] on span "Salão / Mesas" at bounding box center [56, 329] width 59 height 13
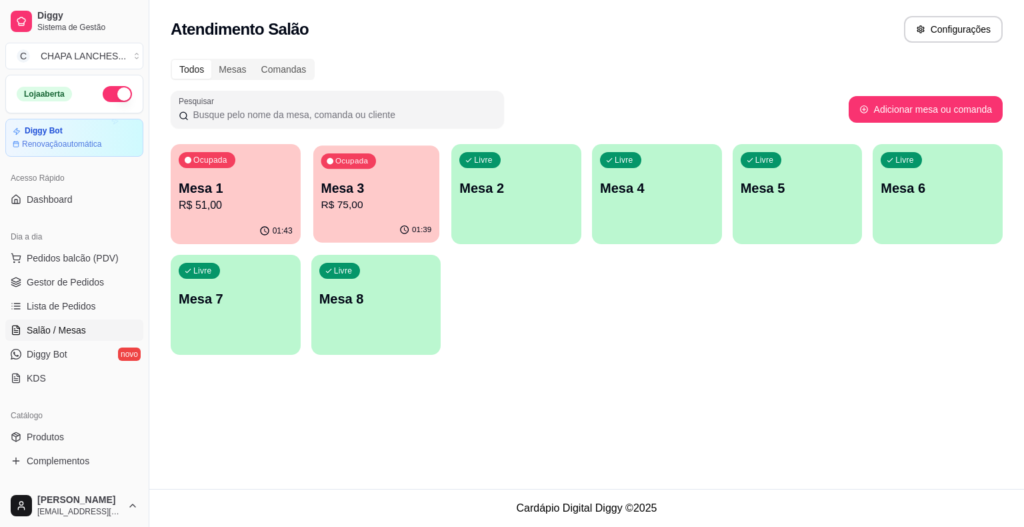
click at [374, 189] on p "Mesa 3" at bounding box center [376, 188] width 111 height 18
click at [213, 213] on div "Ocupada Mesa 1 R$ 51,00" at bounding box center [236, 181] width 126 height 72
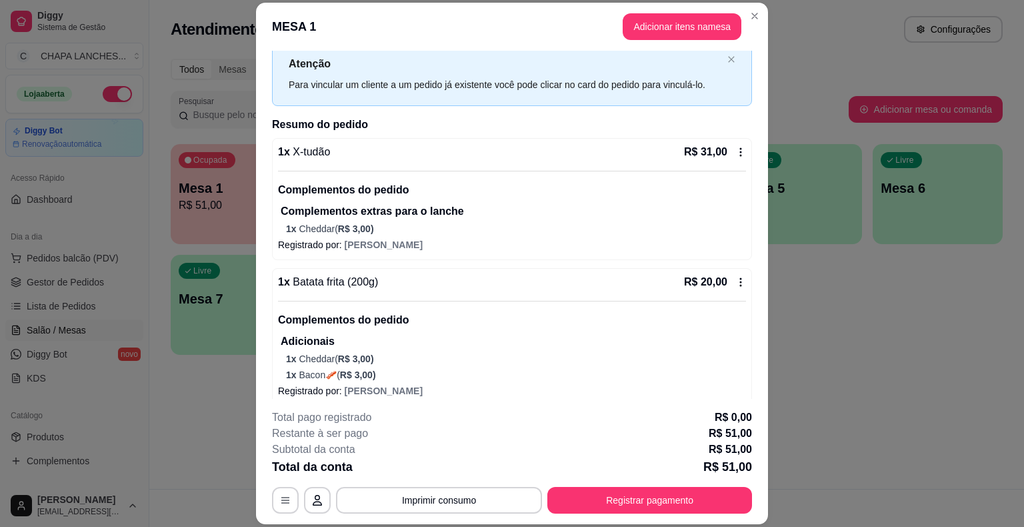
scroll to position [50, 0]
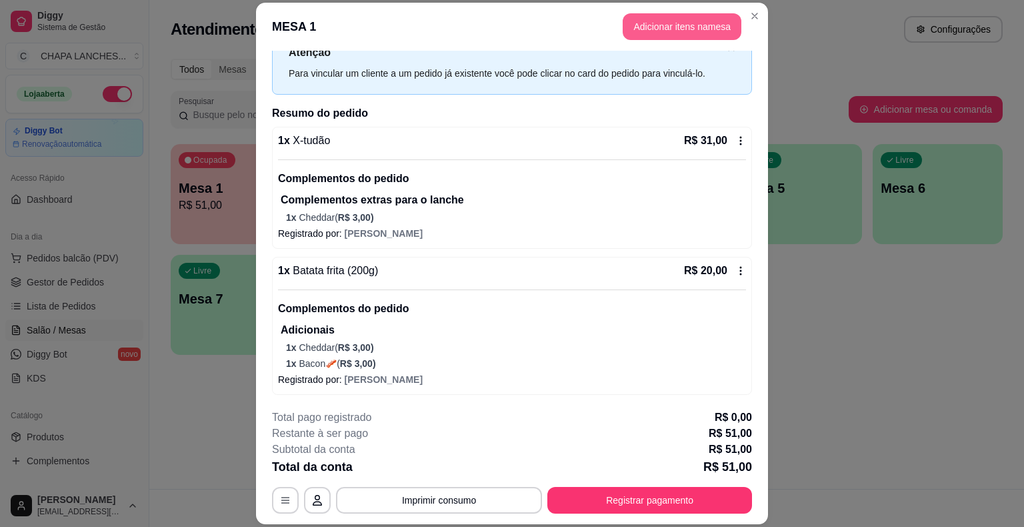
click at [648, 31] on button "Adicionar itens na mesa" at bounding box center [682, 26] width 119 height 27
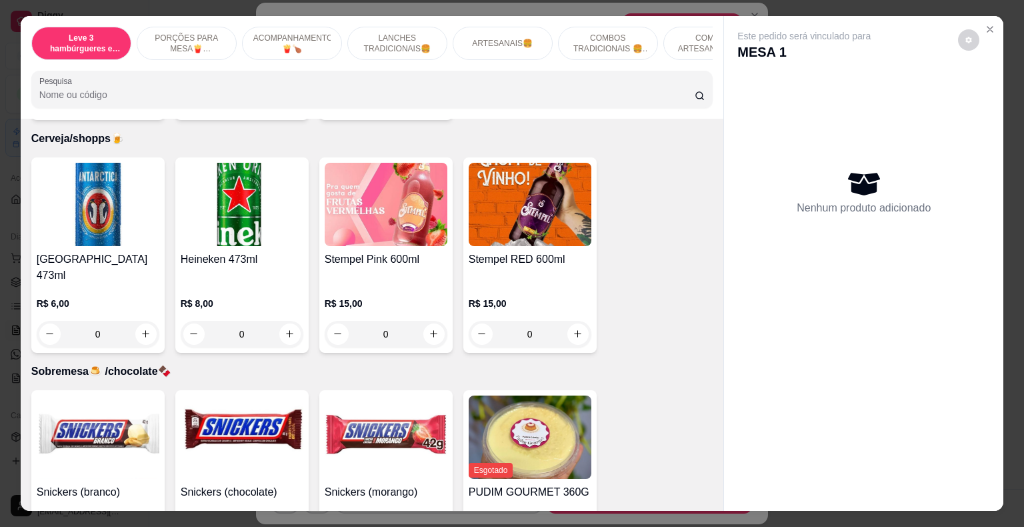
scroll to position [3735, 0]
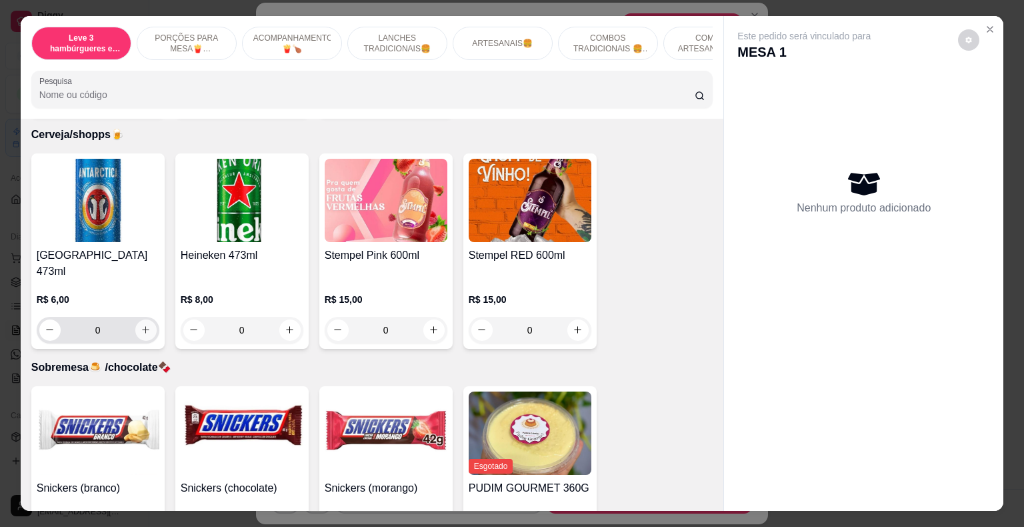
click at [145, 325] on icon "increase-product-quantity" at bounding box center [146, 330] width 10 height 10
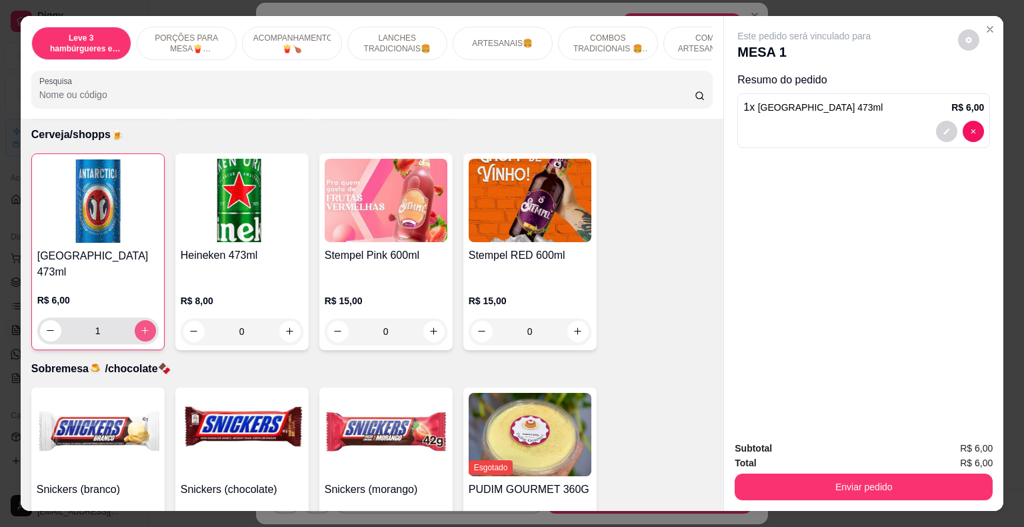
click at [141, 325] on icon "increase-product-quantity" at bounding box center [145, 330] width 10 height 10
type input "3"
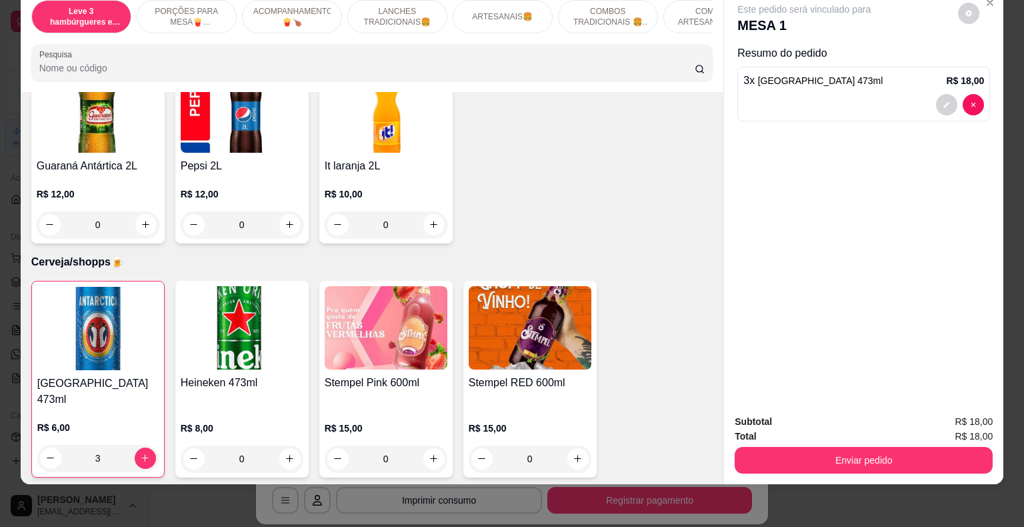
scroll to position [3578, 0]
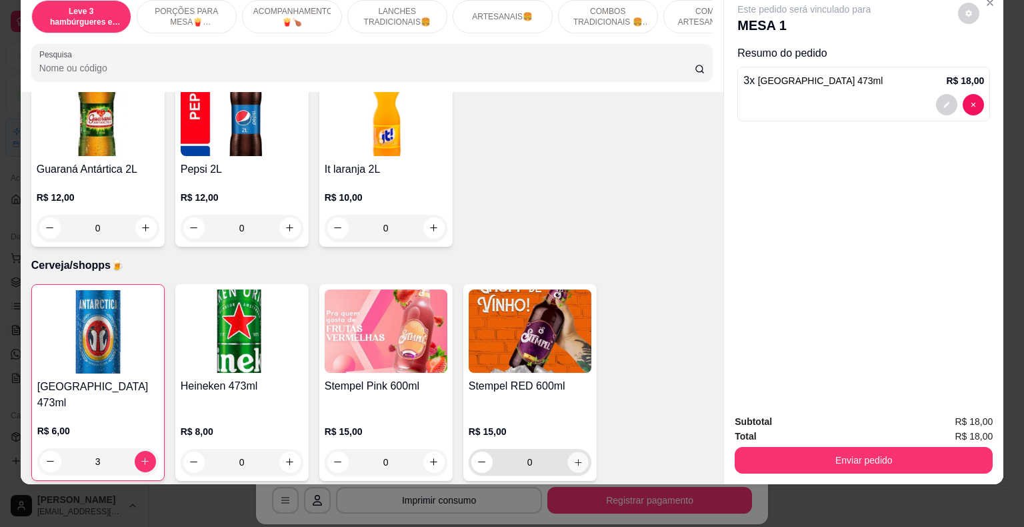
click at [574, 457] on icon "increase-product-quantity" at bounding box center [578, 462] width 10 height 10
type input "1"
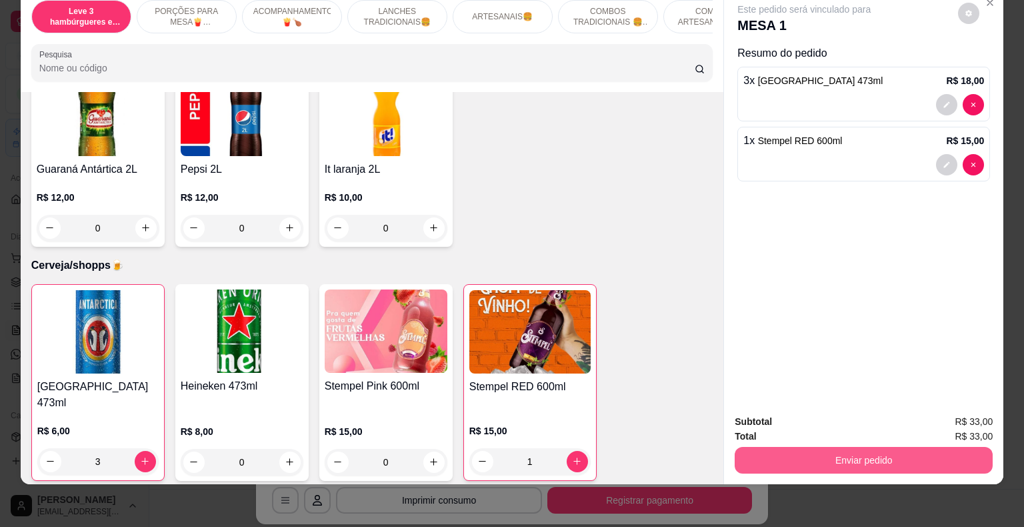
click at [778, 452] on button "Enviar pedido" at bounding box center [864, 460] width 258 height 27
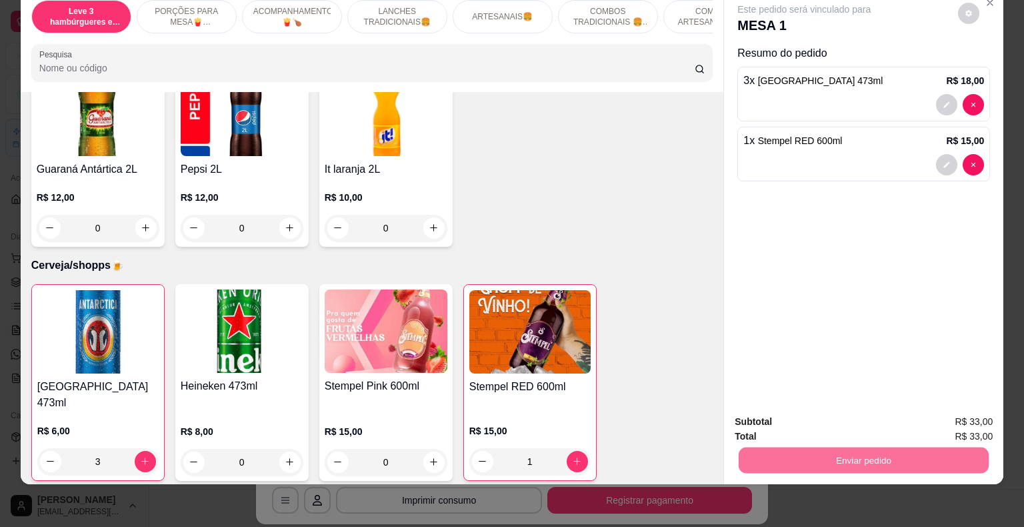
click at [784, 416] on button "Não registrar e enviar pedido" at bounding box center [819, 417] width 139 height 25
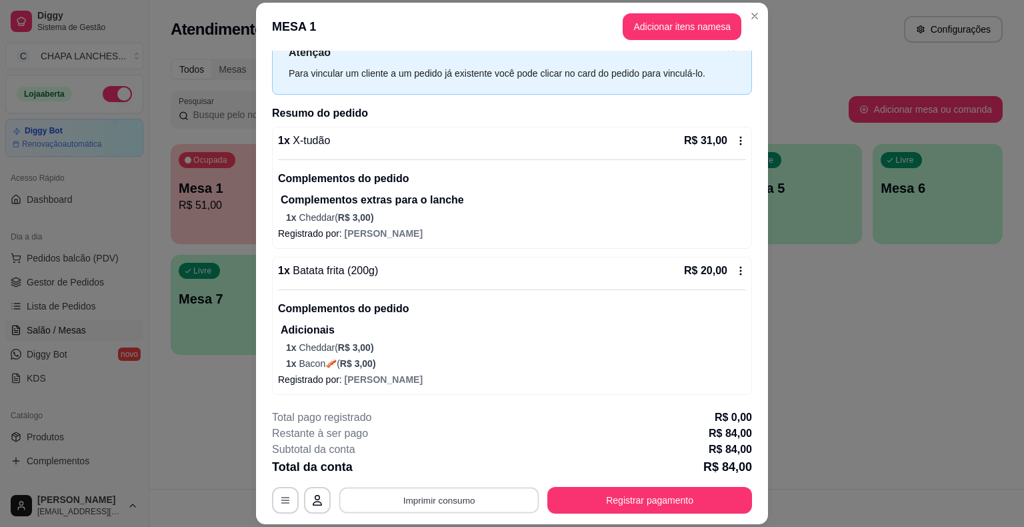
click at [434, 495] on button "Imprimir consumo" at bounding box center [439, 501] width 200 height 26
click at [458, 474] on button "IMPRESSORA" at bounding box center [438, 469] width 93 height 21
click at [610, 500] on button "Registrar pagamento" at bounding box center [650, 500] width 205 height 27
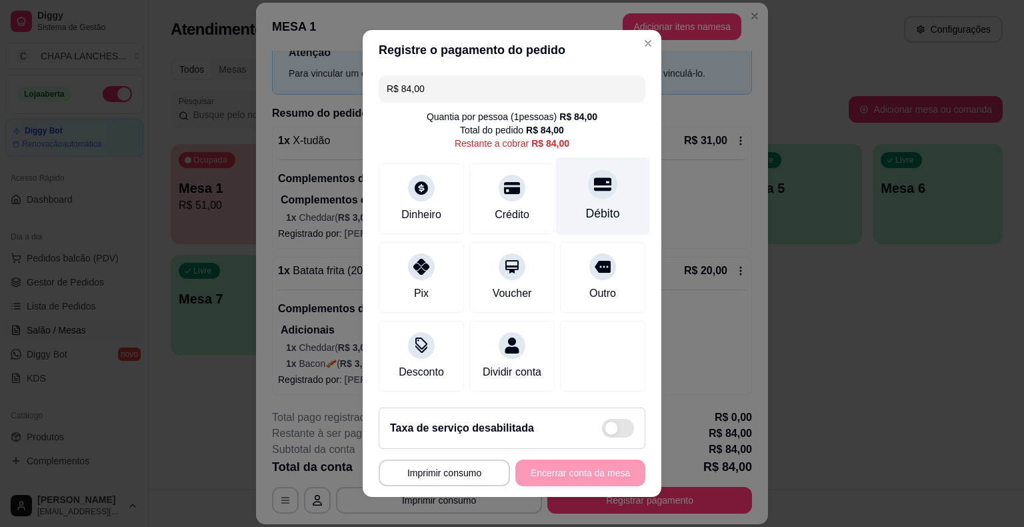
click at [588, 195] on div at bounding box center [602, 183] width 29 height 29
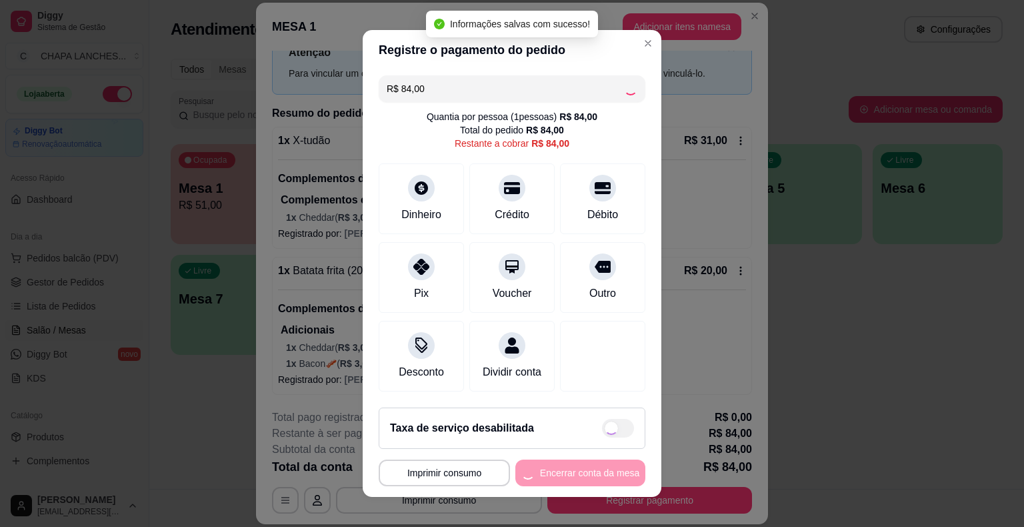
type input "R$ 0,00"
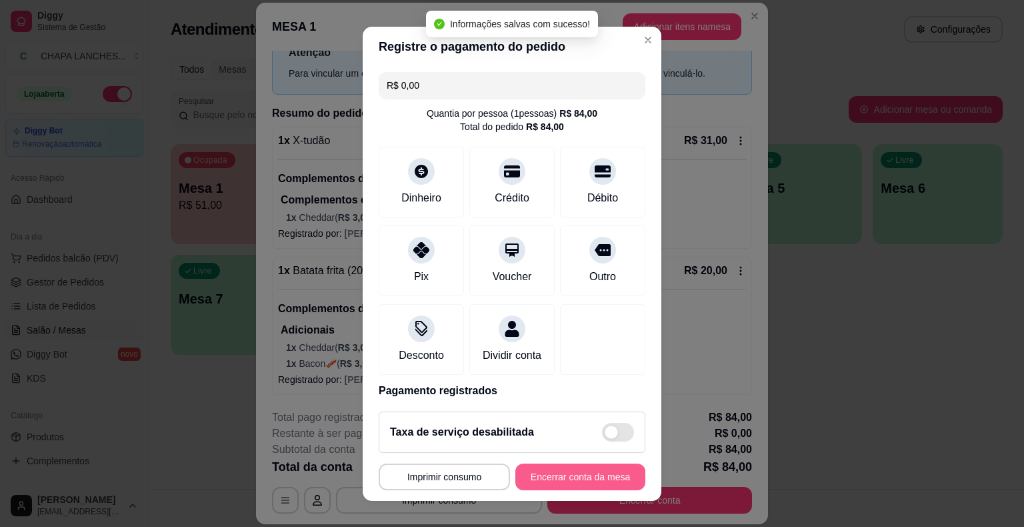
click at [568, 474] on button "Encerrar conta da mesa" at bounding box center [581, 477] width 130 height 27
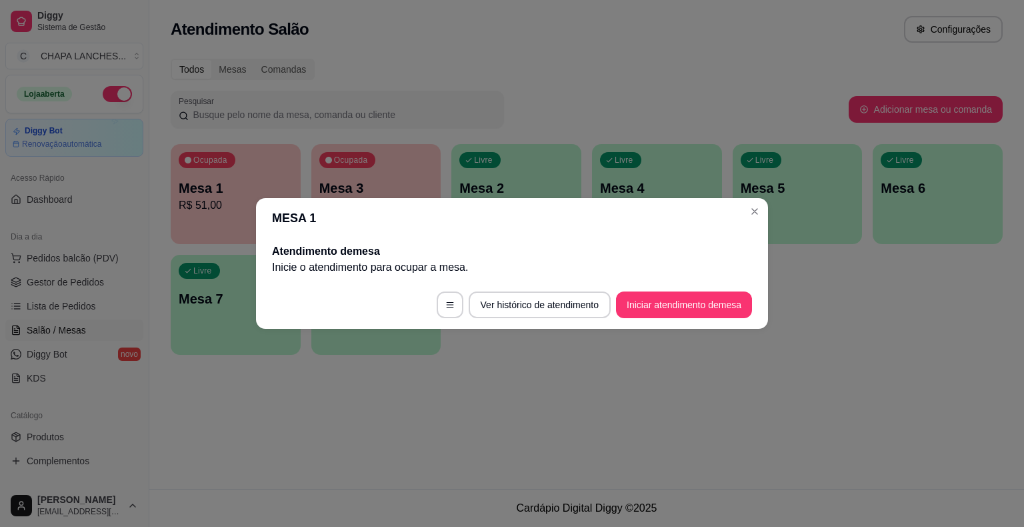
scroll to position [0, 0]
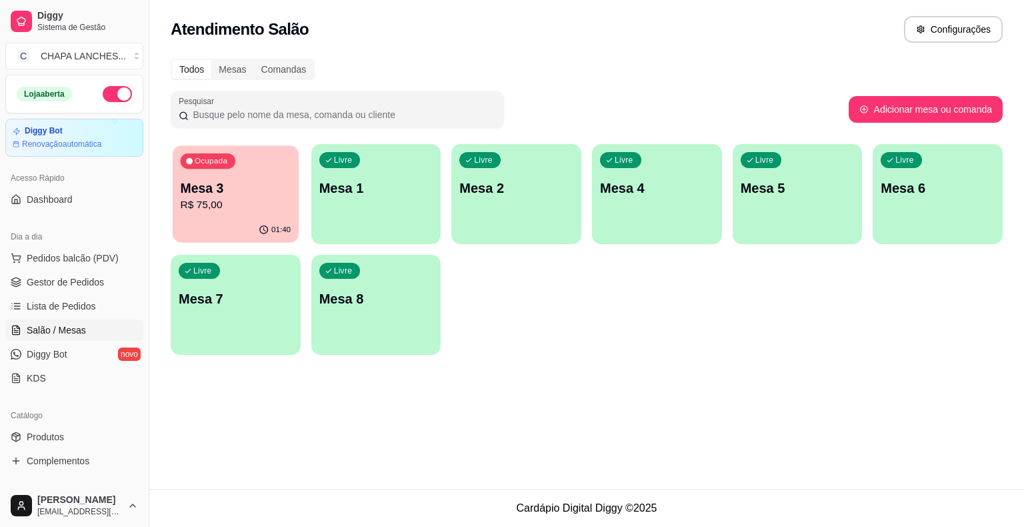
click at [232, 220] on div "01:40" at bounding box center [236, 229] width 126 height 25
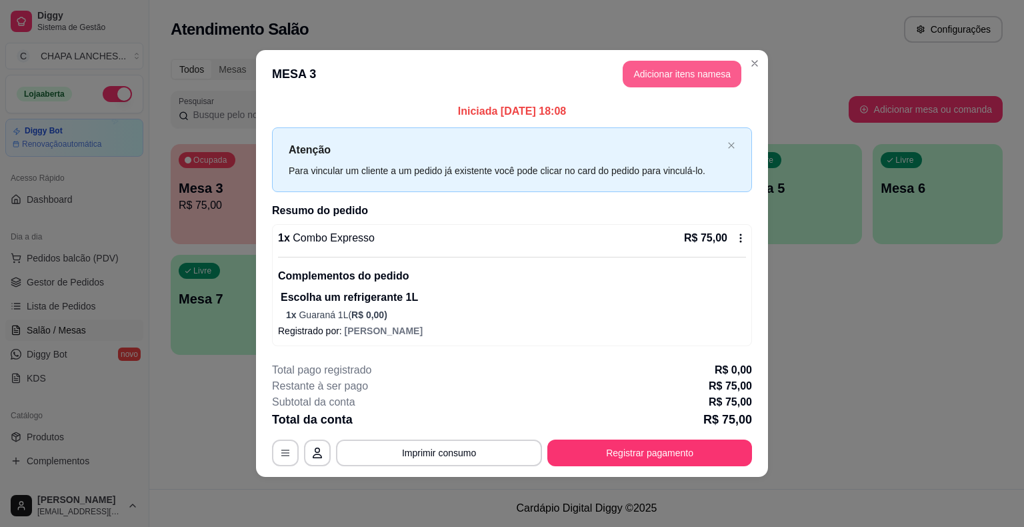
click at [688, 80] on button "Adicionar itens na mesa" at bounding box center [682, 74] width 119 height 27
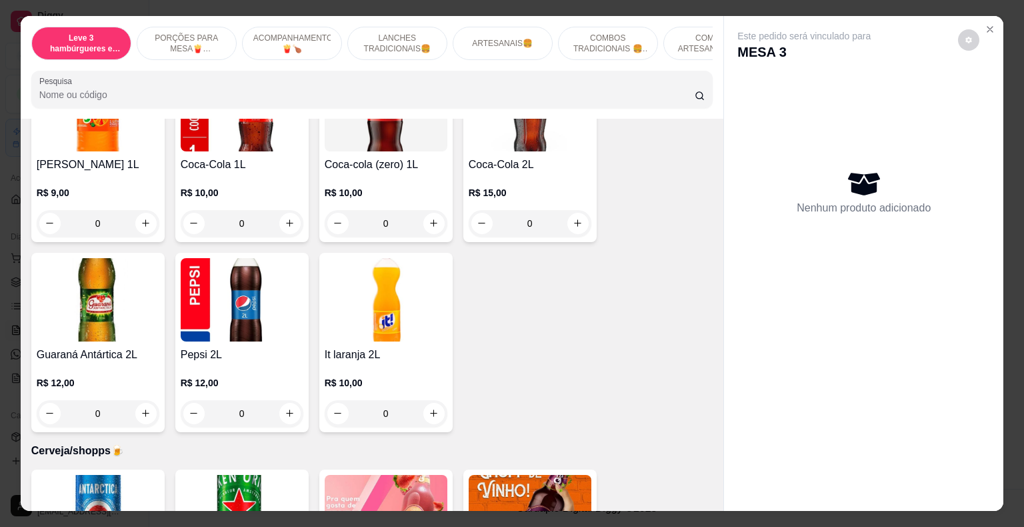
scroll to position [3668, 0]
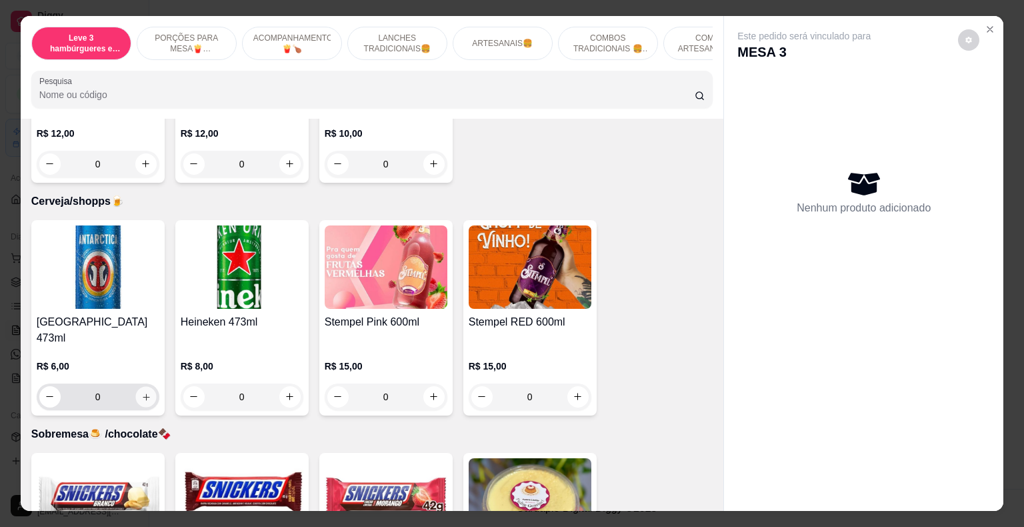
click at [143, 394] on icon "increase-product-quantity" at bounding box center [146, 397] width 7 height 7
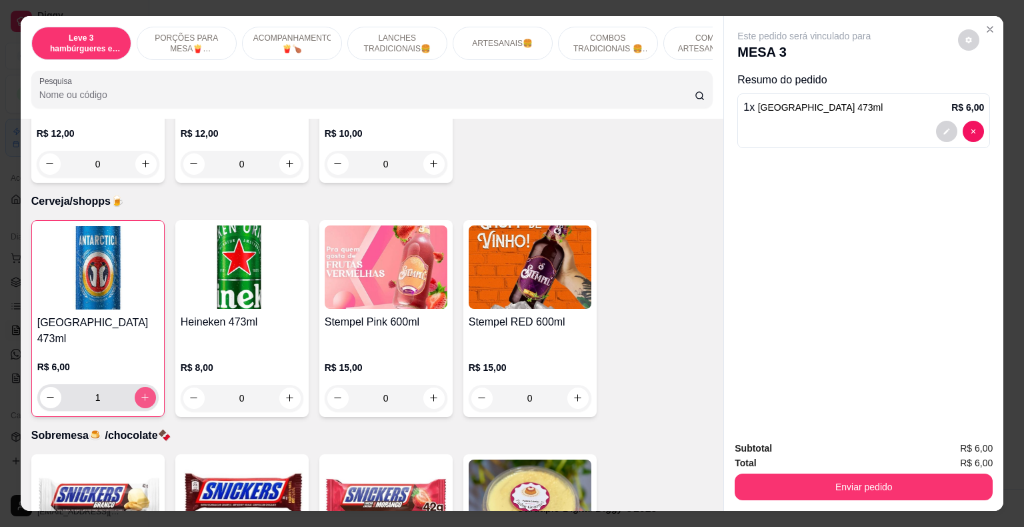
click at [140, 392] on icon "increase-product-quantity" at bounding box center [145, 397] width 10 height 10
click at [141, 394] on icon "increase-product-quantity" at bounding box center [144, 397] width 7 height 7
type input "3"
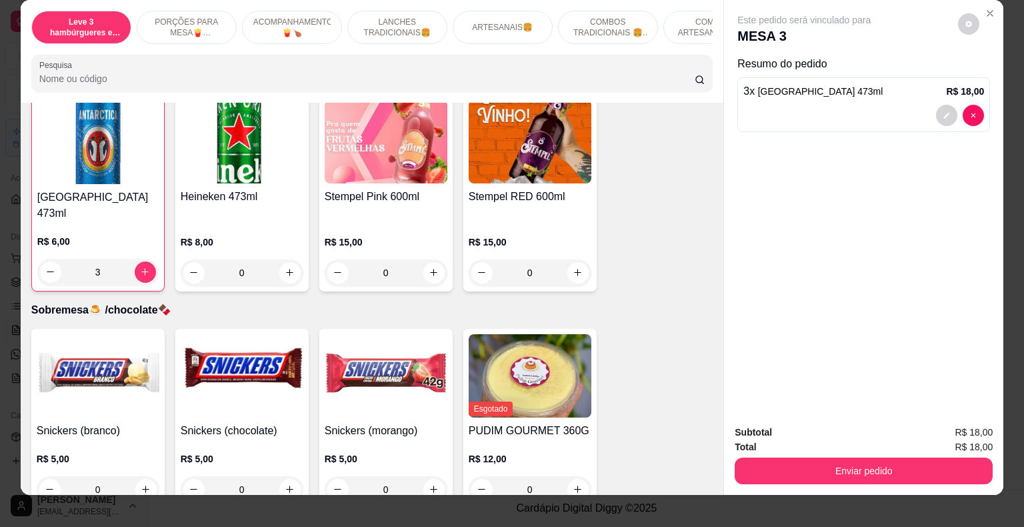
scroll to position [32, 0]
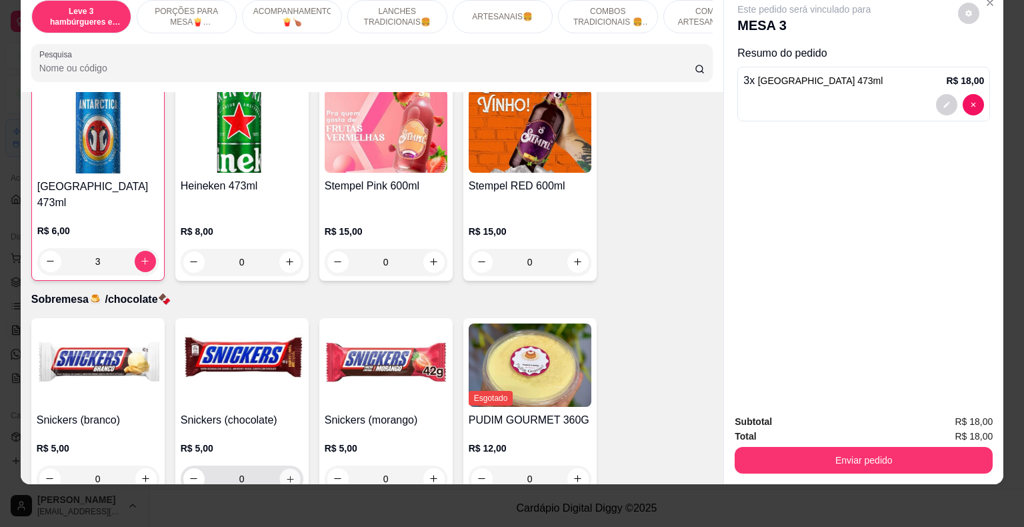
click at [289, 474] on icon "increase-product-quantity" at bounding box center [290, 479] width 10 height 10
type input "1"
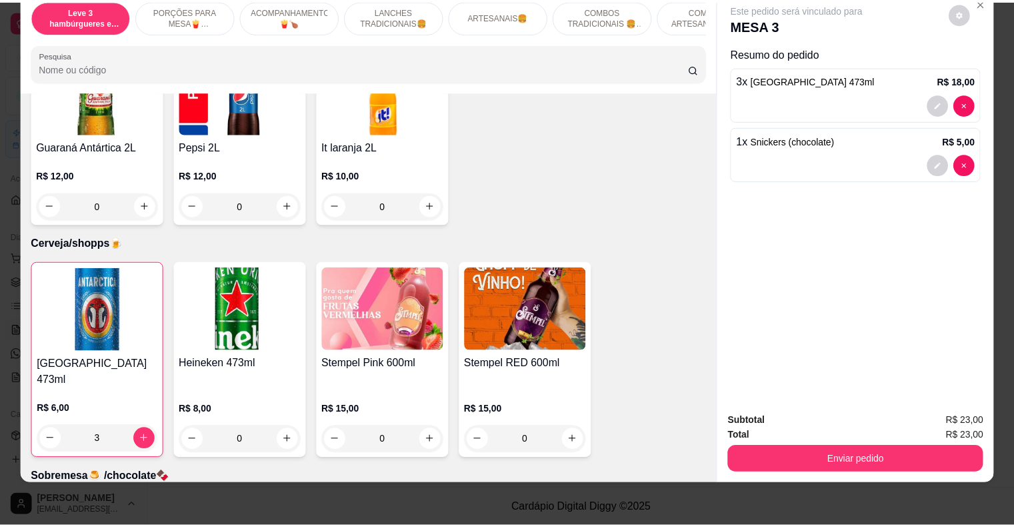
scroll to position [3711, 0]
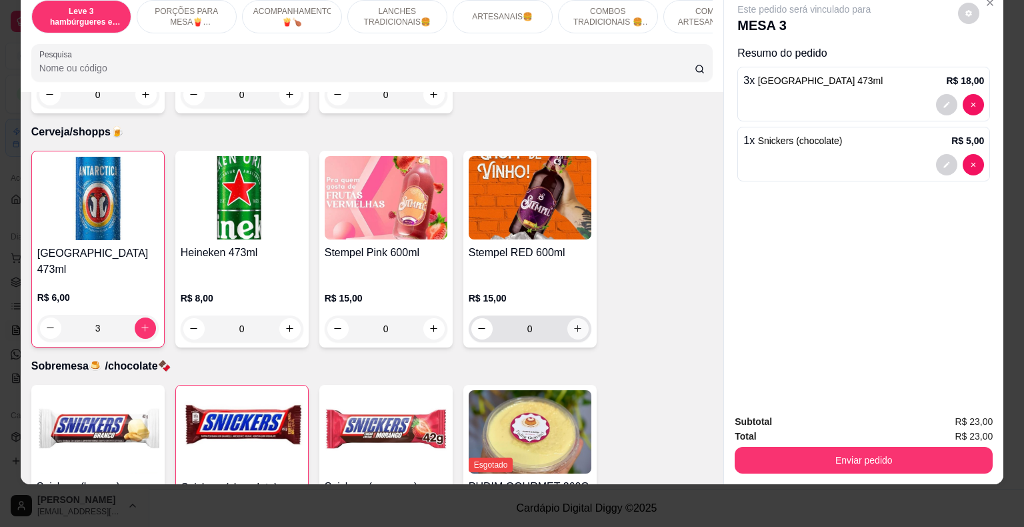
click at [572, 318] on button "increase-product-quantity" at bounding box center [578, 328] width 21 height 21
type input "1"
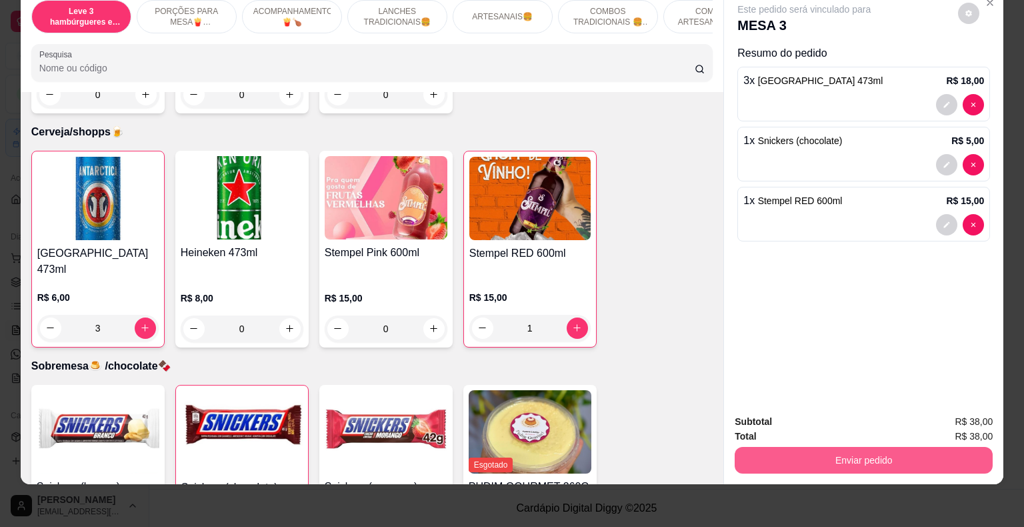
click at [782, 447] on button "Enviar pedido" at bounding box center [864, 460] width 258 height 27
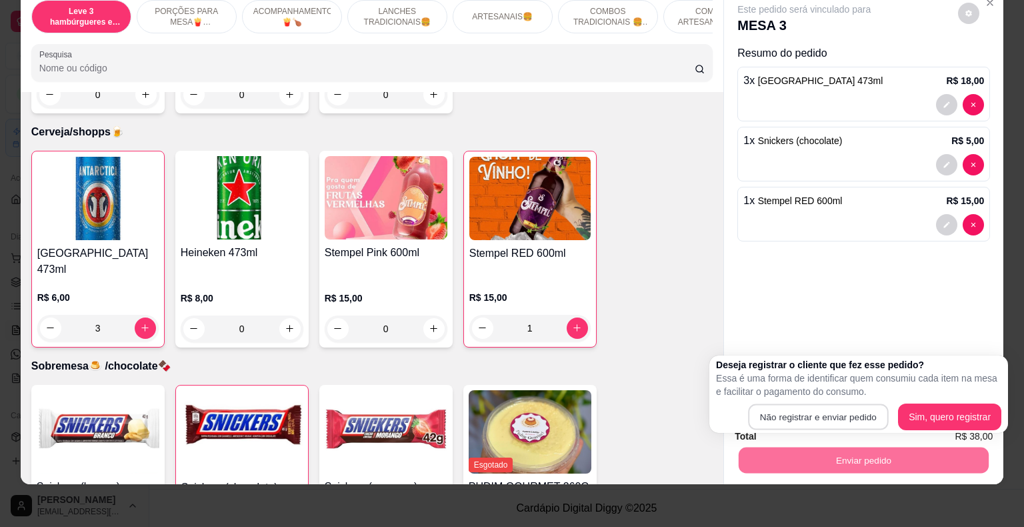
click at [776, 412] on button "Não registrar e enviar pedido" at bounding box center [818, 417] width 140 height 26
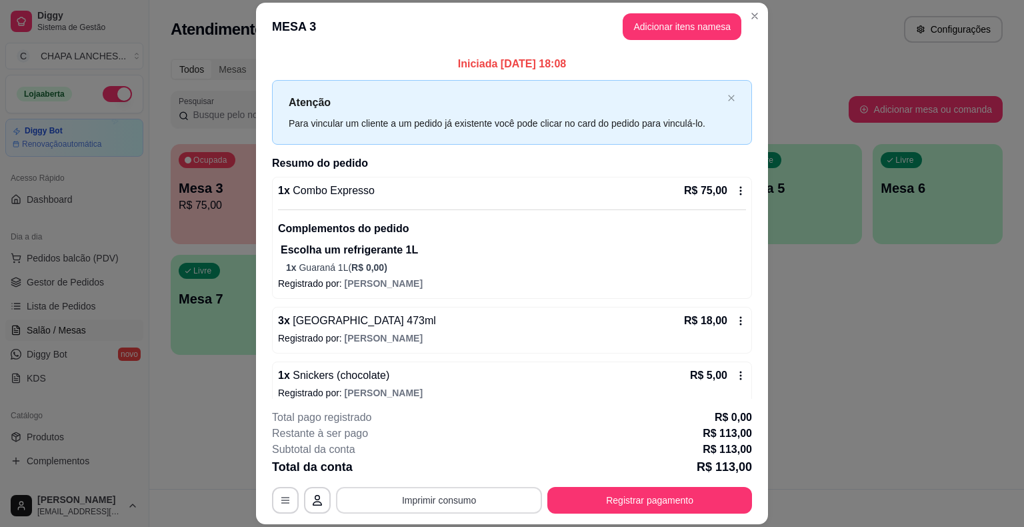
click at [443, 494] on button "Imprimir consumo" at bounding box center [439, 500] width 206 height 27
click at [448, 463] on button "IMPRESSORA" at bounding box center [438, 469] width 97 height 21
click at [438, 440] on div "Restante à ser pago R$ 113,00" at bounding box center [512, 434] width 480 height 16
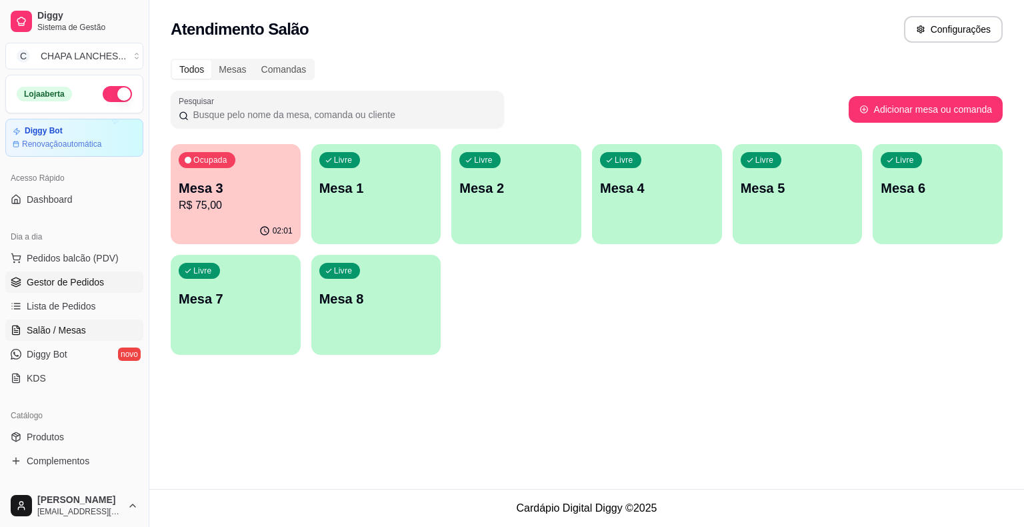
click at [72, 286] on span "Gestor de Pedidos" at bounding box center [65, 281] width 77 height 13
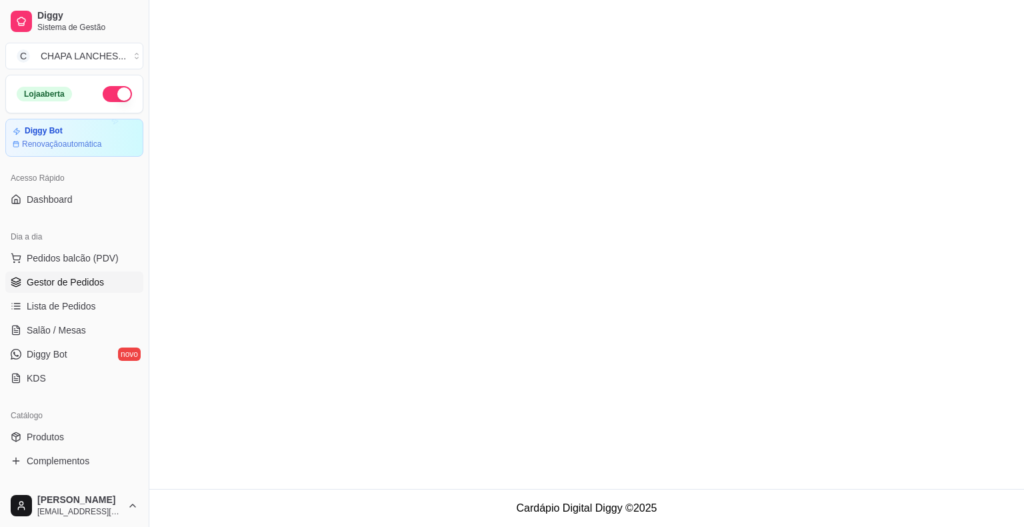
click at [90, 281] on span "Gestor de Pedidos" at bounding box center [65, 281] width 77 height 13
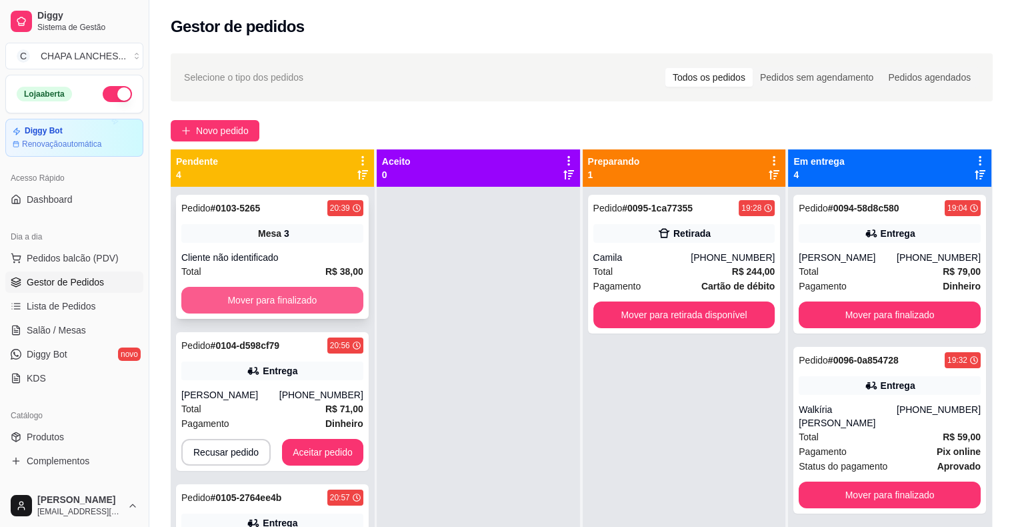
click at [301, 306] on button "Mover para finalizado" at bounding box center [272, 300] width 182 height 27
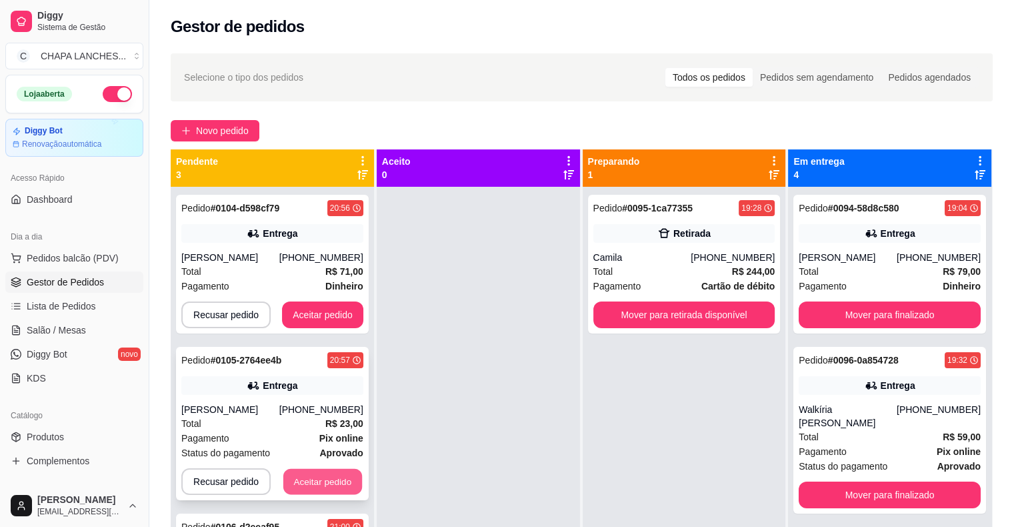
click at [325, 482] on button "Aceitar pedido" at bounding box center [322, 482] width 79 height 26
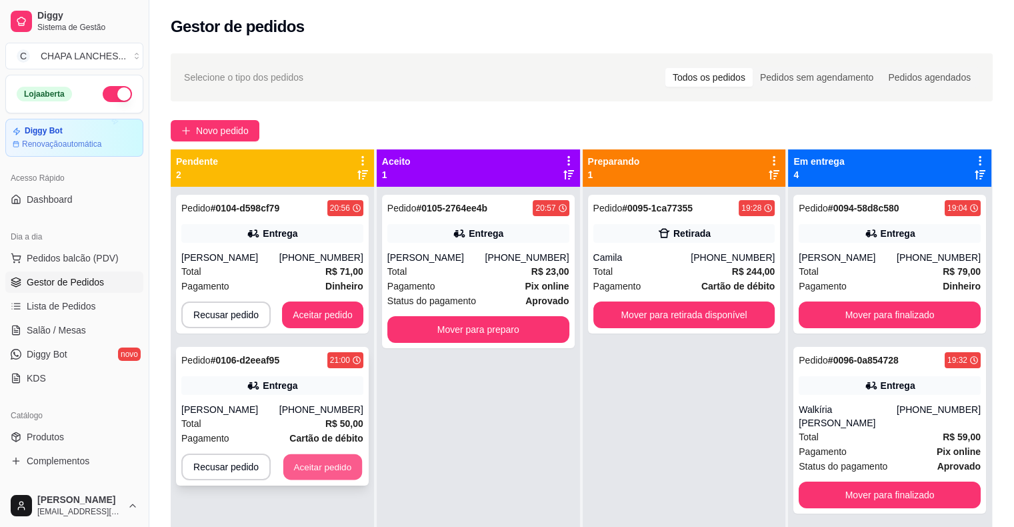
click at [326, 472] on button "Aceitar pedido" at bounding box center [322, 467] width 79 height 26
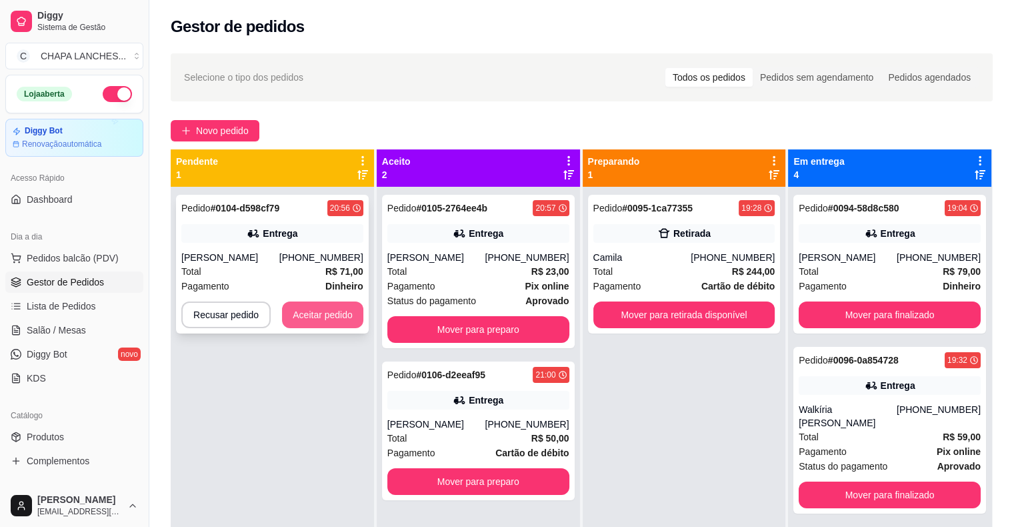
click at [328, 319] on button "Aceitar pedido" at bounding box center [322, 314] width 81 height 27
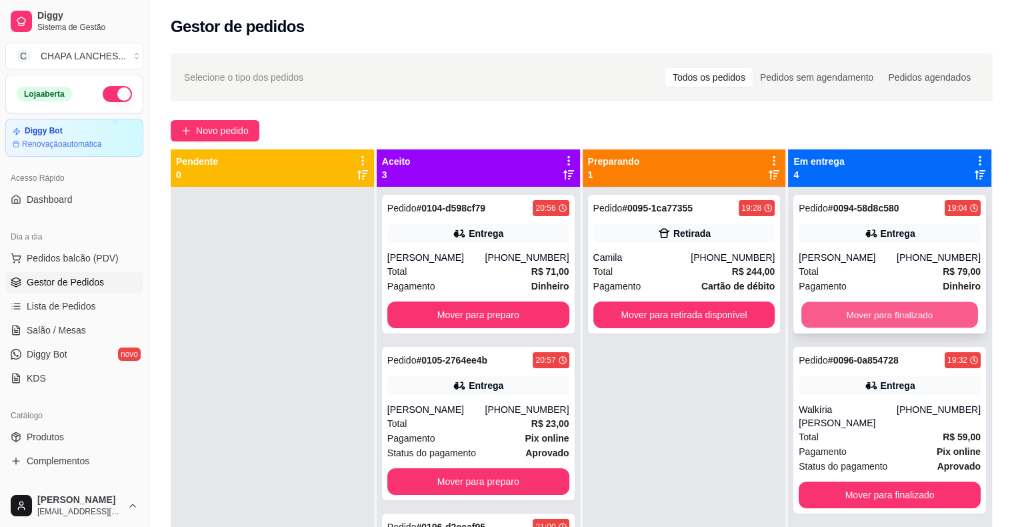
click at [866, 314] on button "Mover para finalizado" at bounding box center [890, 315] width 177 height 26
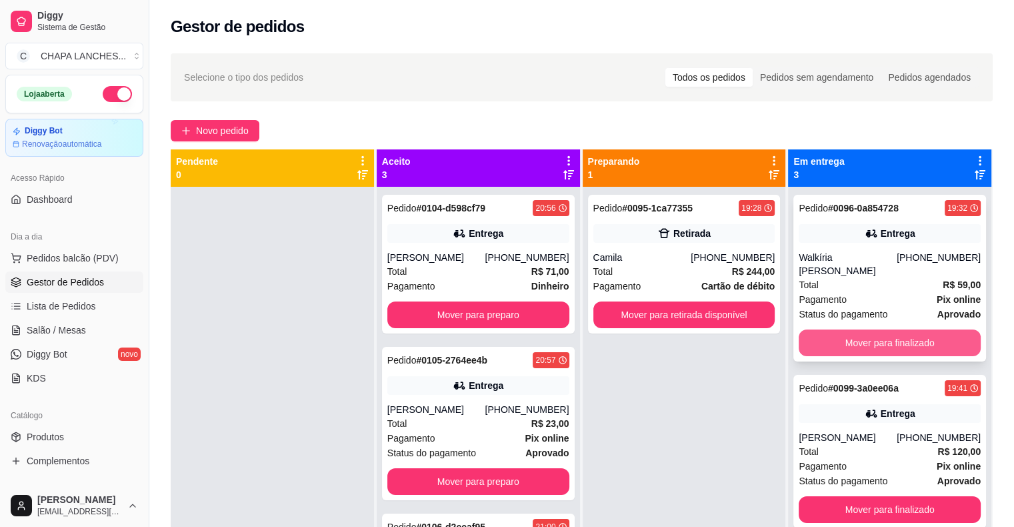
click at [862, 329] on button "Mover para finalizado" at bounding box center [890, 342] width 182 height 27
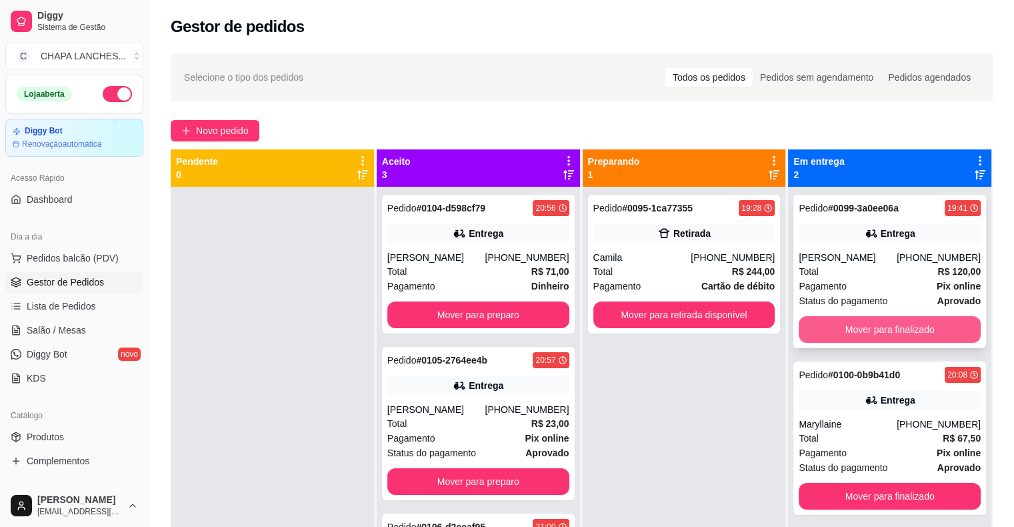
click at [851, 332] on button "Mover para finalizado" at bounding box center [890, 329] width 182 height 27
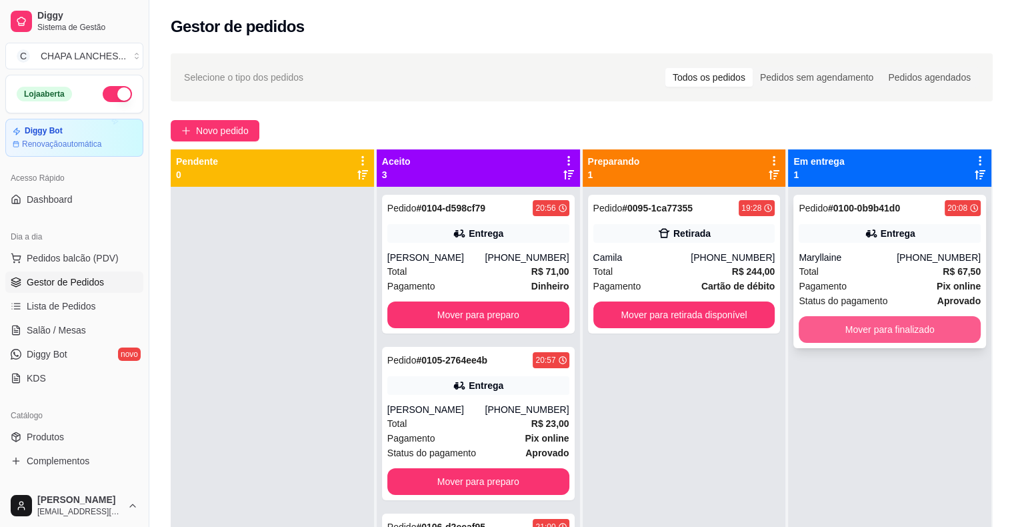
click at [850, 327] on button "Mover para finalizado" at bounding box center [890, 329] width 182 height 27
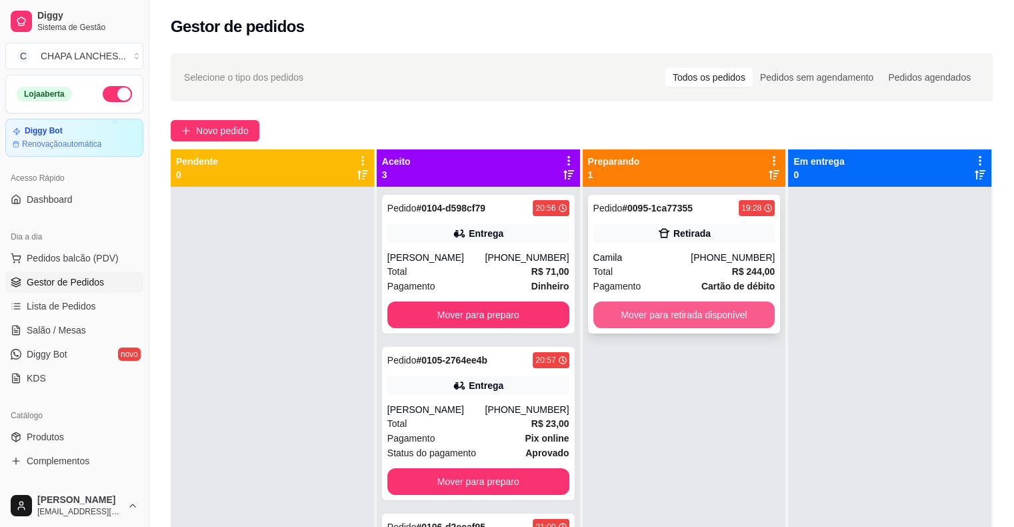
click at [740, 319] on button "Mover para retirada disponível" at bounding box center [685, 314] width 182 height 27
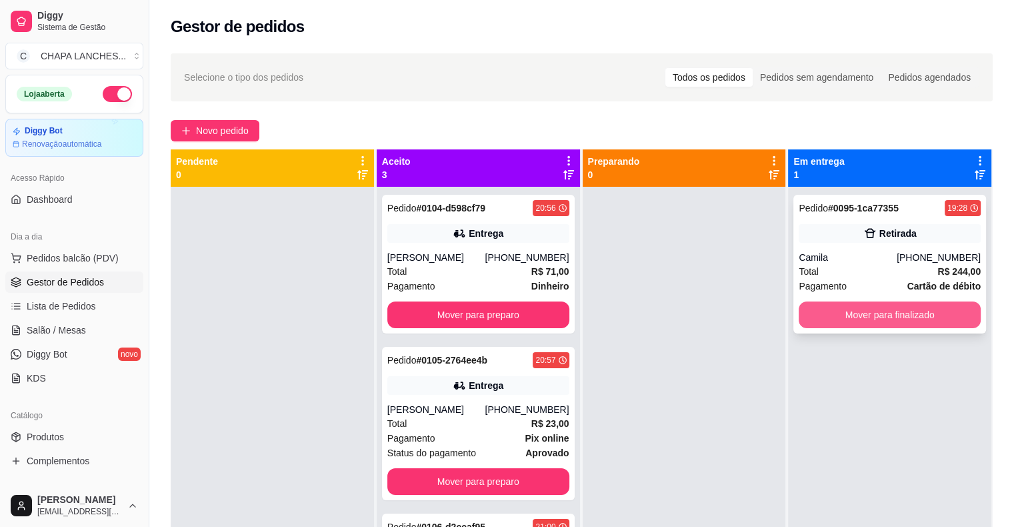
click at [842, 311] on button "Mover para finalizado" at bounding box center [890, 314] width 182 height 27
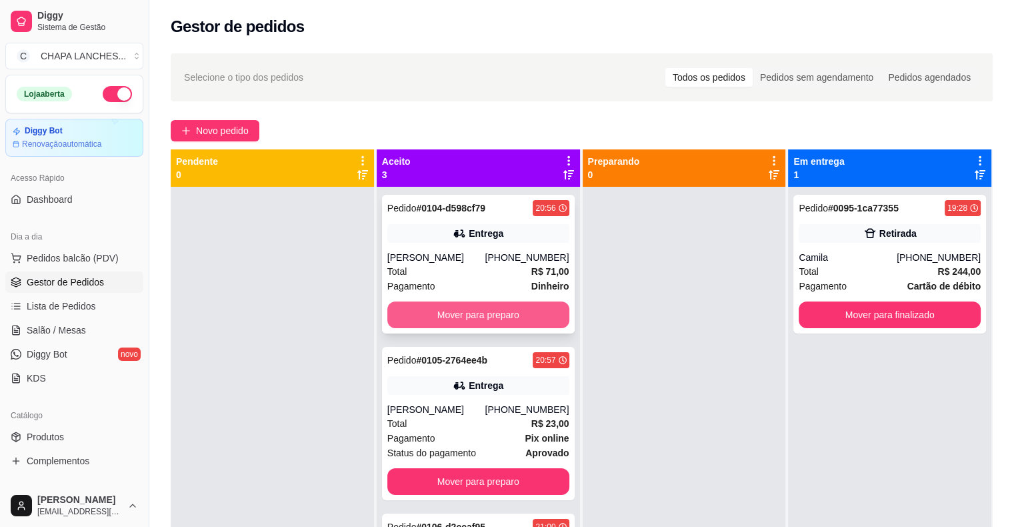
click at [512, 321] on button "Mover para preparo" at bounding box center [479, 314] width 182 height 27
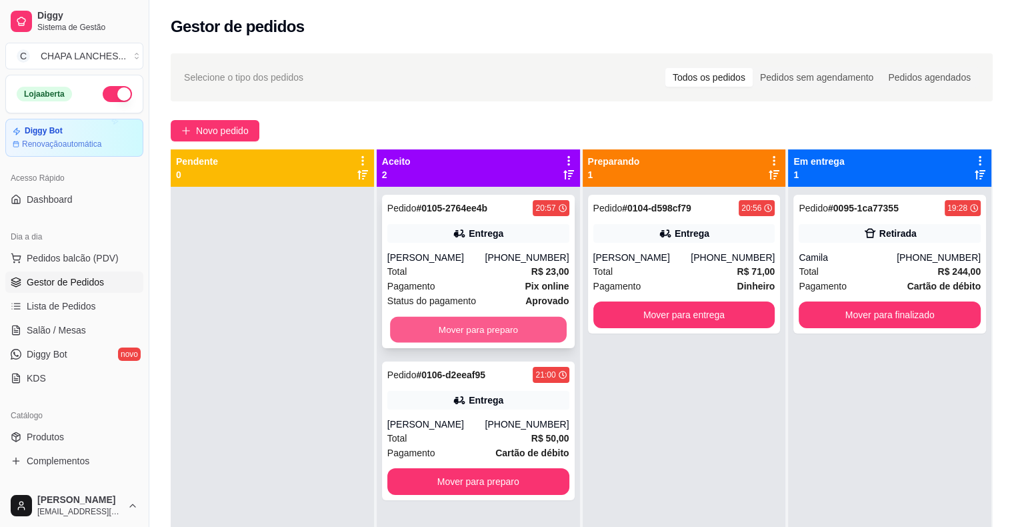
click at [540, 327] on button "Mover para preparo" at bounding box center [478, 330] width 177 height 26
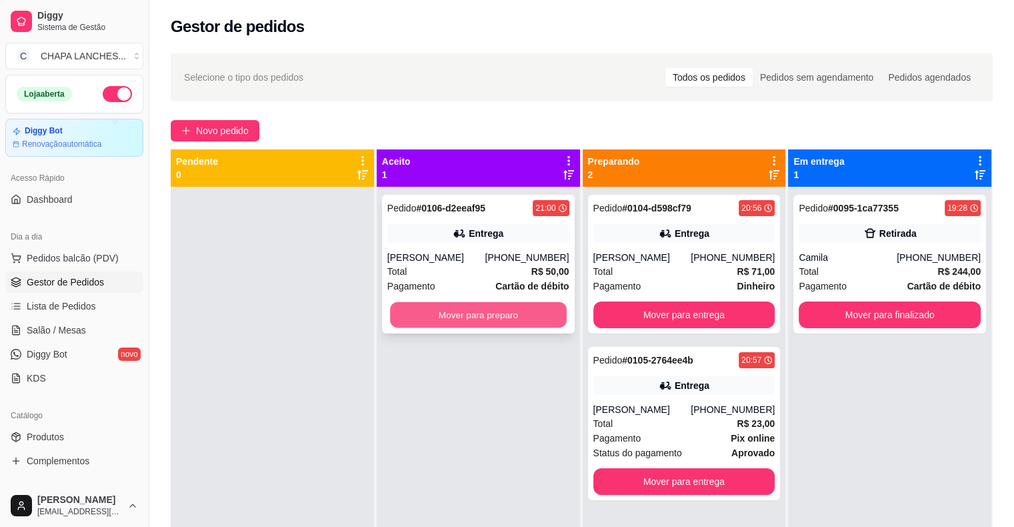
click at [517, 314] on button "Mover para preparo" at bounding box center [478, 315] width 177 height 26
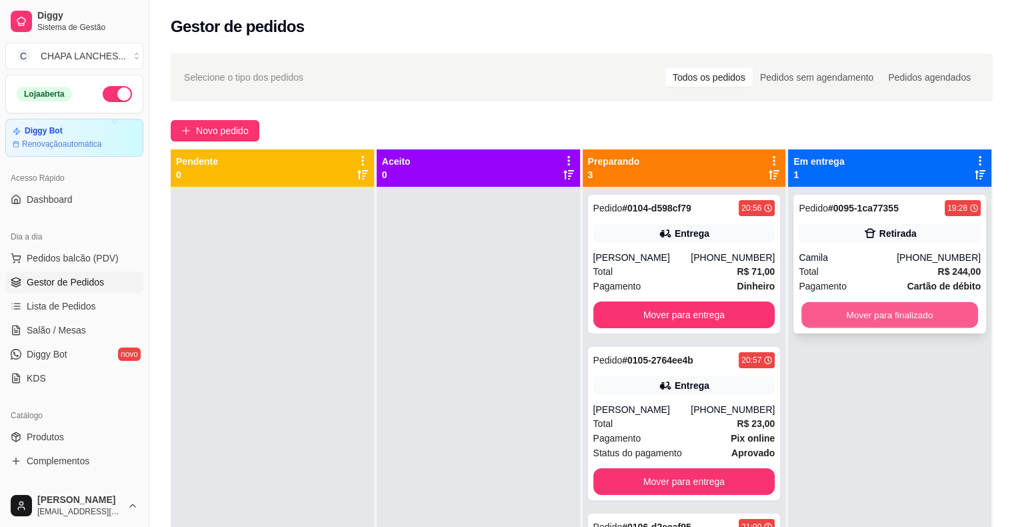
click at [882, 313] on button "Mover para finalizado" at bounding box center [890, 315] width 177 height 26
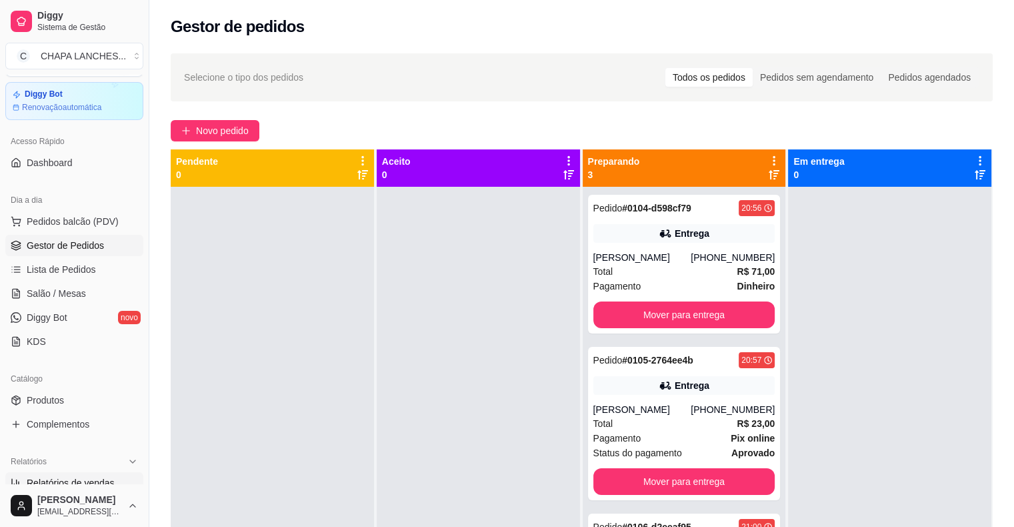
scroll to position [67, 0]
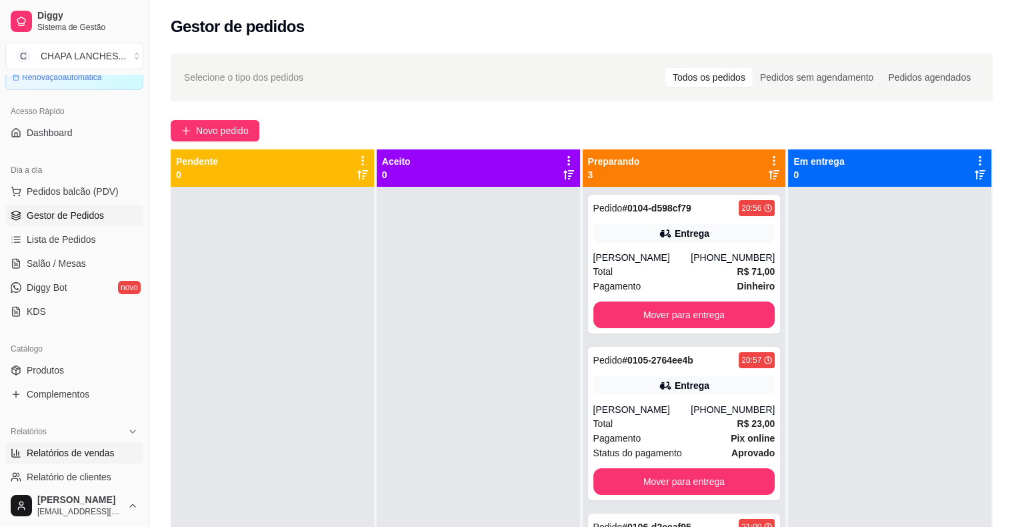
click at [80, 452] on span "Relatórios de vendas" at bounding box center [71, 452] width 88 height 13
select select "ALL"
select select "0"
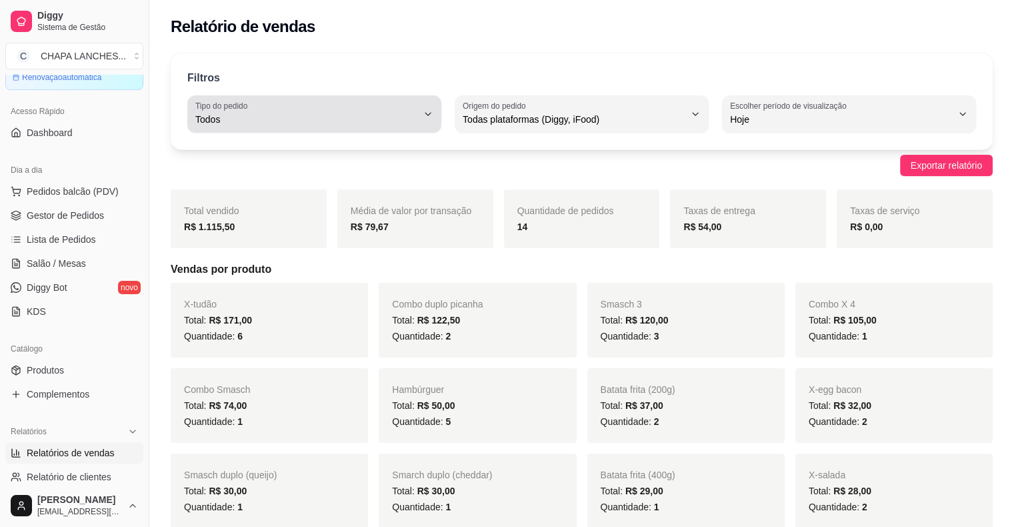
click at [376, 123] on span "Todos" at bounding box center [306, 119] width 222 height 13
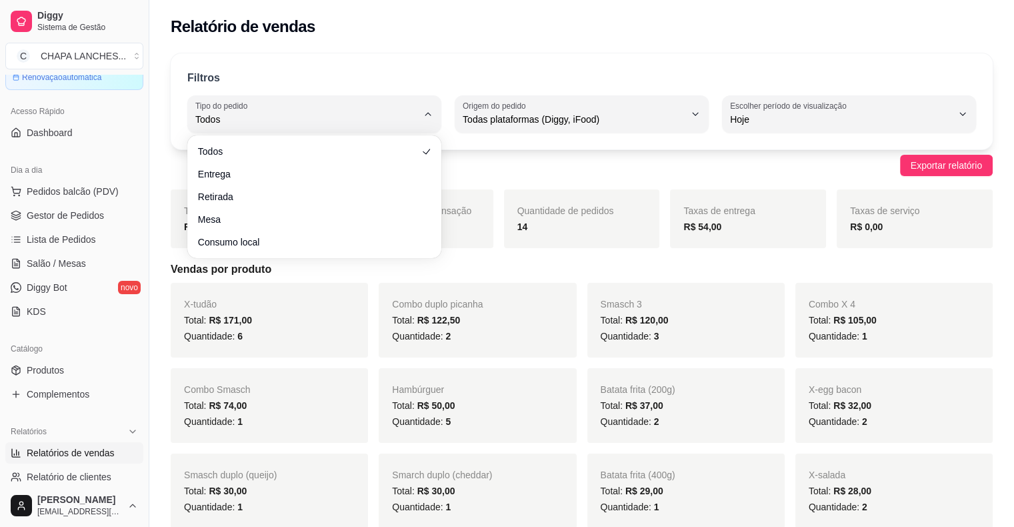
click at [284, 185] on ul "Todos Entrega Retirada Mesa Consumo local" at bounding box center [314, 197] width 243 height 112
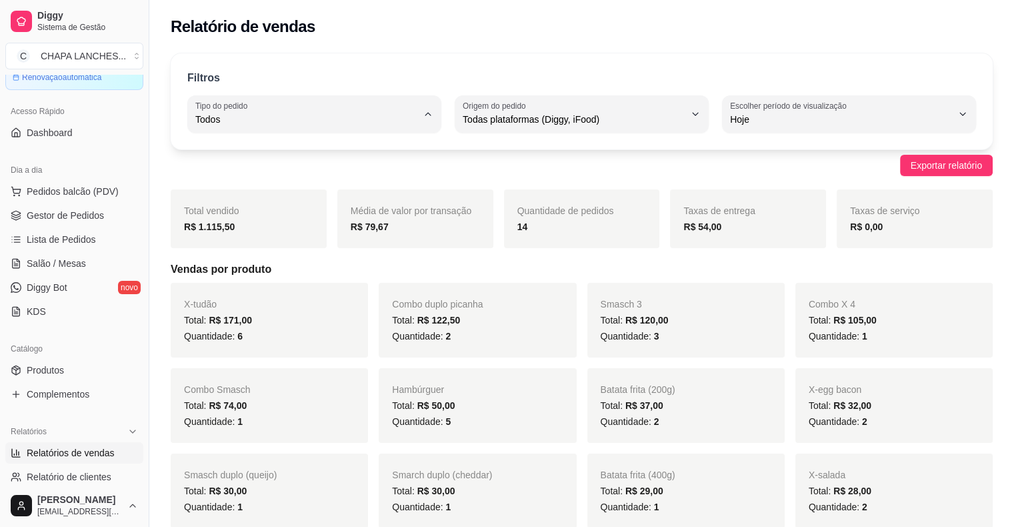
click at [283, 179] on span "Entrega" at bounding box center [308, 172] width 211 height 13
type input "DELIVERY"
select select "DELIVERY"
click at [70, 214] on span "Gestor de Pedidos" at bounding box center [65, 215] width 77 height 13
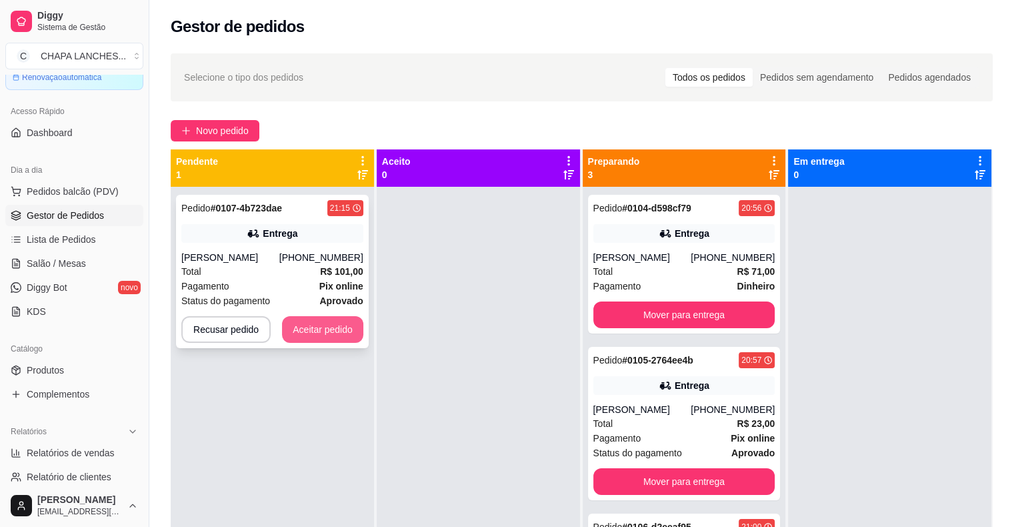
click at [339, 335] on button "Aceitar pedido" at bounding box center [322, 329] width 81 height 27
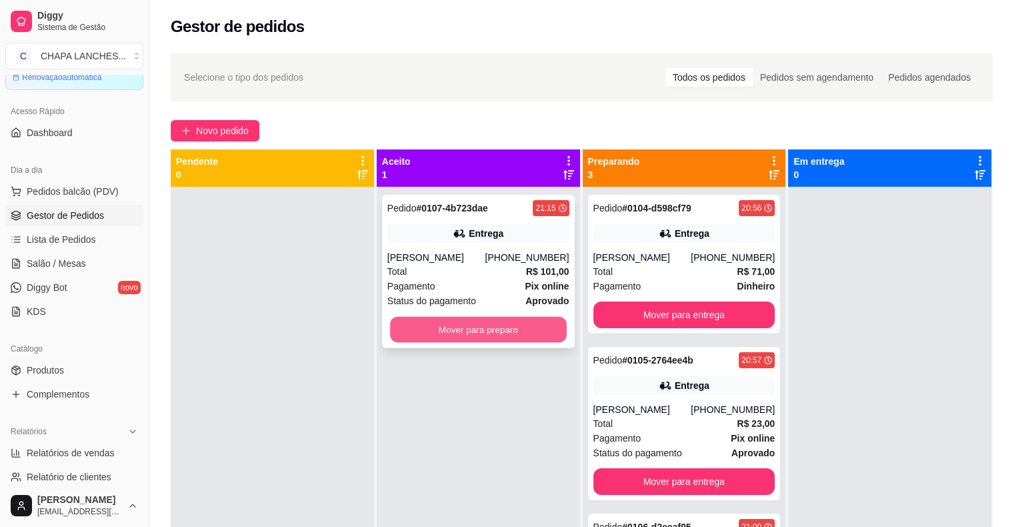
click at [419, 335] on button "Mover para preparo" at bounding box center [478, 330] width 177 height 26
click at [419, 334] on button "Mover para preparo" at bounding box center [479, 329] width 182 height 27
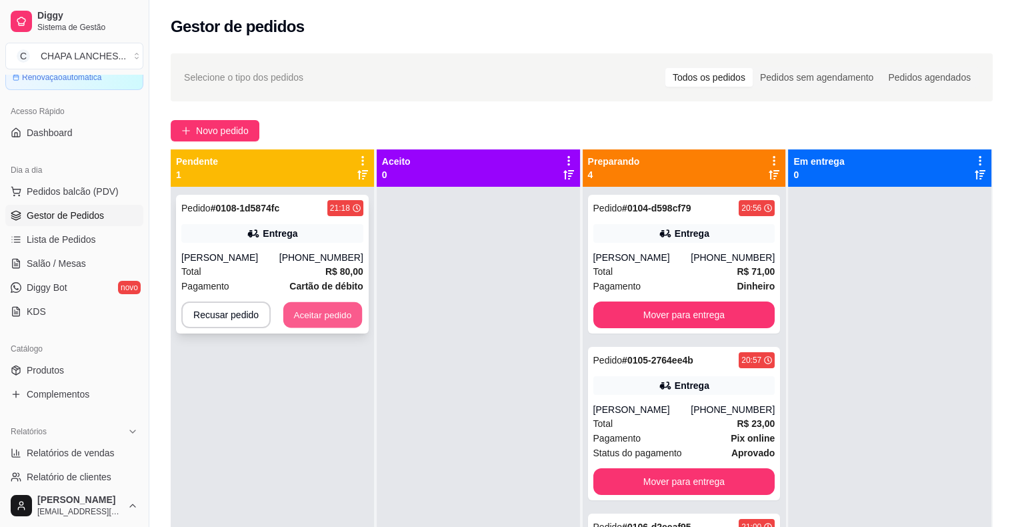
click at [337, 312] on button "Aceitar pedido" at bounding box center [322, 315] width 79 height 26
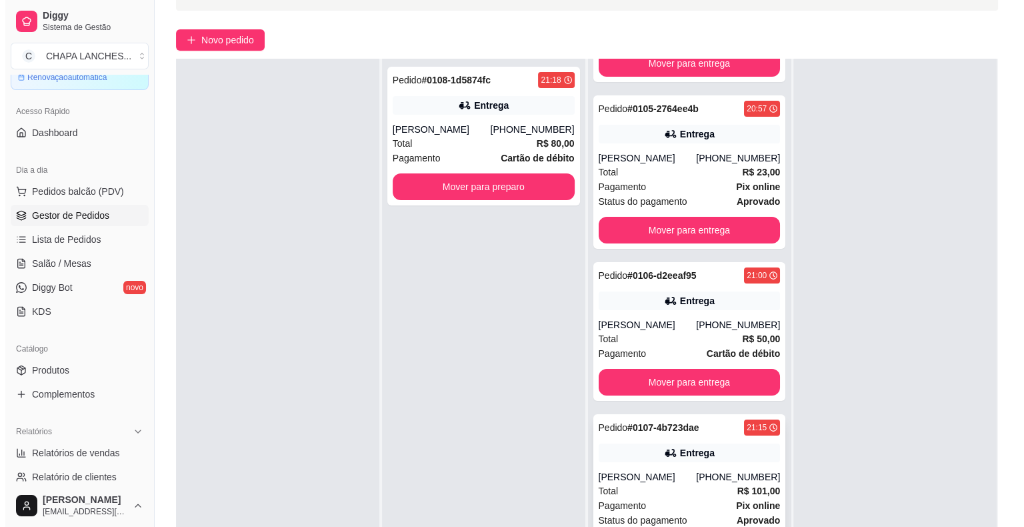
scroll to position [203, 0]
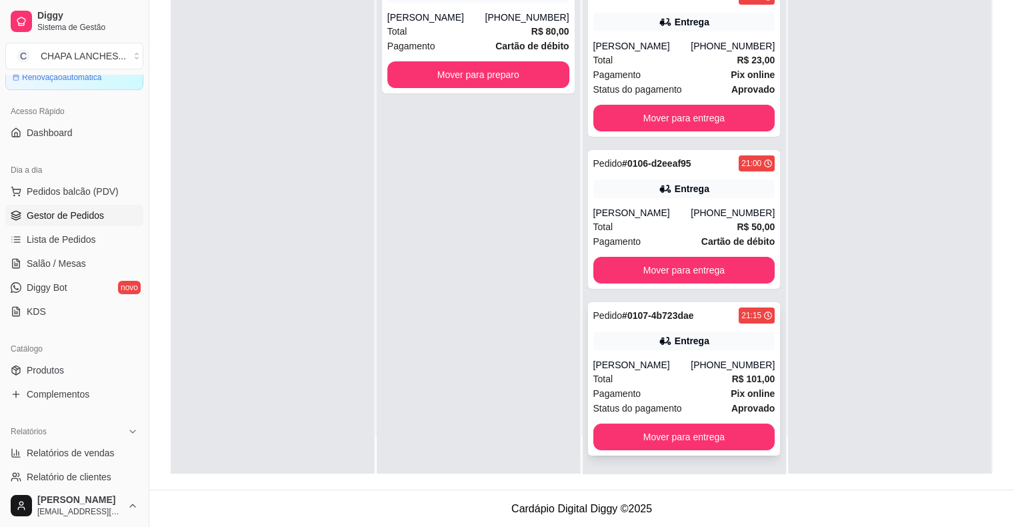
click at [628, 378] on div "Total R$ 101,00" at bounding box center [685, 379] width 182 height 15
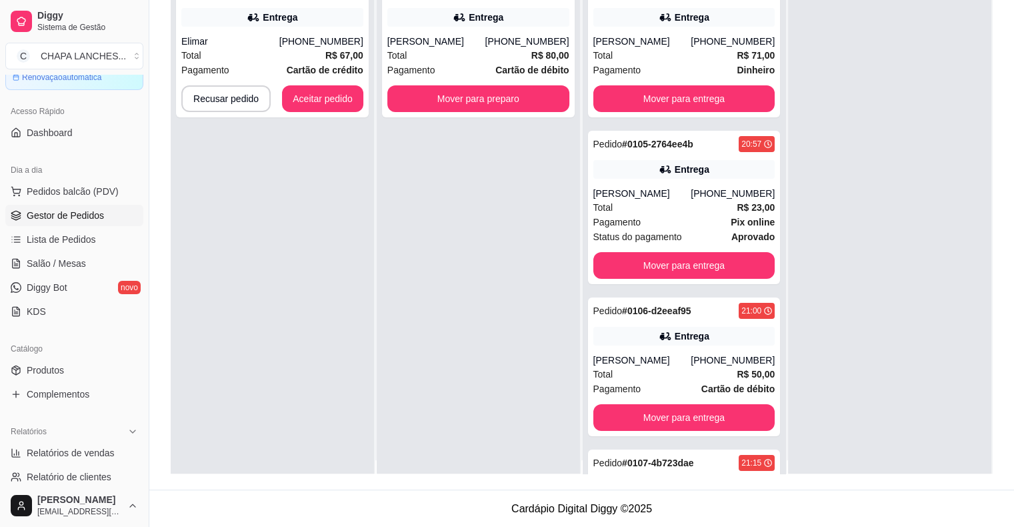
scroll to position [0, 0]
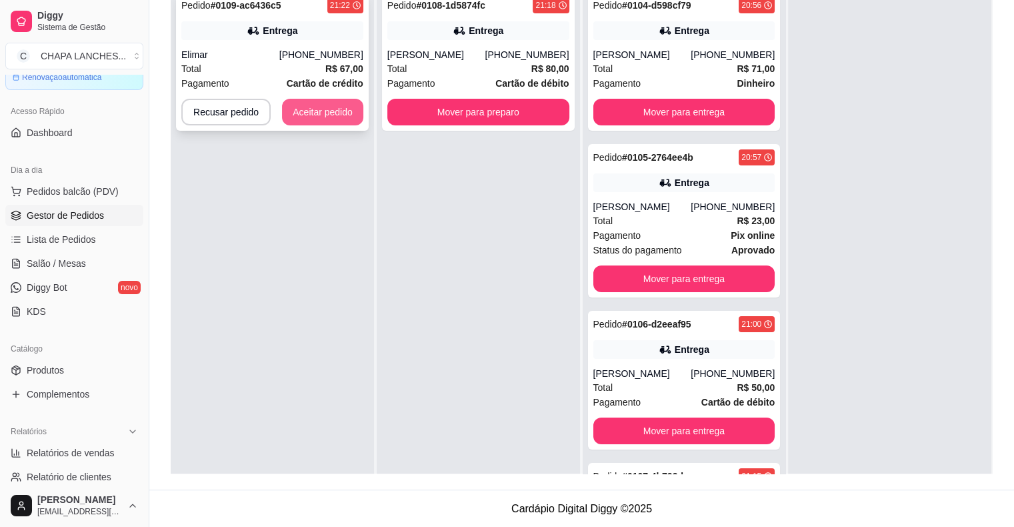
click at [317, 112] on button "Aceitar pedido" at bounding box center [322, 112] width 81 height 27
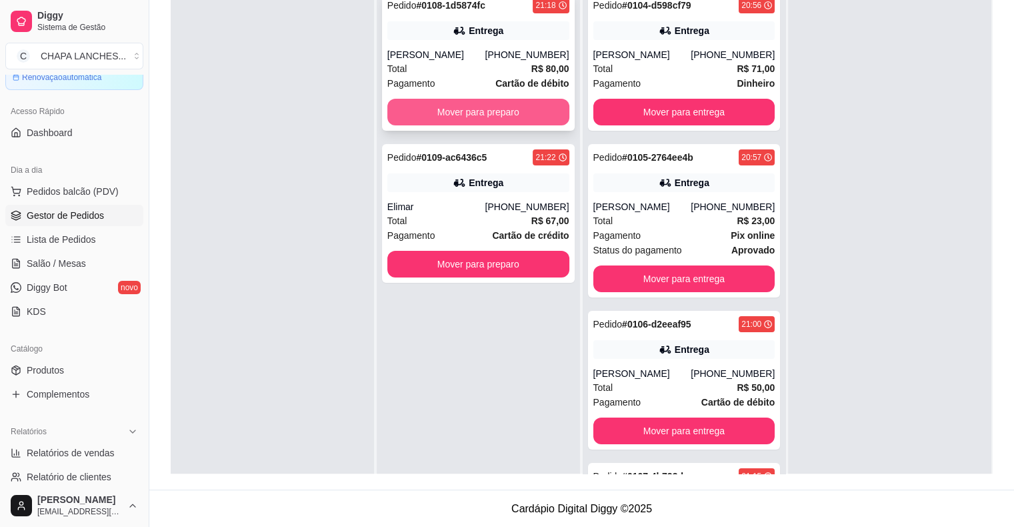
click at [462, 113] on button "Mover para preparo" at bounding box center [479, 112] width 182 height 27
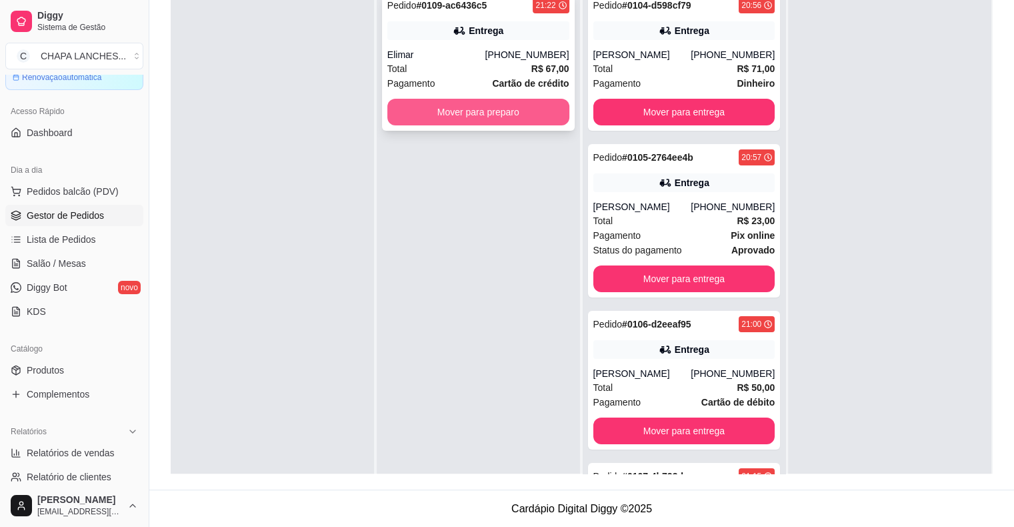
click at [441, 115] on button "Mover para preparo" at bounding box center [479, 112] width 182 height 27
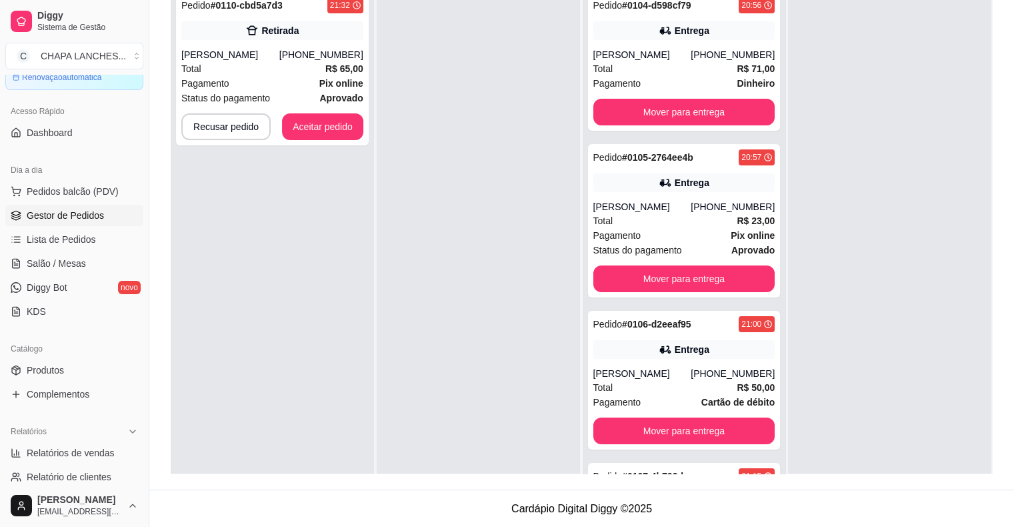
click at [440, 121] on div at bounding box center [478, 247] width 203 height 527
click at [313, 123] on button "Aceitar pedido" at bounding box center [322, 127] width 79 height 26
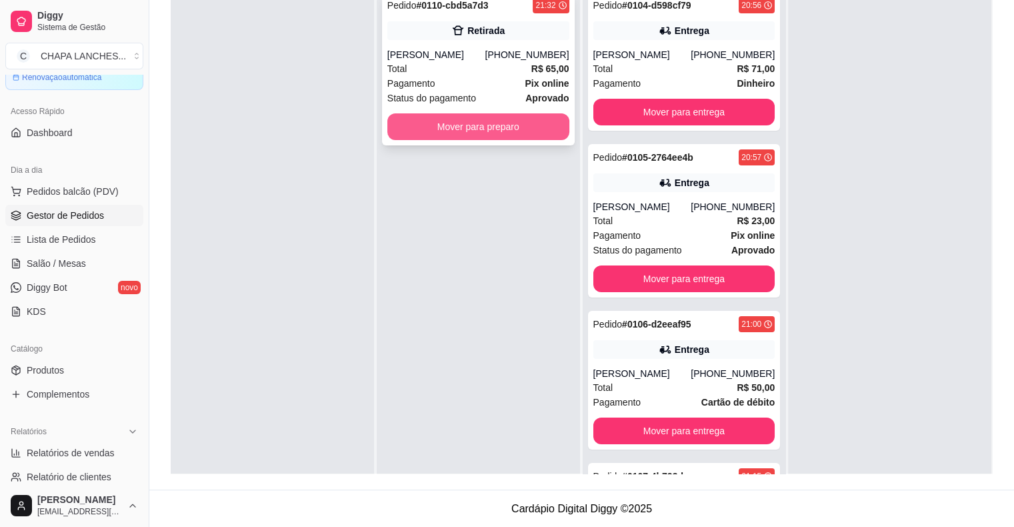
click at [472, 119] on button "Mover para preparo" at bounding box center [479, 126] width 182 height 27
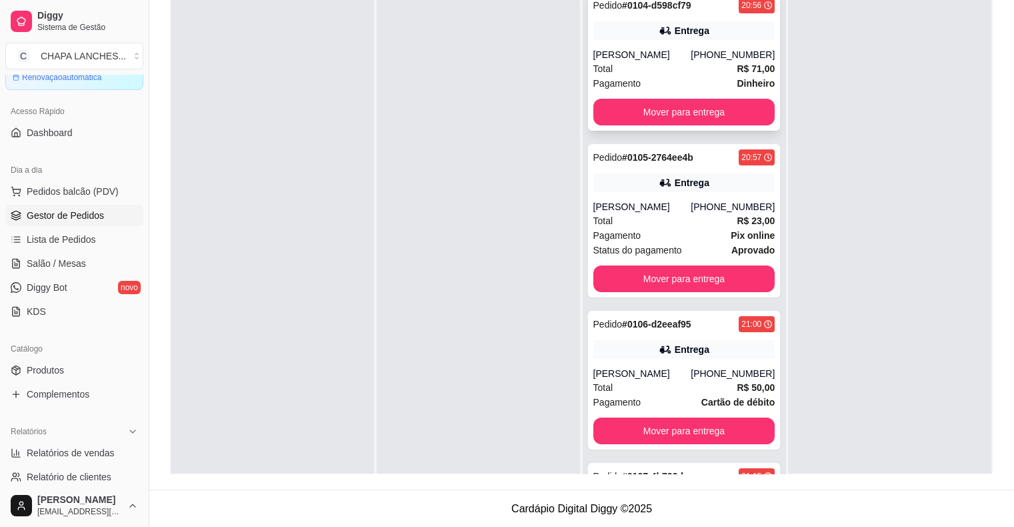
click at [662, 77] on div "Pagamento Dinheiro" at bounding box center [685, 83] width 182 height 15
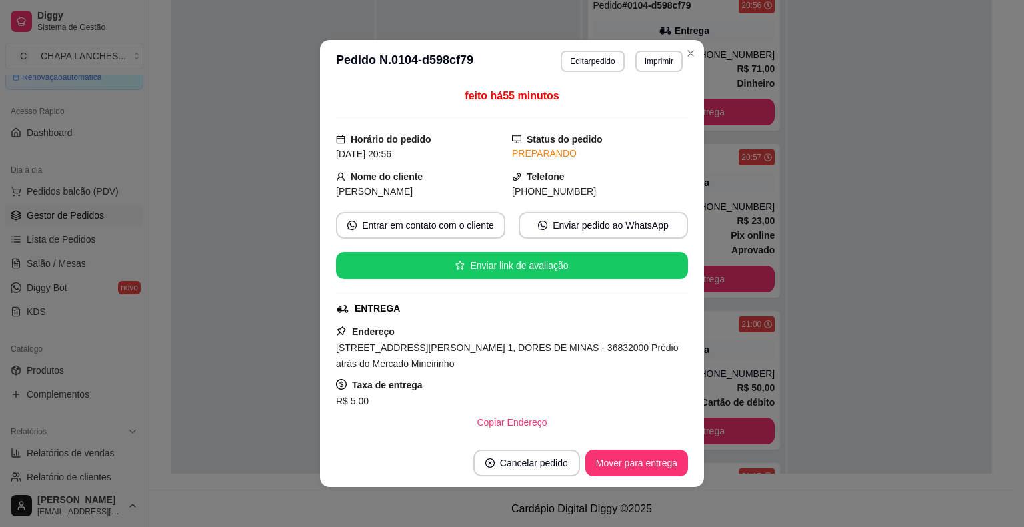
click at [449, 442] on footer "Cancelar pedido Mover para entrega" at bounding box center [512, 463] width 384 height 48
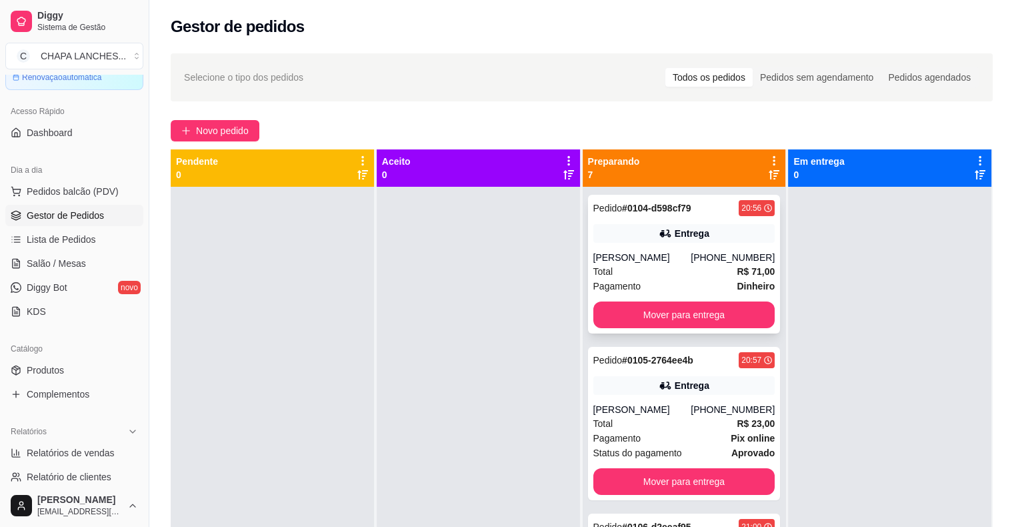
click at [629, 257] on div "[PERSON_NAME]" at bounding box center [643, 257] width 98 height 13
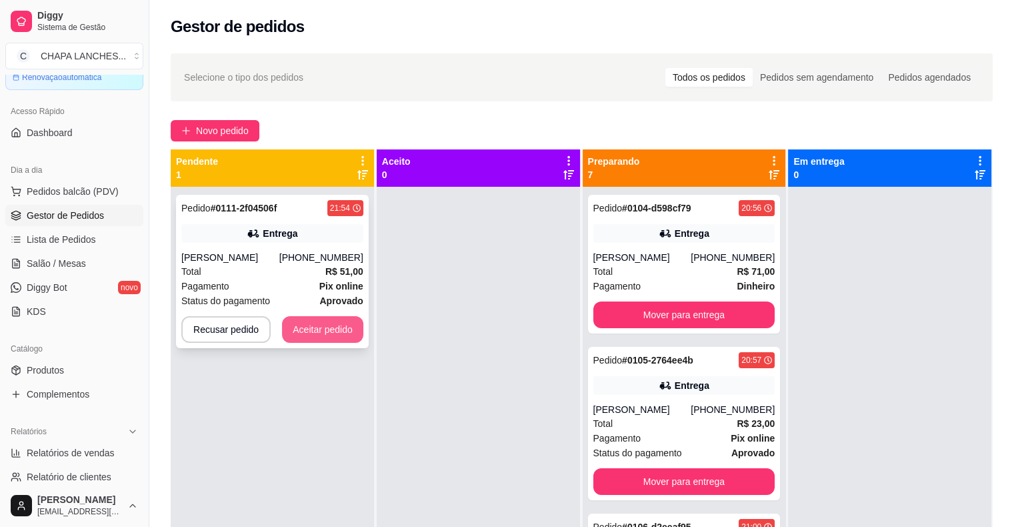
click at [327, 326] on button "Aceitar pedido" at bounding box center [322, 329] width 81 height 27
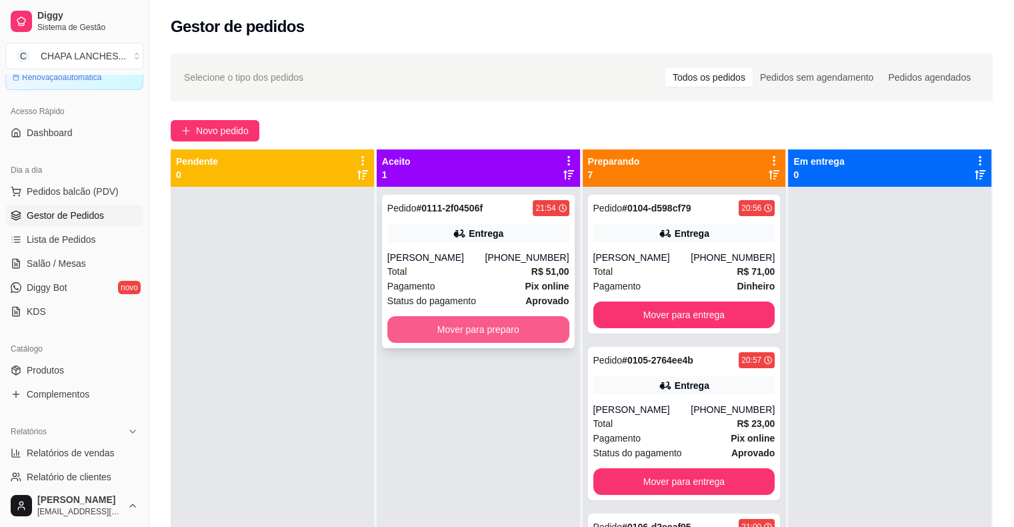
click at [462, 330] on button "Mover para preparo" at bounding box center [479, 329] width 182 height 27
click at [427, 335] on button "Mover para preparo" at bounding box center [478, 330] width 177 height 26
click at [490, 332] on button "Mover para preparo" at bounding box center [479, 329] width 182 height 27
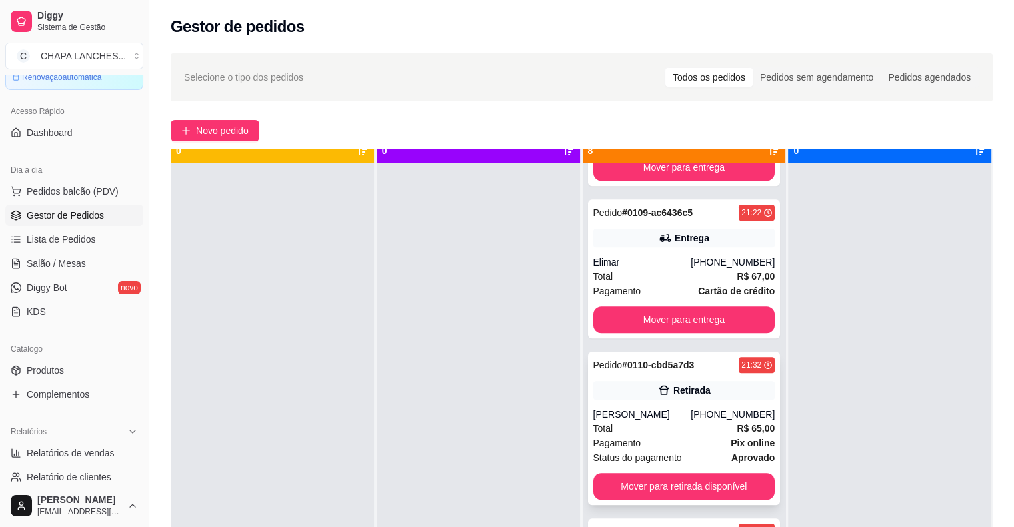
scroll to position [37, 0]
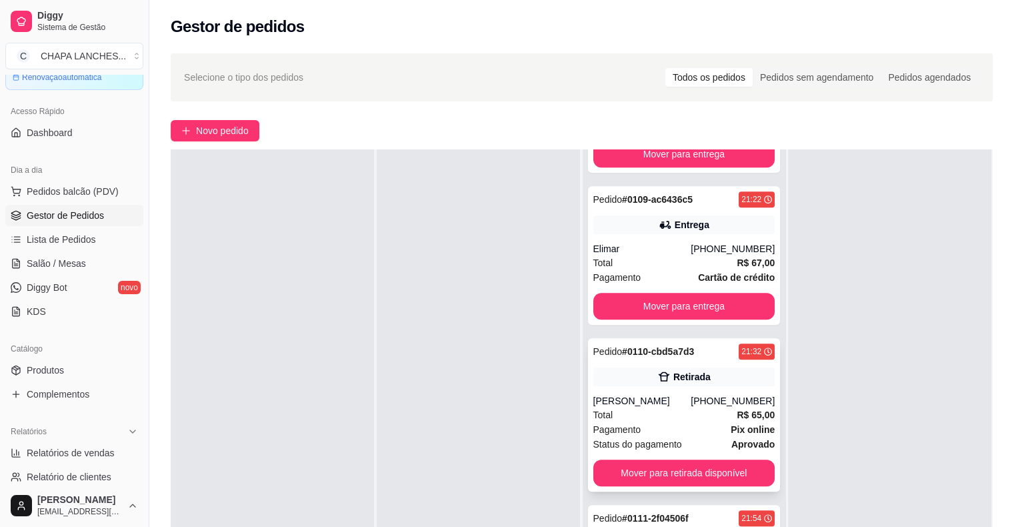
click at [648, 415] on div "Total R$ 65,00" at bounding box center [685, 415] width 182 height 15
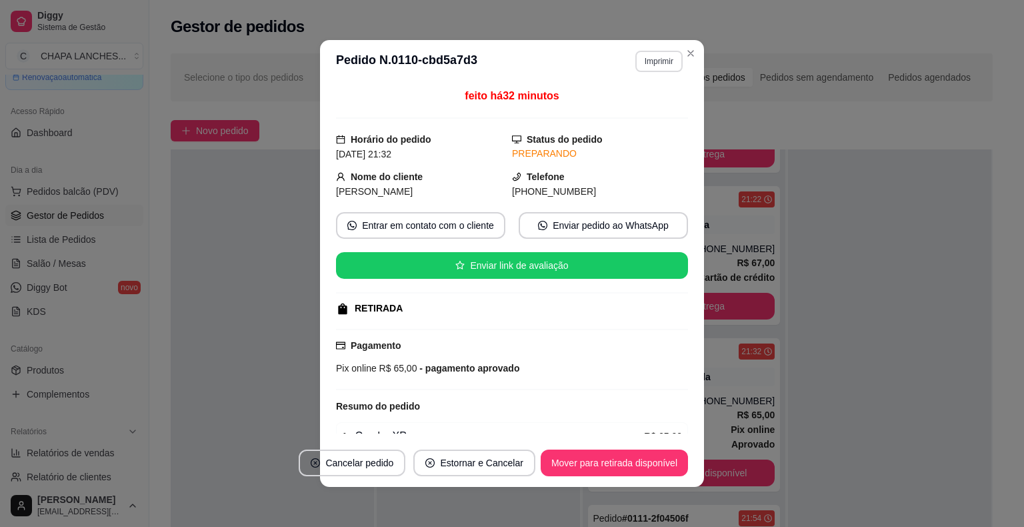
click at [650, 62] on button "Imprimir" at bounding box center [659, 61] width 47 height 21
click at [637, 139] on button "IMPRESSORA" at bounding box center [630, 134] width 93 height 21
click at [646, 121] on div "feito há 35 minutos Horário do pedido [DATE] 21:32 Status do pedido PREPARANDO …" at bounding box center [512, 260] width 352 height 345
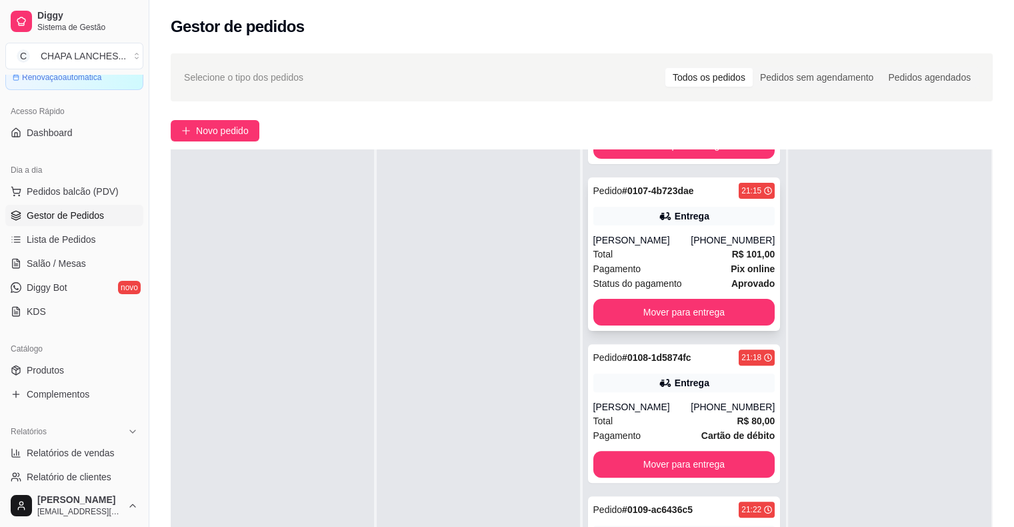
scroll to position [428, 0]
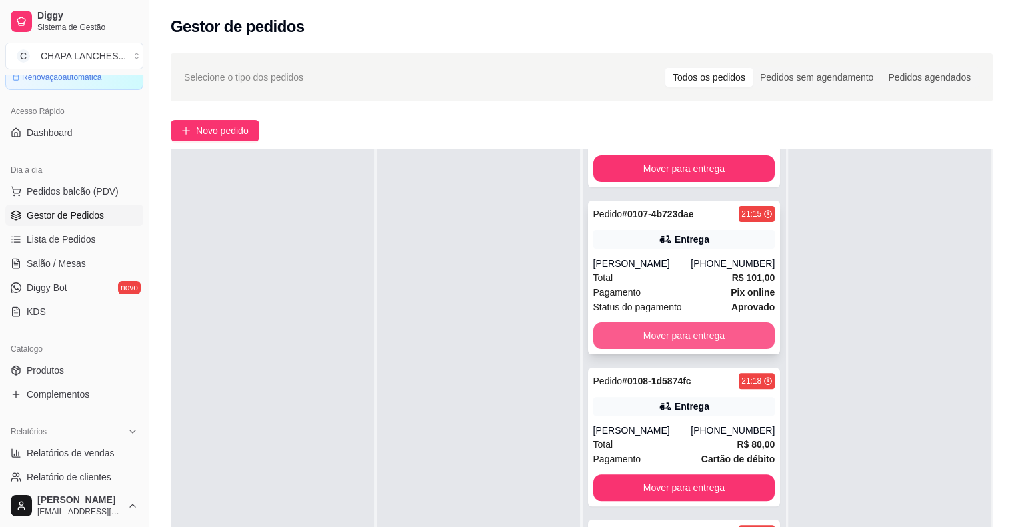
click at [632, 340] on button "Mover para entrega" at bounding box center [685, 335] width 182 height 27
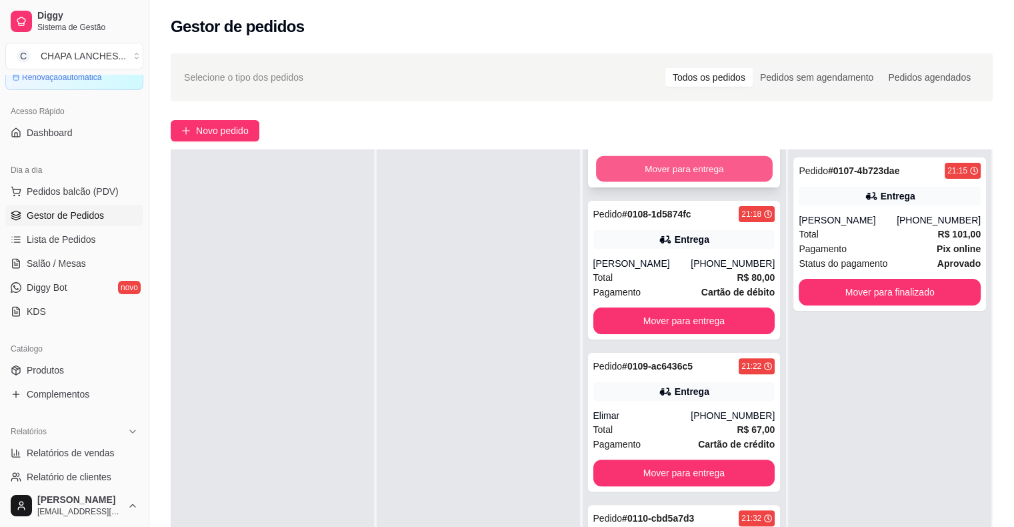
click at [630, 174] on button "Mover para entrega" at bounding box center [684, 169] width 177 height 26
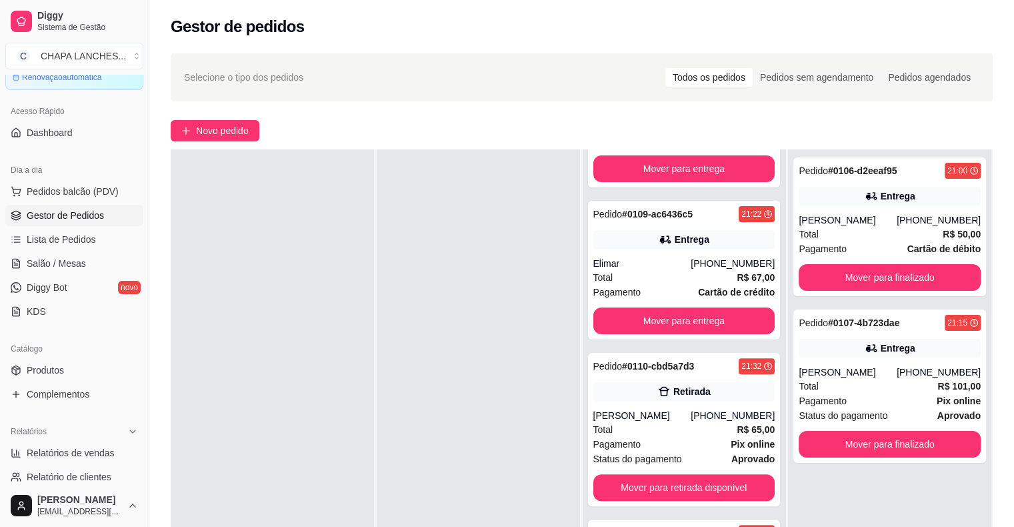
scroll to position [275, 0]
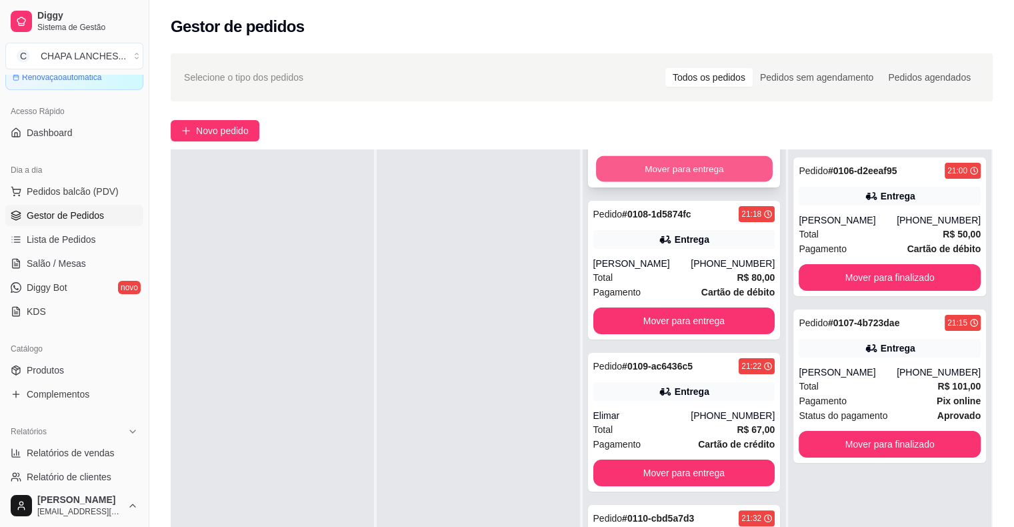
click at [634, 169] on button "Mover para entrega" at bounding box center [684, 169] width 177 height 26
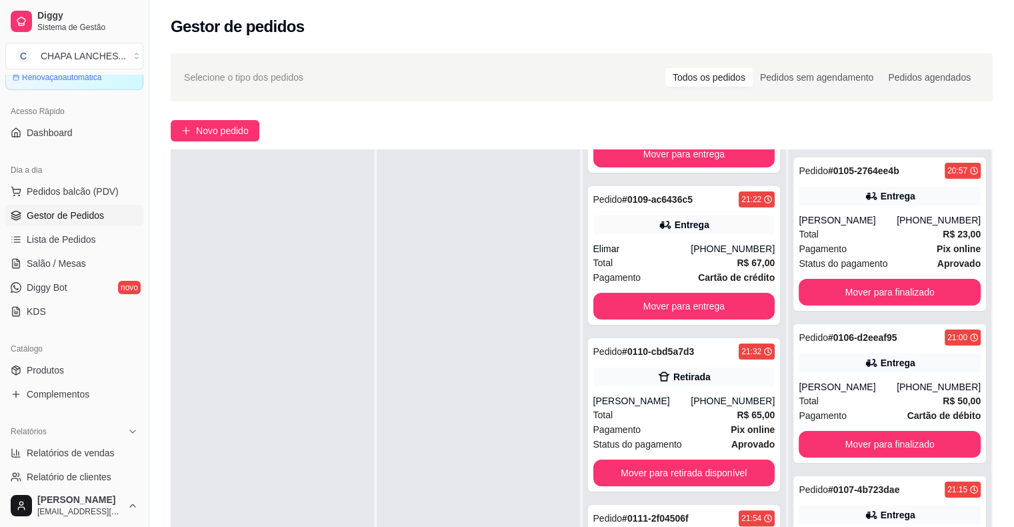
scroll to position [109, 0]
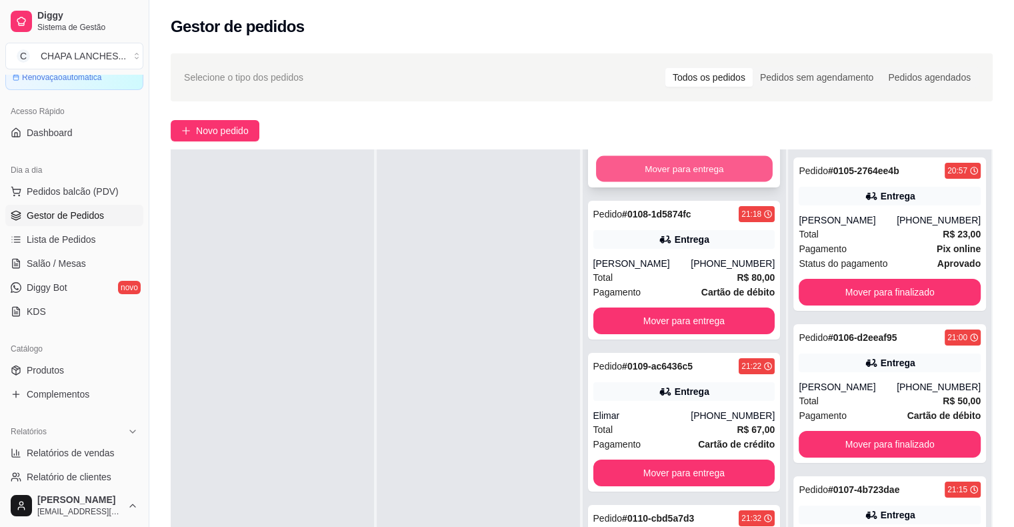
click at [635, 169] on button "Mover para entrega" at bounding box center [684, 169] width 177 height 26
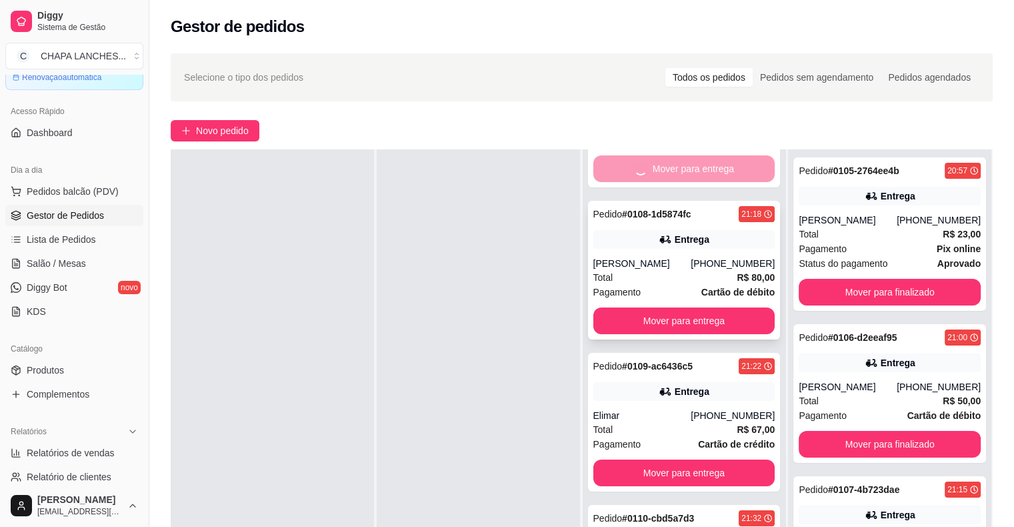
scroll to position [0, 0]
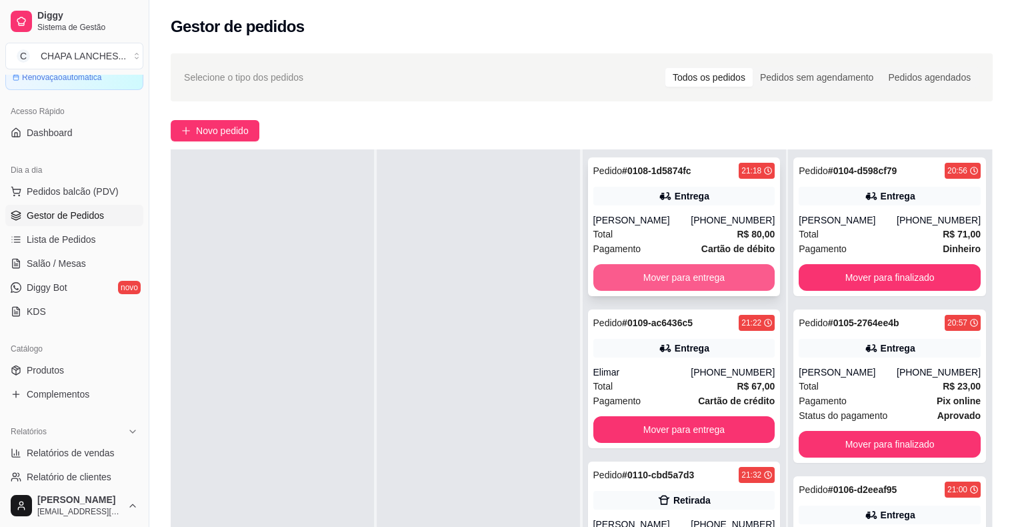
click at [650, 279] on button "Mover para entrega" at bounding box center [685, 277] width 182 height 27
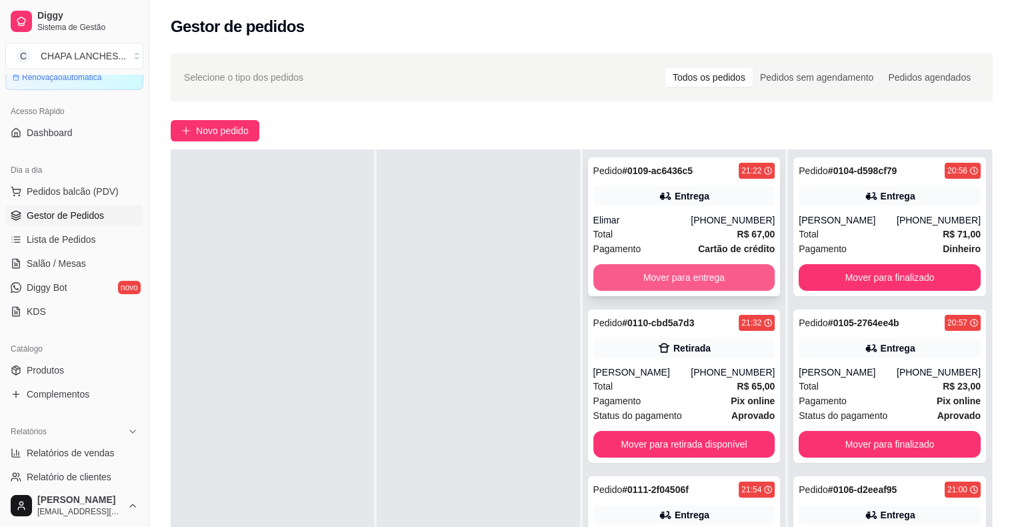
click at [631, 272] on button "Mover para entrega" at bounding box center [685, 277] width 182 height 27
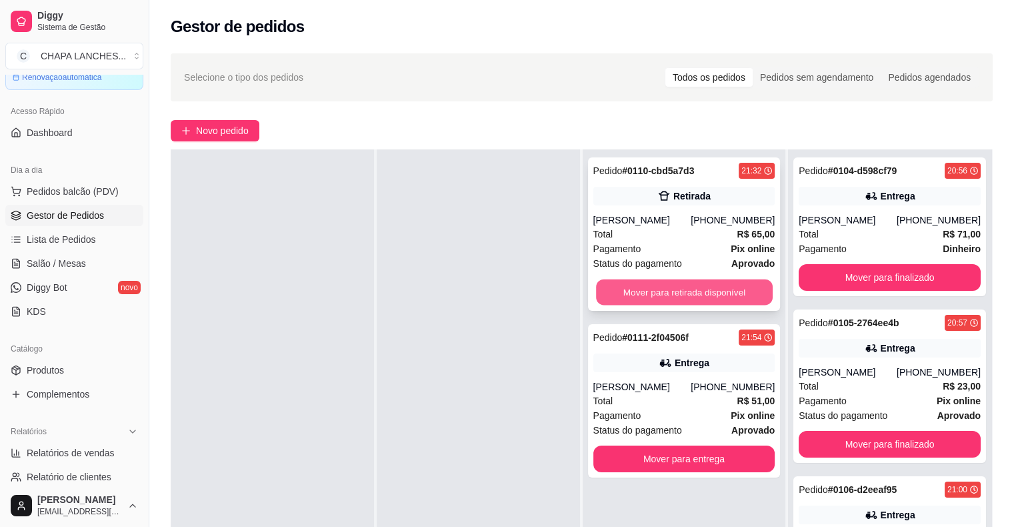
click at [626, 295] on button "Mover para retirada disponível" at bounding box center [684, 292] width 177 height 26
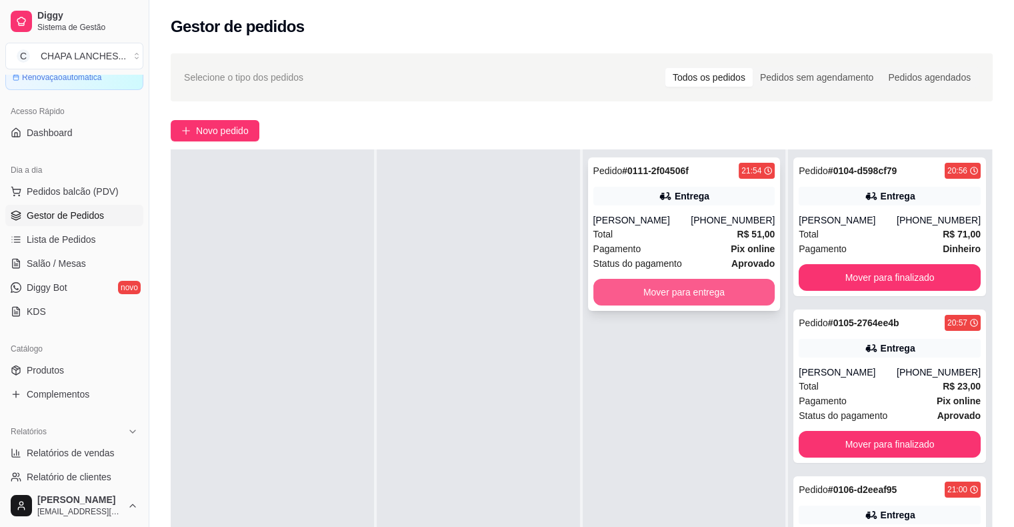
click at [632, 289] on button "Mover para entrega" at bounding box center [685, 292] width 182 height 27
